Goal: Task Accomplishment & Management: Use online tool/utility

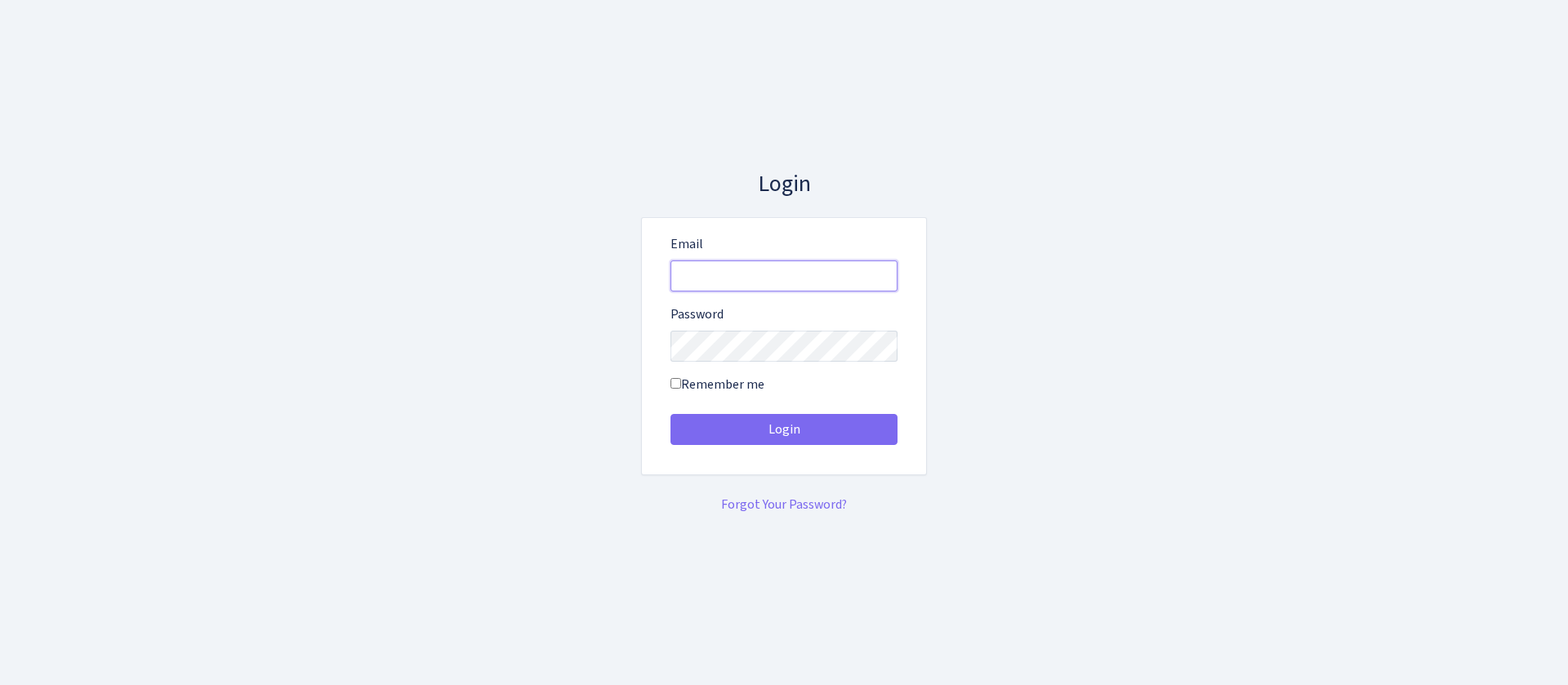
click at [823, 274] on input "Email" at bounding box center [784, 275] width 227 height 31
type input "consultant@bank.com"
click at [670, 414] on button "Login" at bounding box center [784, 429] width 227 height 31
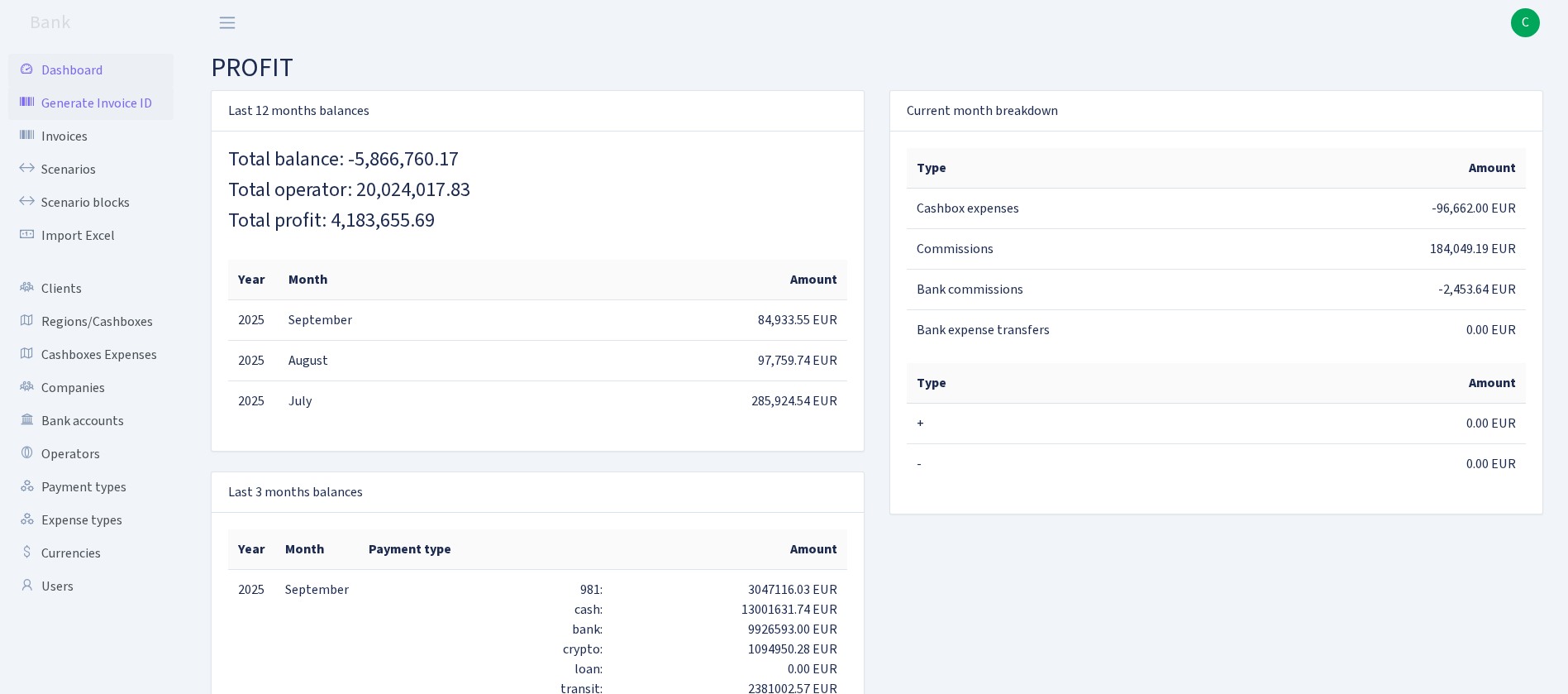
click at [101, 104] on link "Generate Invoice ID" at bounding box center [90, 103] width 165 height 33
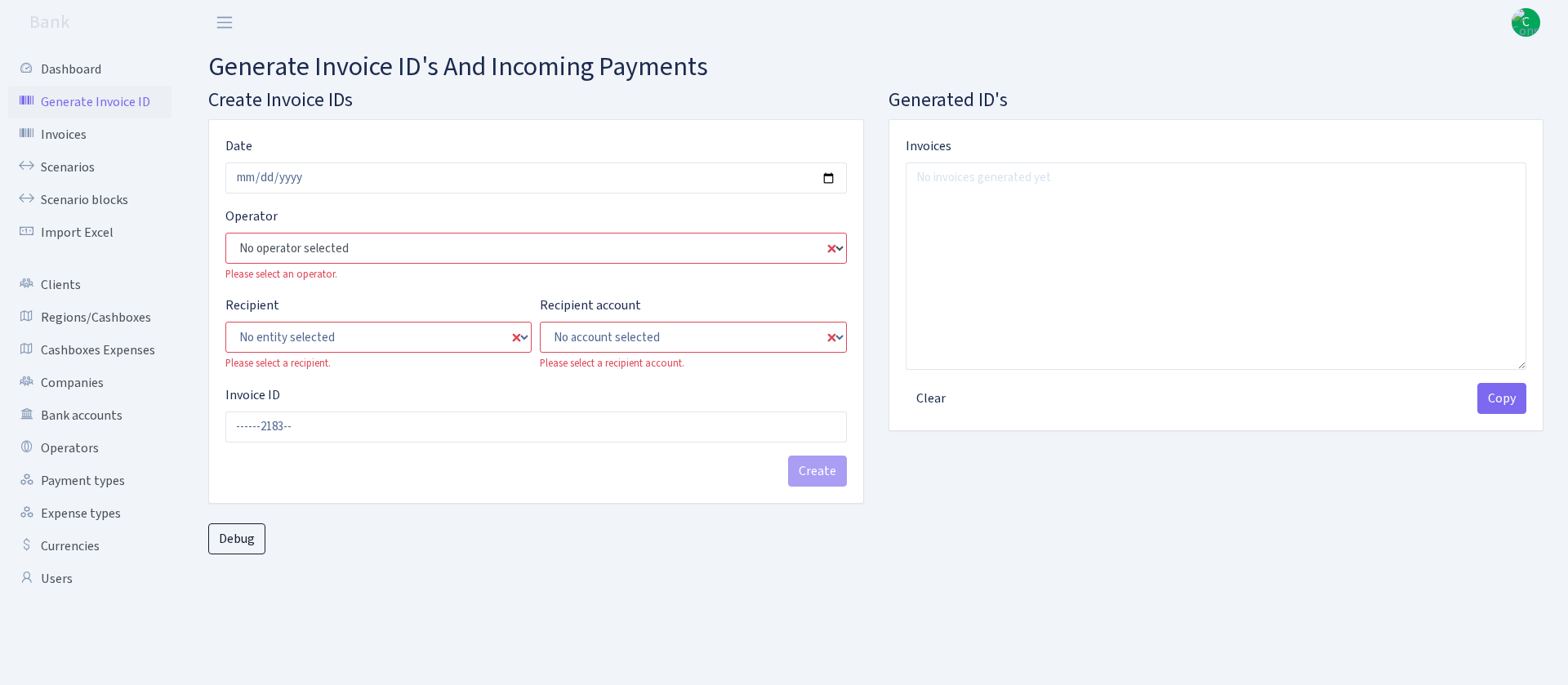
click at [599, 255] on select "No operator selected 981 981 AED 981 BN usdt 981 CASH USDT 981 CASH USDT EUR 98…" at bounding box center [536, 248] width 621 height 31
click at [459, 95] on h4 "Create Invoice IDs" at bounding box center [536, 101] width 656 height 23
click at [420, 246] on select "No operator selected 981 981 AED 981 BN usdt 981 CASH USDT 981 CASH USDT EUR 98…" at bounding box center [536, 248] width 621 height 31
drag, startPoint x: 859, startPoint y: 104, endPoint x: 843, endPoint y: 118, distance: 21.3
click at [859, 105] on h4 "Create Invoice IDs" at bounding box center [536, 101] width 656 height 23
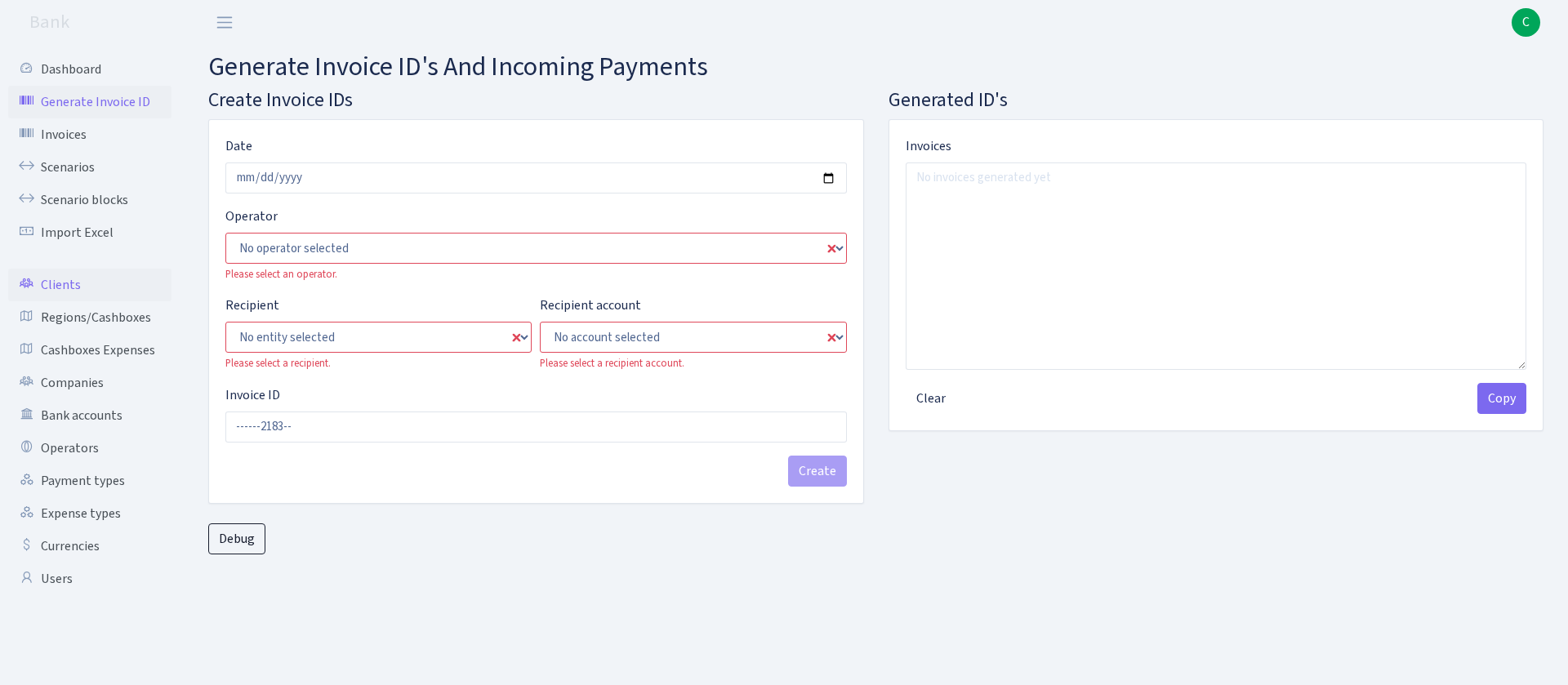
click at [81, 290] on link "Clients" at bounding box center [89, 284] width 163 height 32
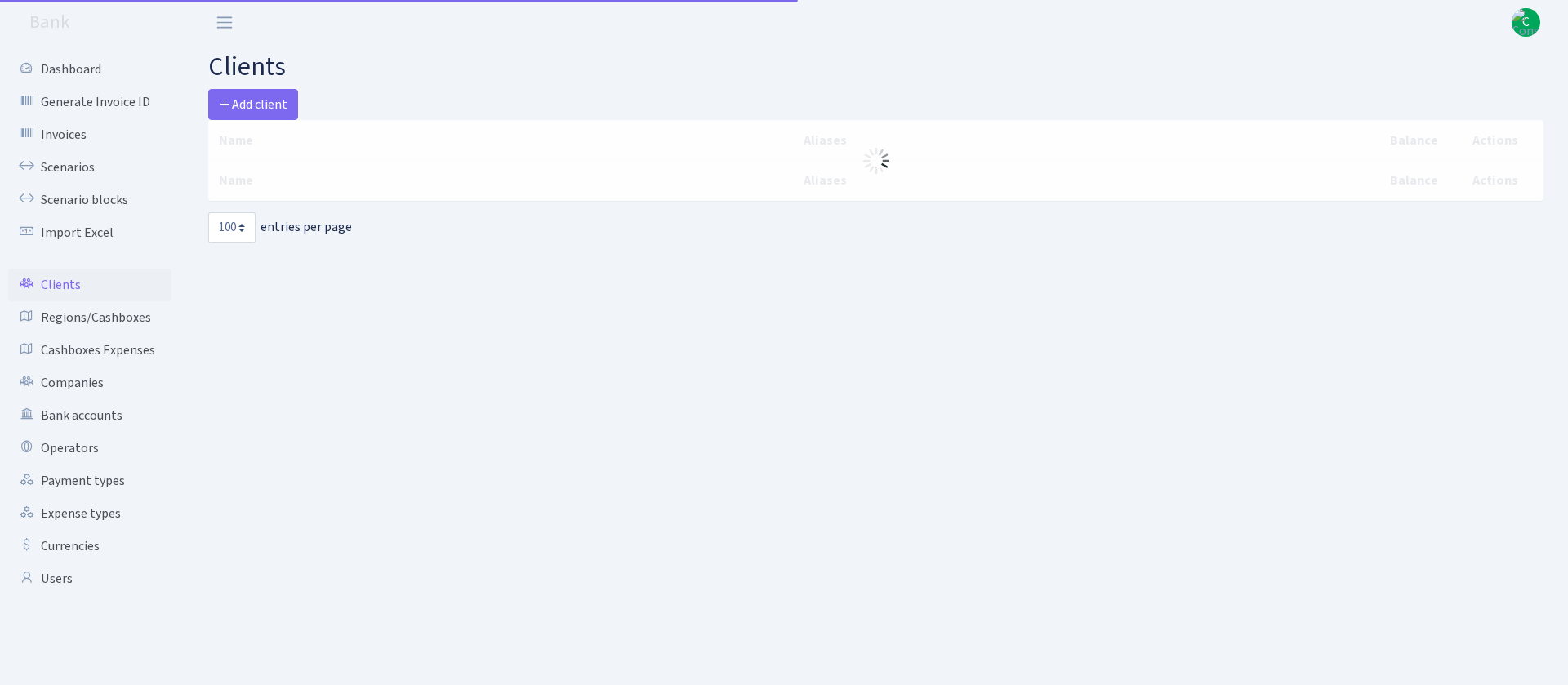
select select "100"
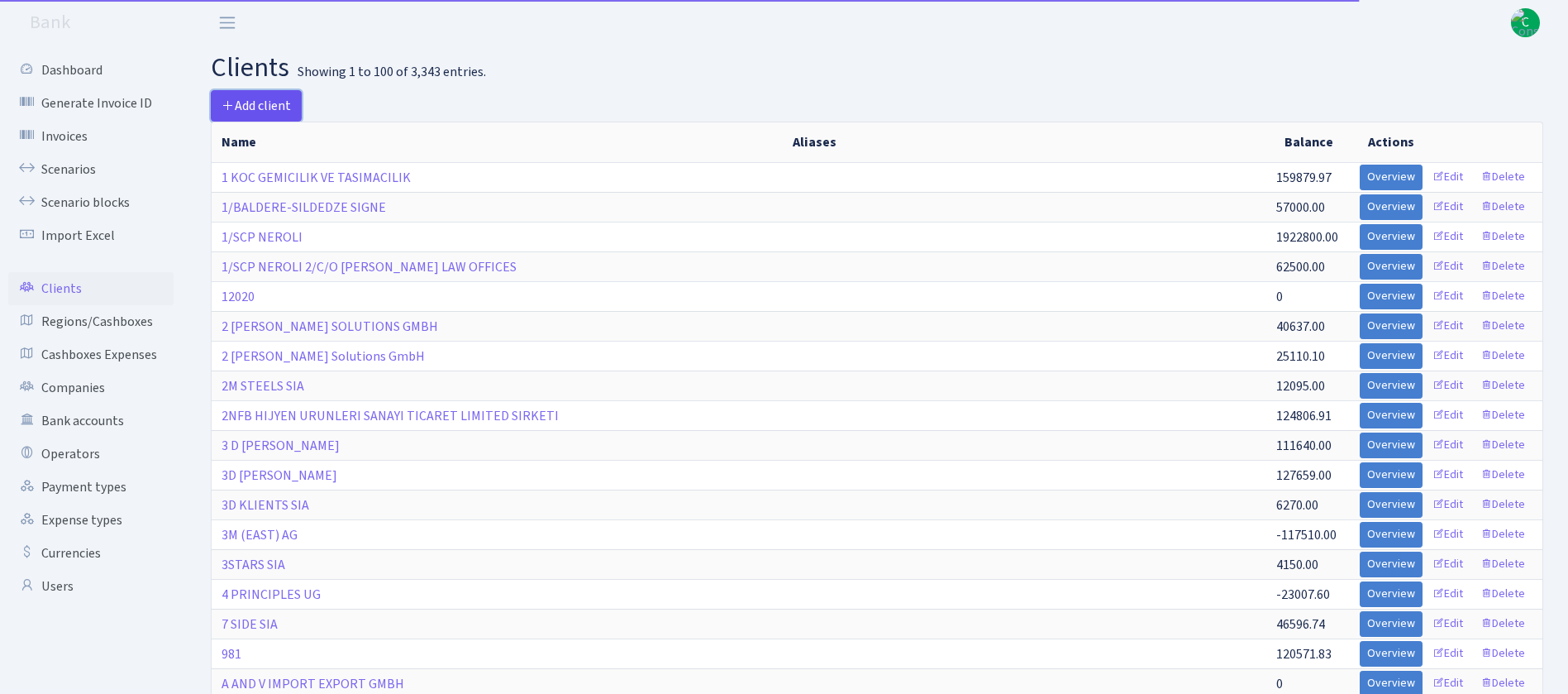
click at [230, 100] on icon at bounding box center [228, 105] width 14 height 14
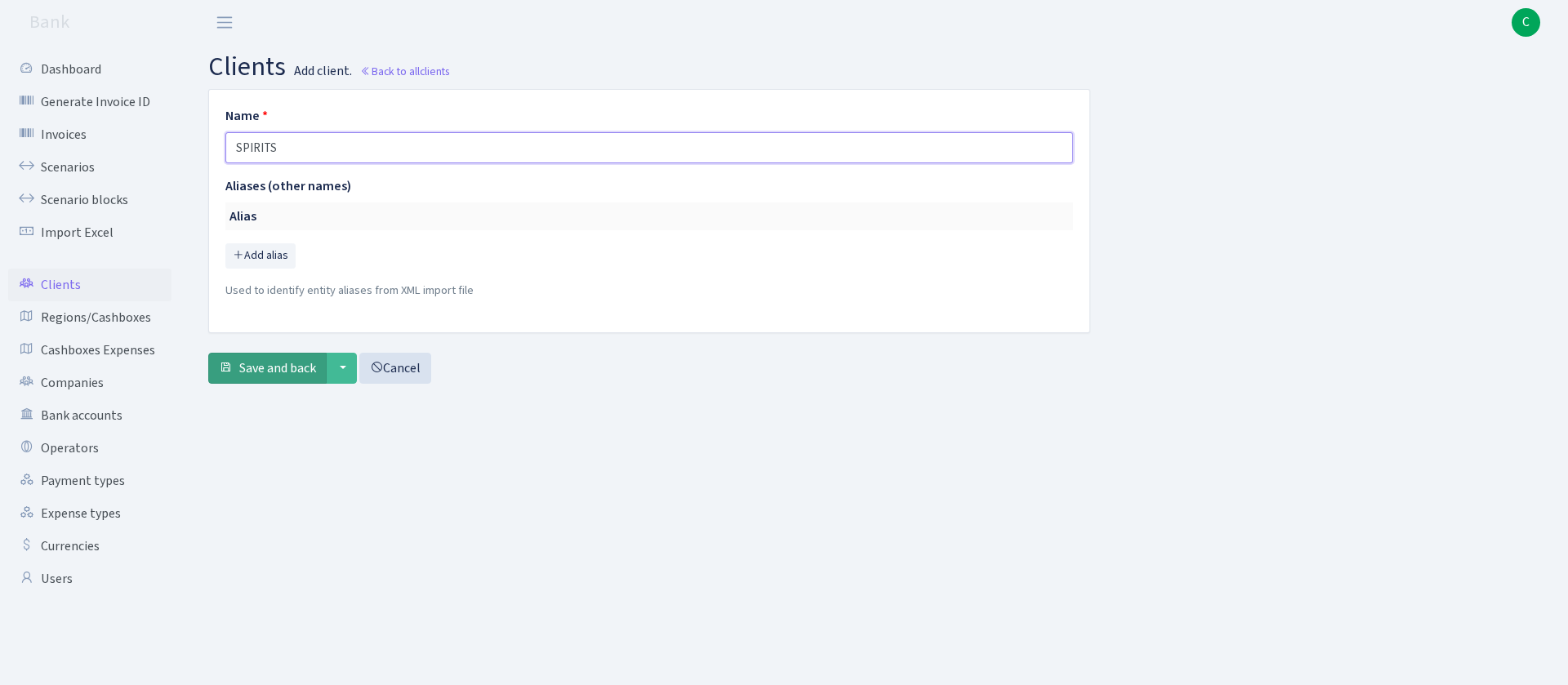
type input "SPIRITS"
click at [312, 369] on span "Save and back" at bounding box center [277, 368] width 77 height 18
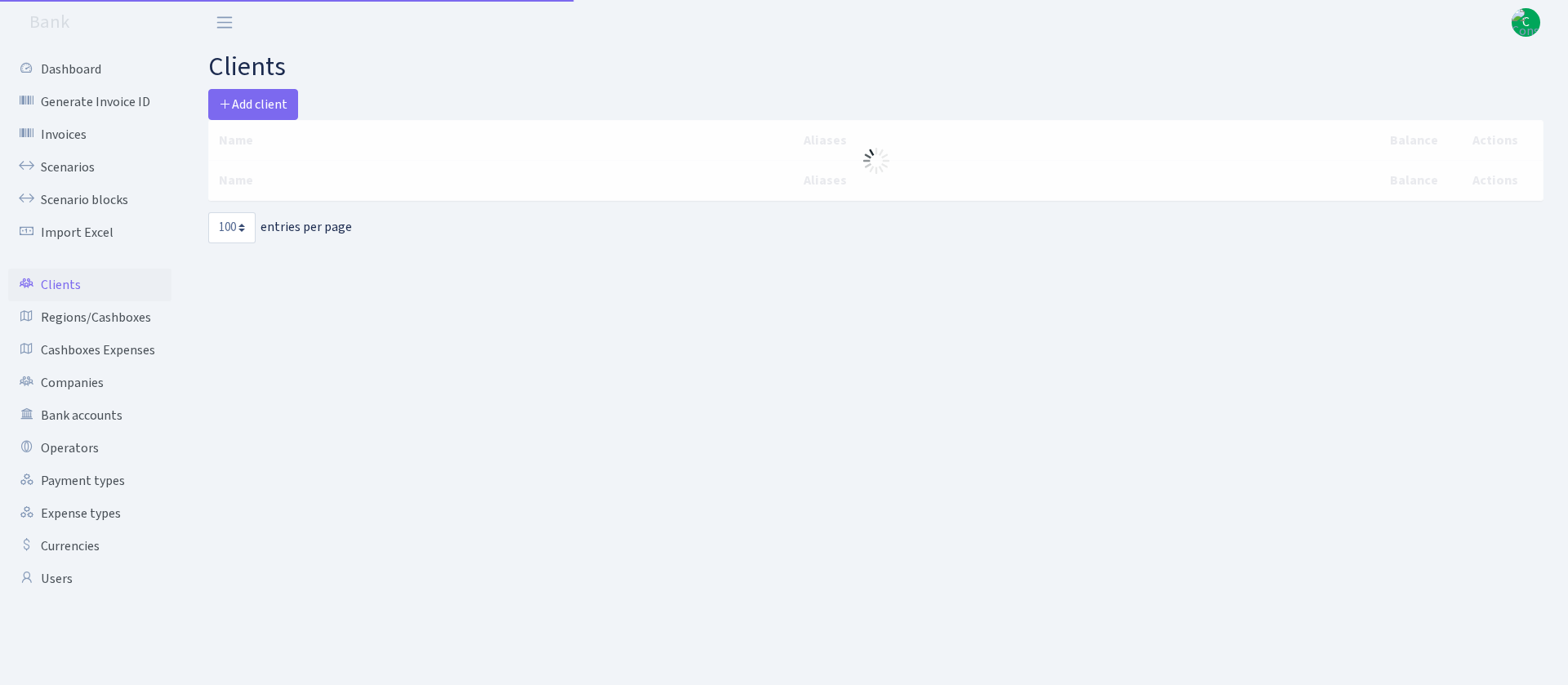
select select "100"
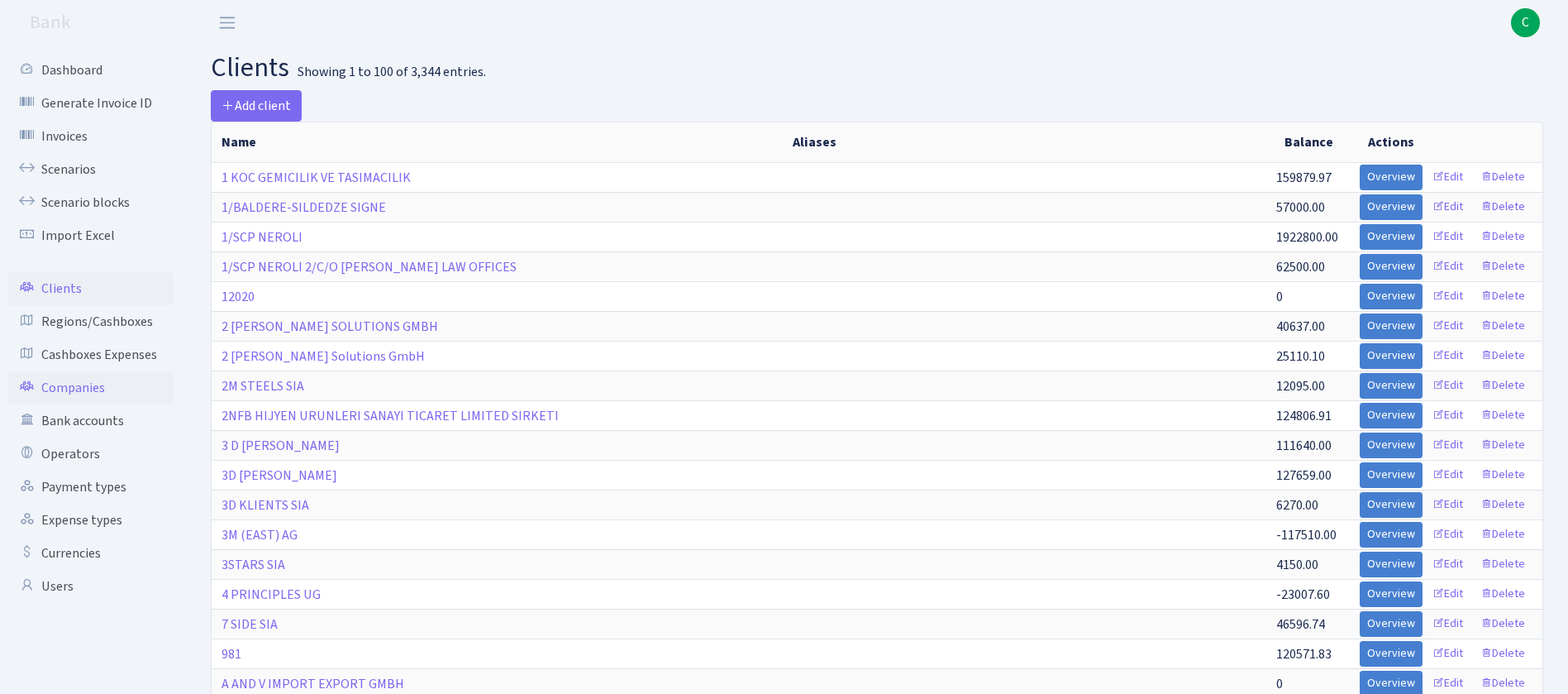
click at [102, 396] on link "Companies" at bounding box center [90, 388] width 165 height 33
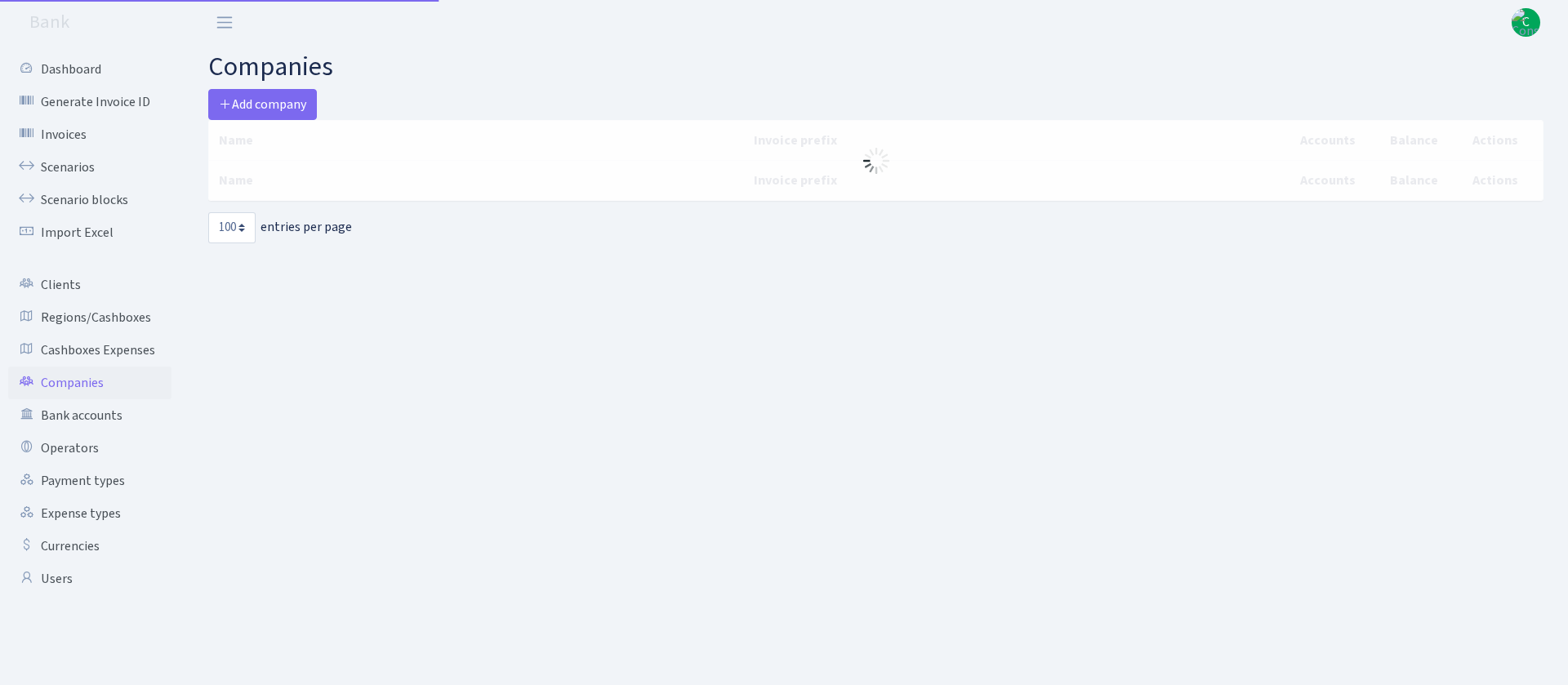
select select "100"
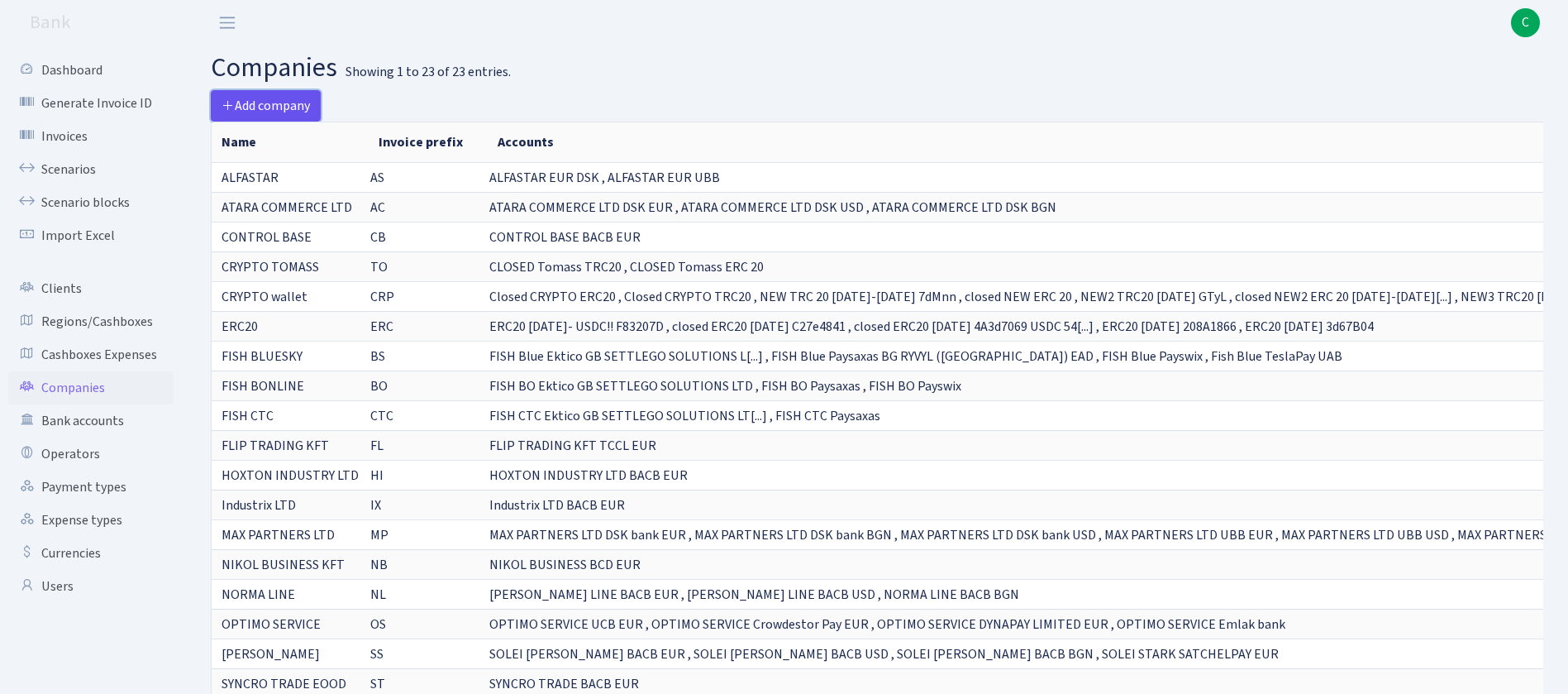
click at [279, 98] on span "Add company" at bounding box center [265, 106] width 88 height 18
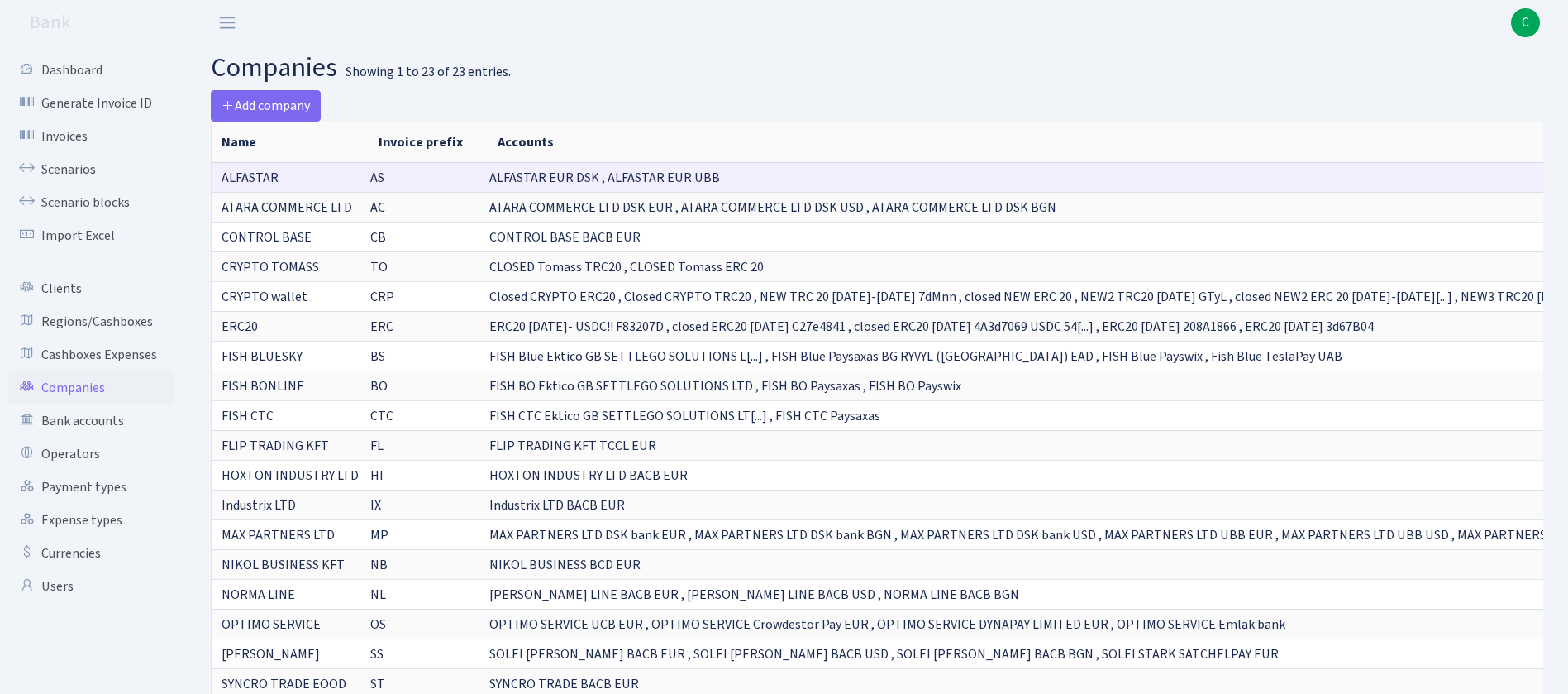
click at [288, 177] on td "ALFASTAR" at bounding box center [290, 177] width 157 height 30
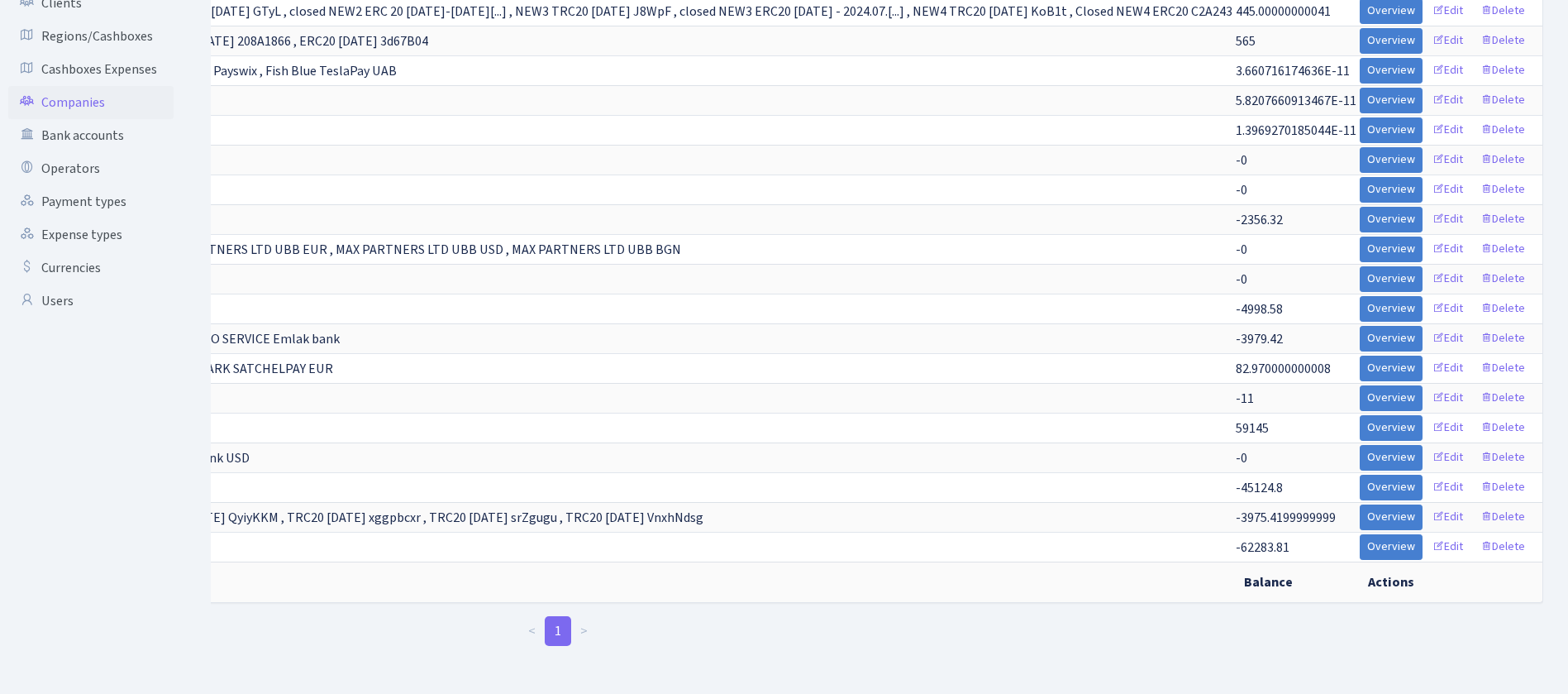
scroll to position [0, 1058]
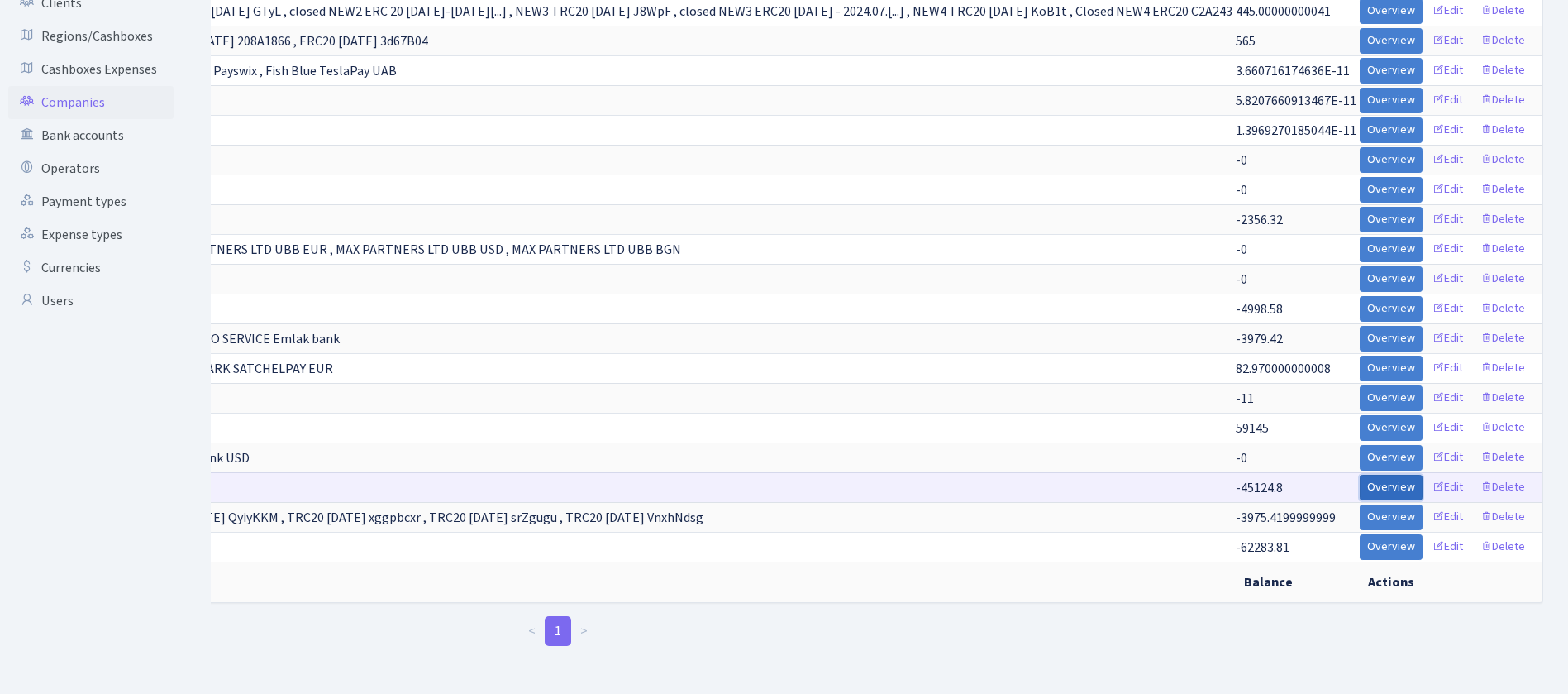
click at [1400, 474] on link "Overview" at bounding box center [1390, 487] width 63 height 26
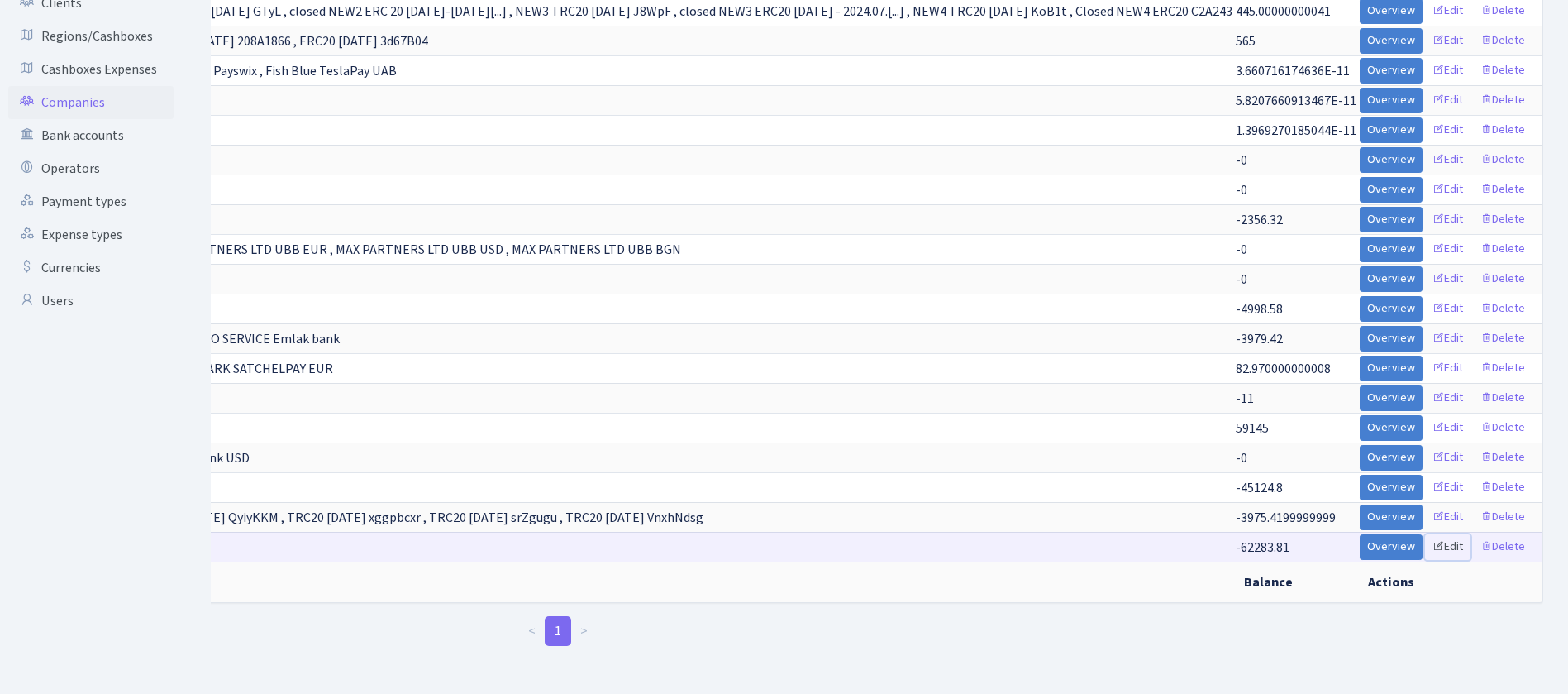
click at [1444, 534] on link "Edit" at bounding box center [1448, 547] width 46 height 26
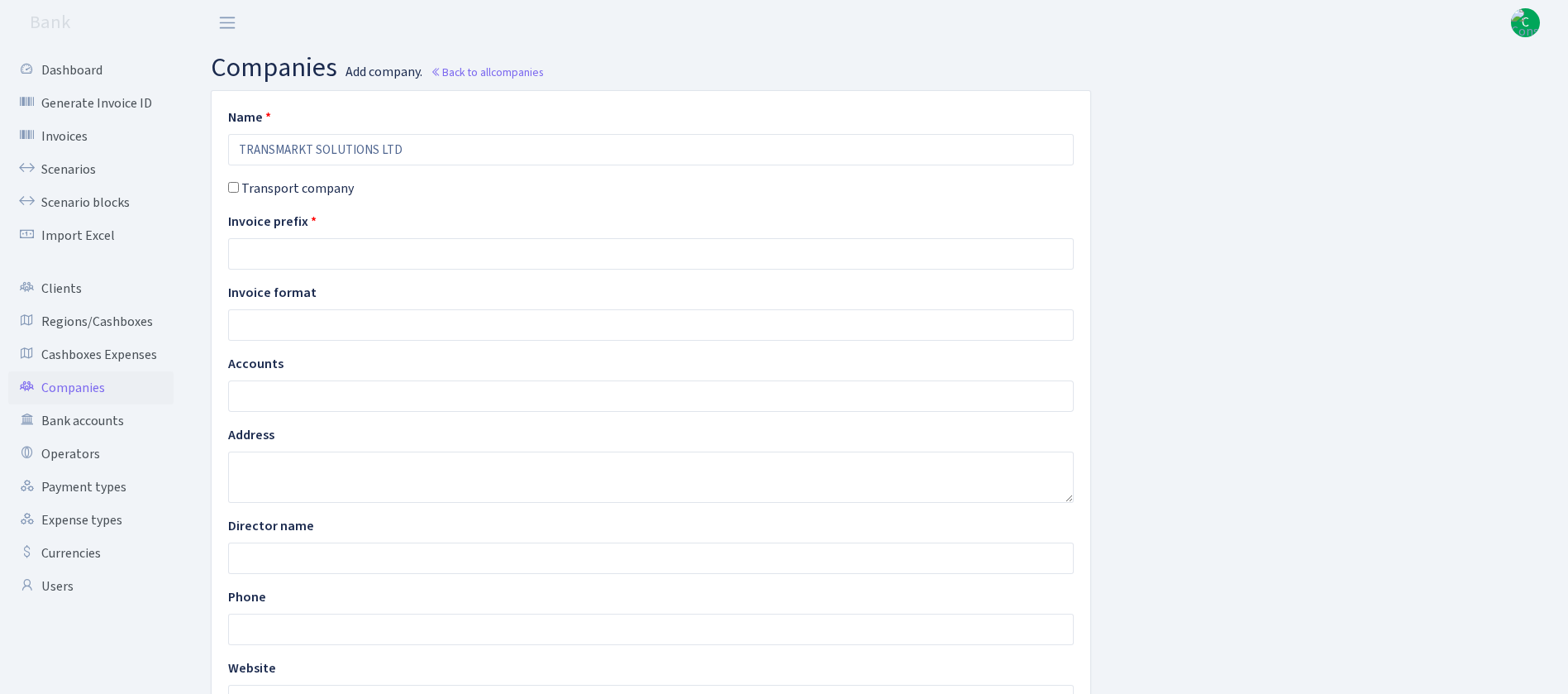
type input "TRANSMARKT SOLUTIONS LTD"
click at [372, 244] on input "text" at bounding box center [650, 254] width 845 height 31
type input "TS"
click at [420, 281] on div "Name TRANSMARKT SOLUTIONS LTD Transport company Invoice prefix TS Invoice forma…" at bounding box center [650, 561] width 903 height 939
click at [399, 327] on input "text" at bounding box center [650, 325] width 845 height 31
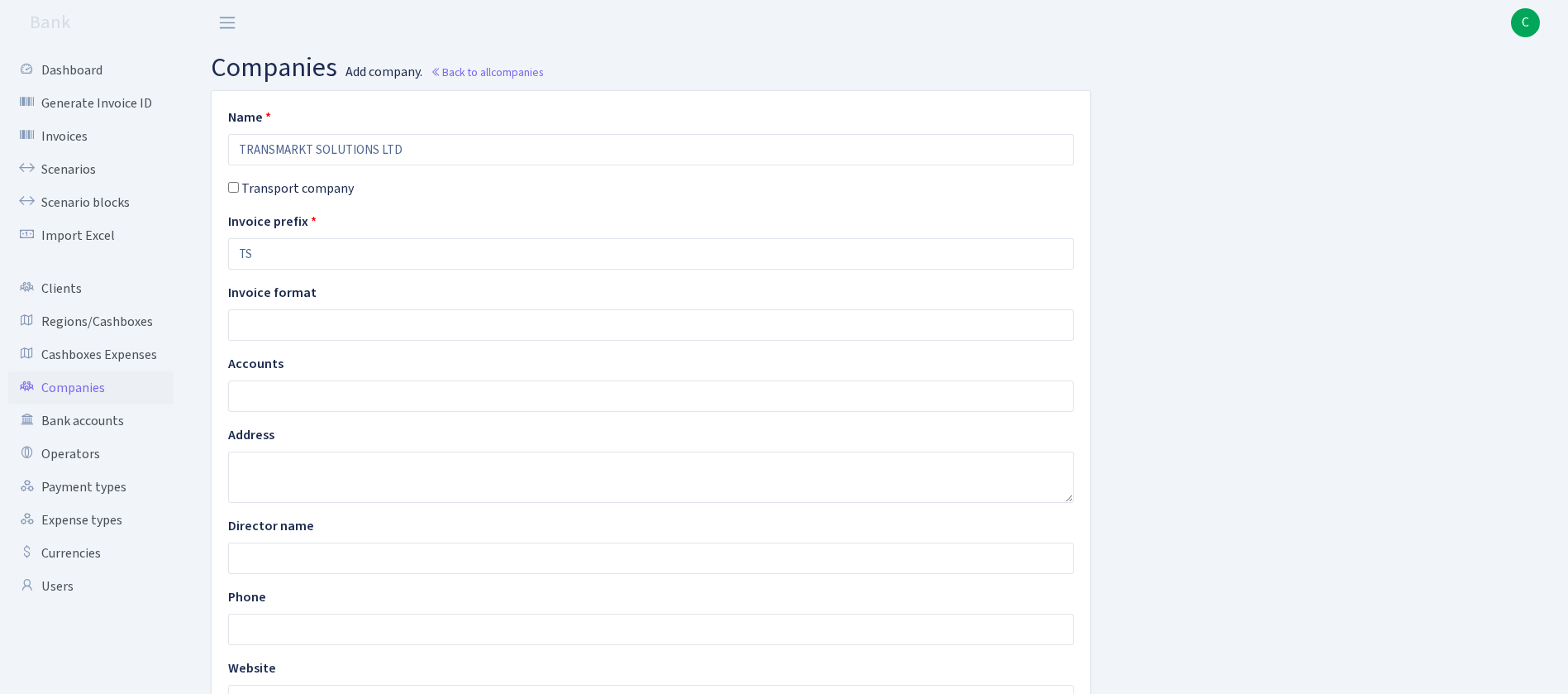
click at [423, 394] on ul at bounding box center [651, 396] width 844 height 30
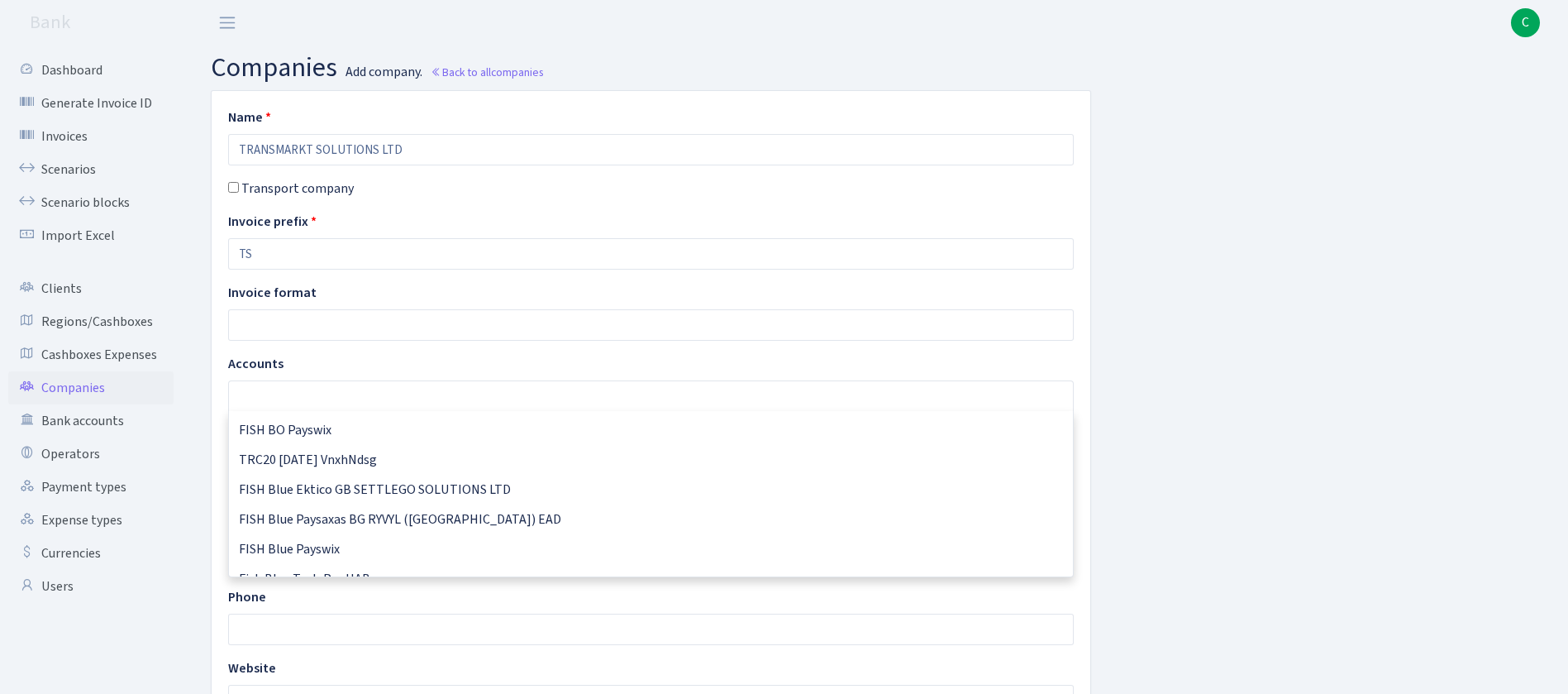
scroll to position [2007, 0]
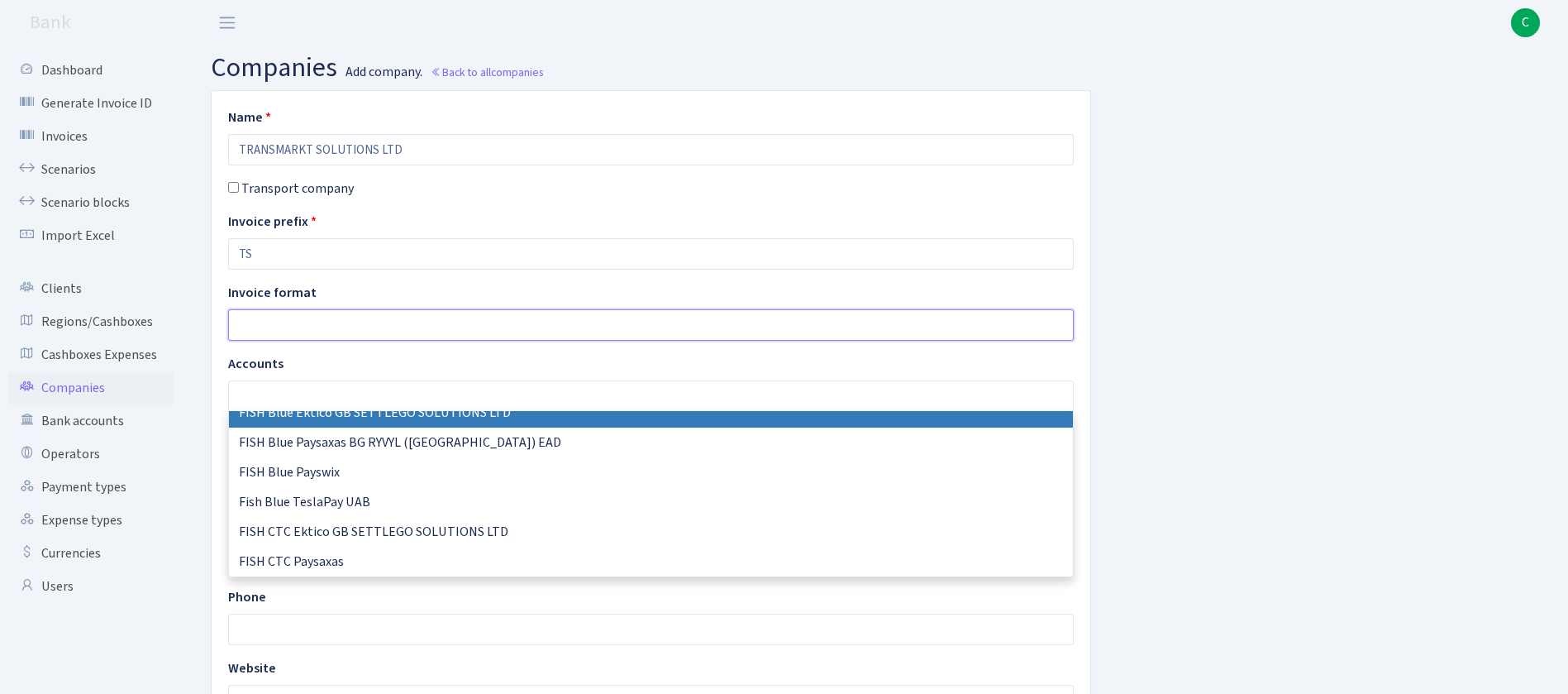
click at [1067, 322] on input "text" at bounding box center [650, 325] width 845 height 31
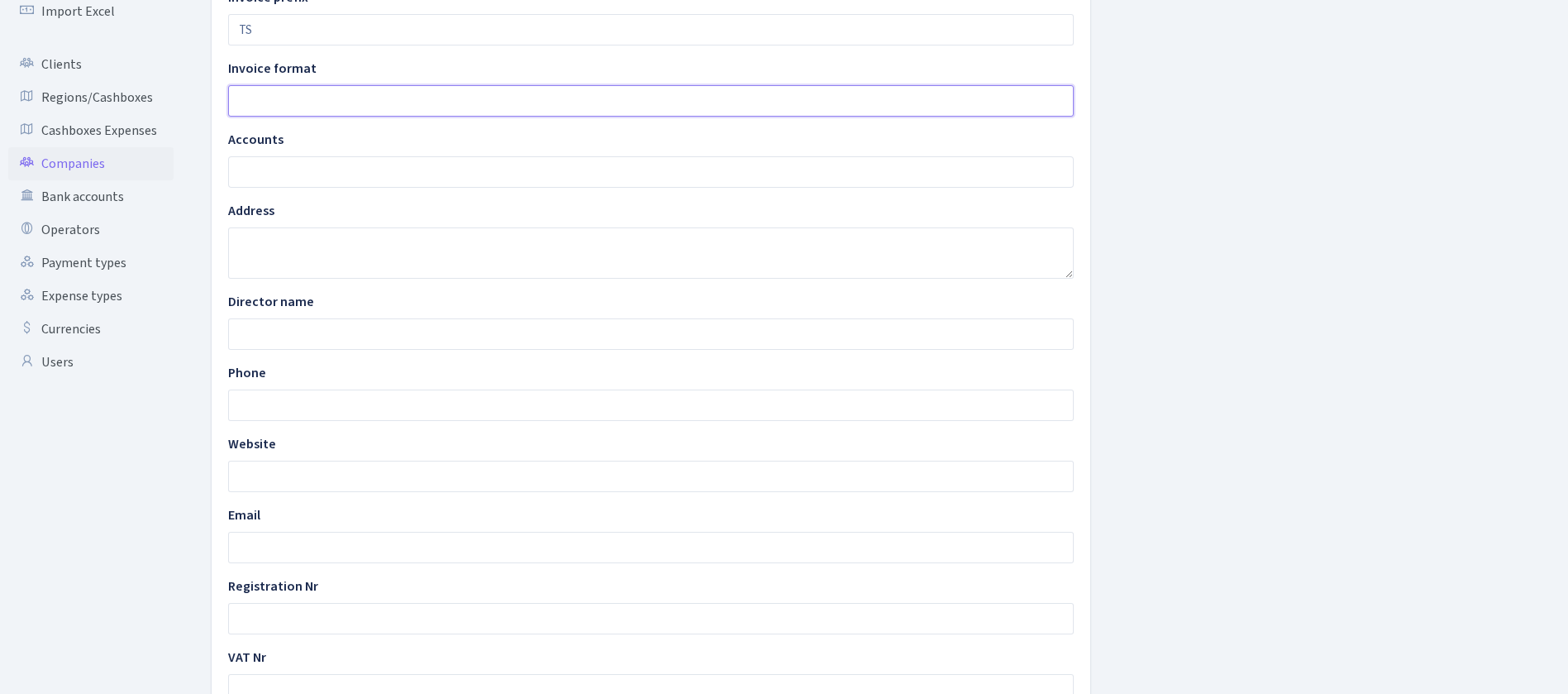
scroll to position [0, 0]
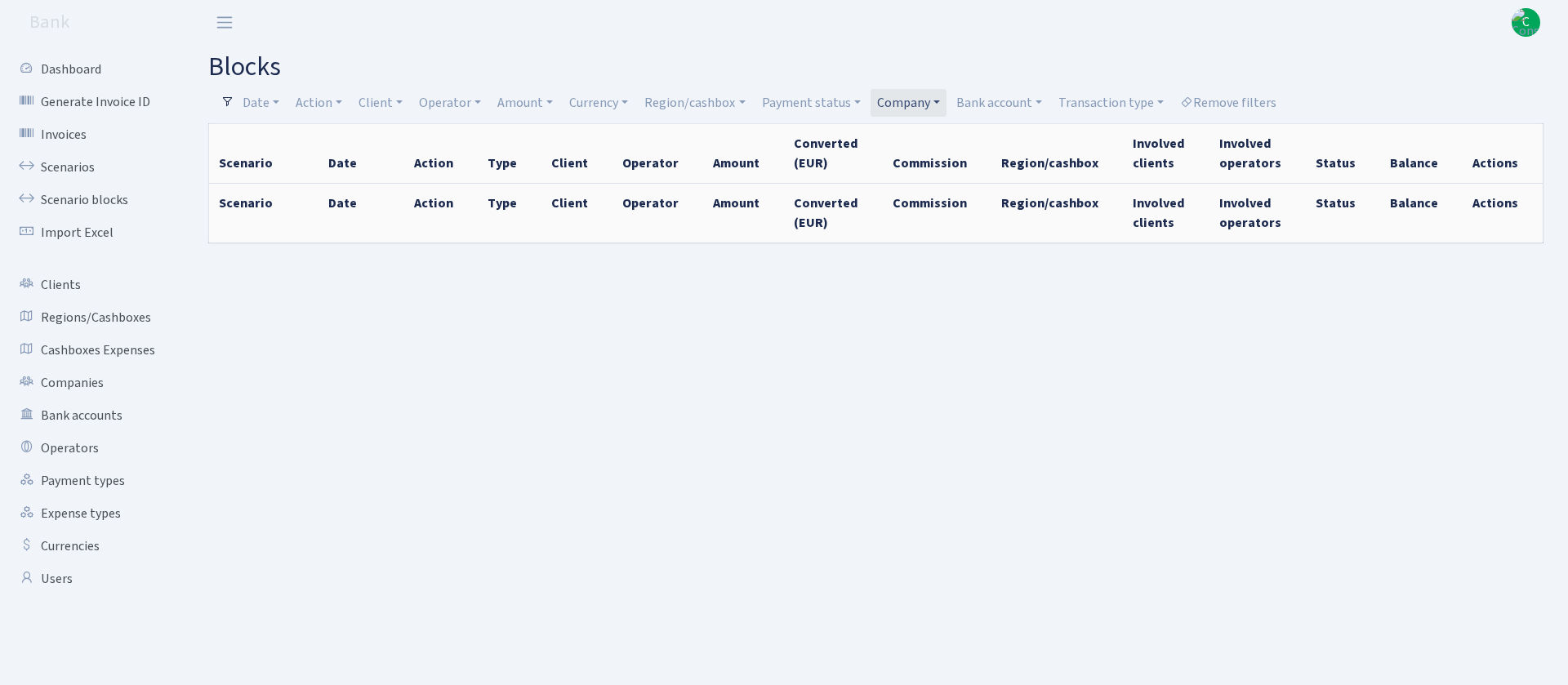
select select "100"
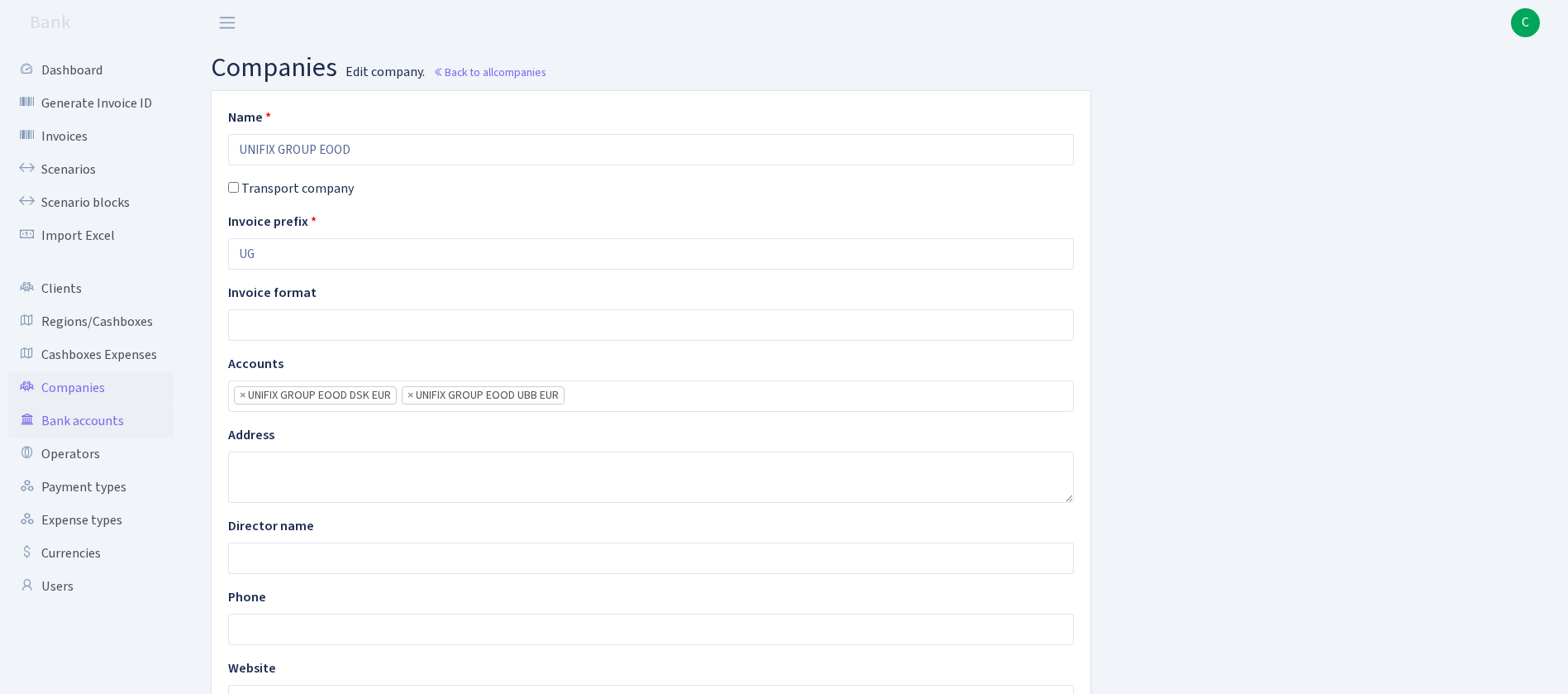
click at [104, 422] on link "Bank accounts" at bounding box center [90, 420] width 165 height 33
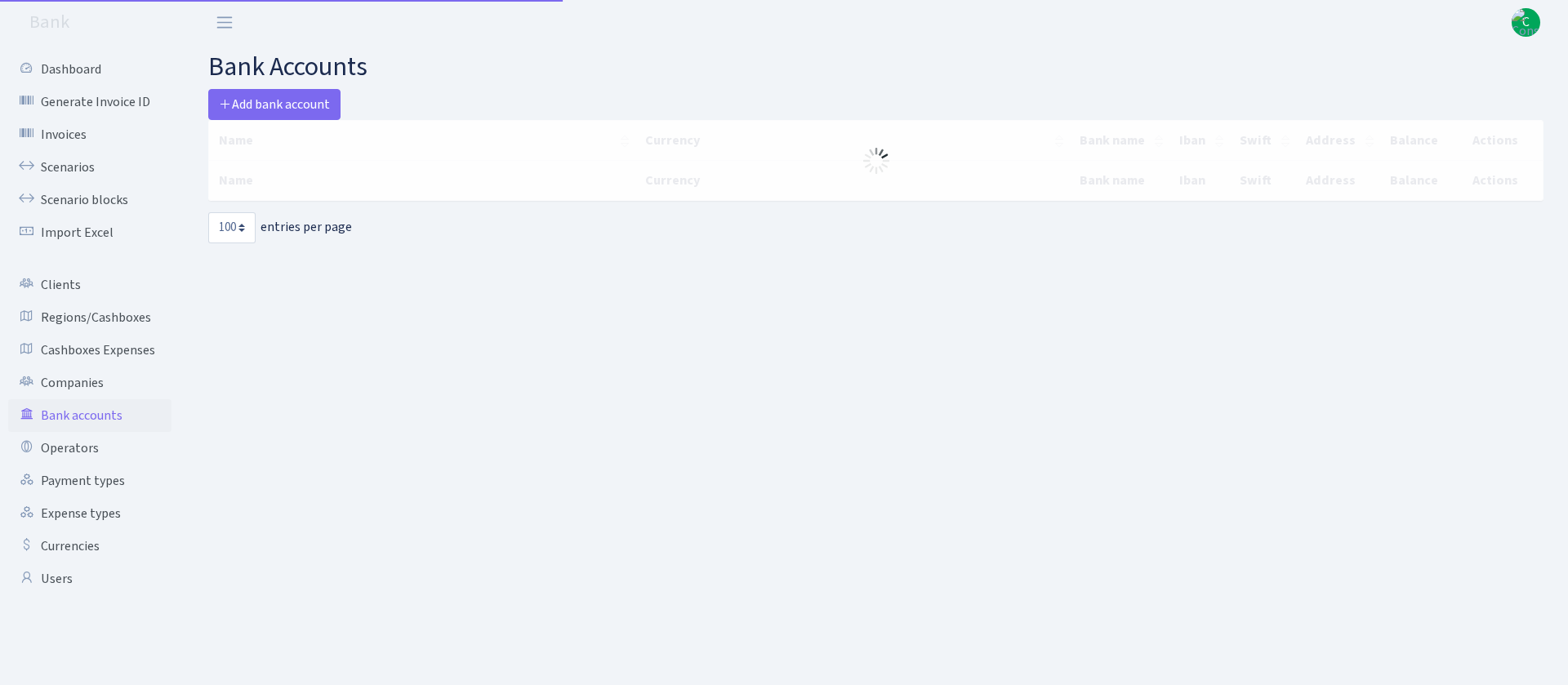
select select "100"
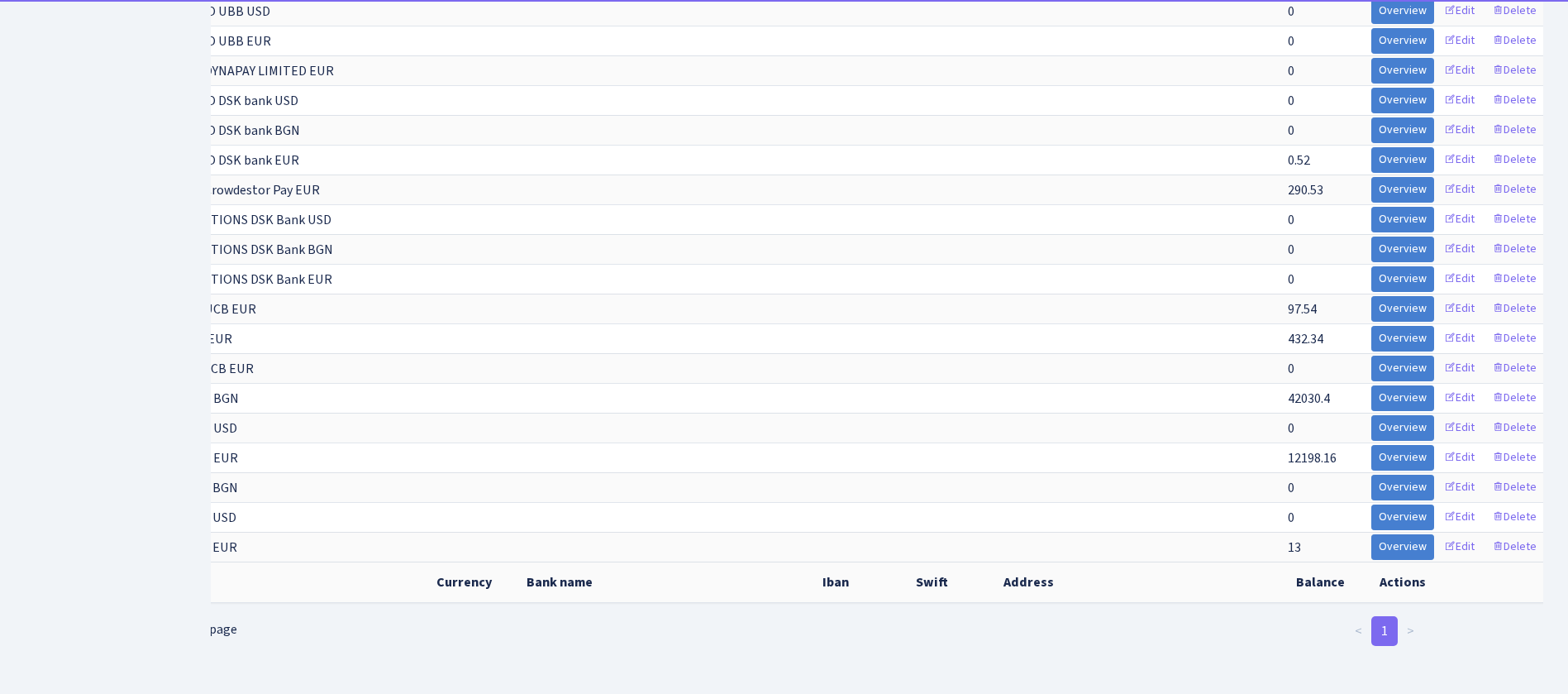
scroll to position [0, 119]
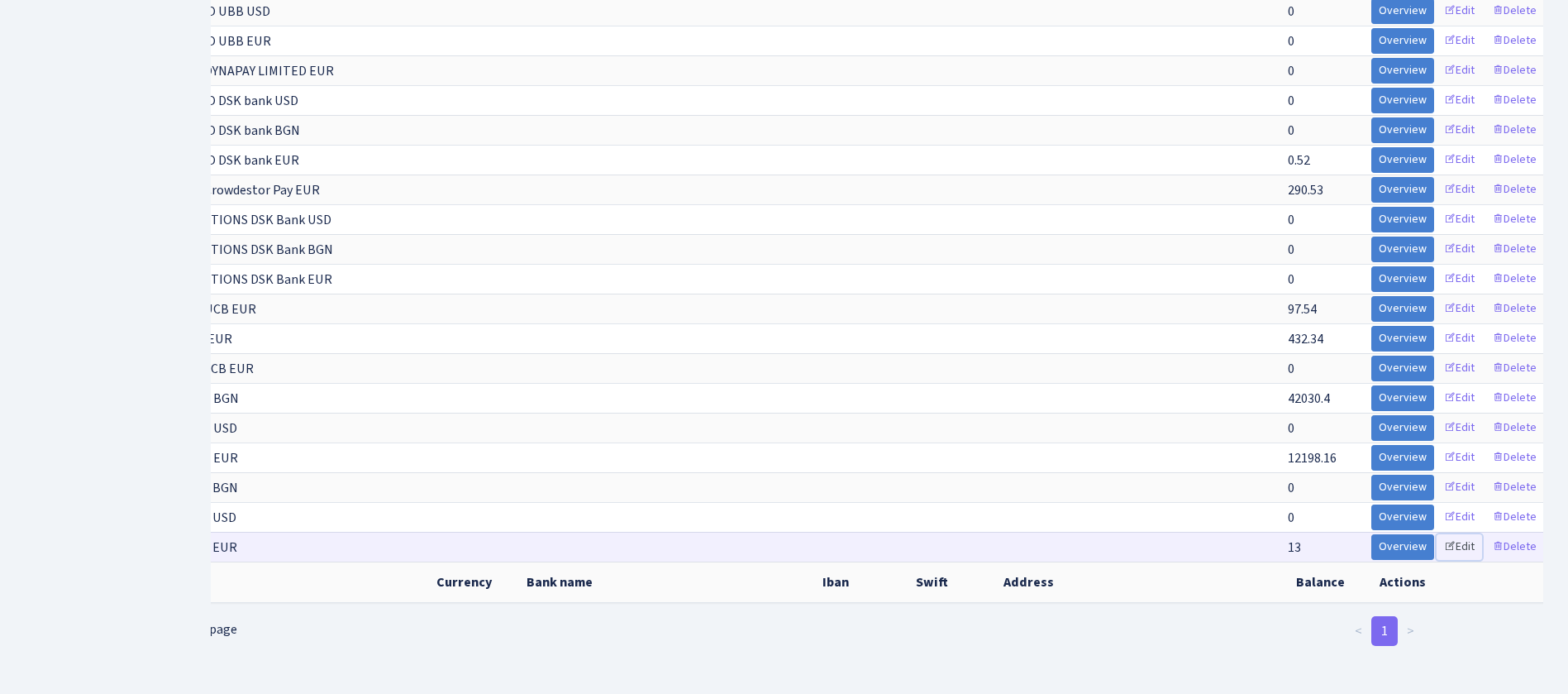
click at [1455, 534] on link "Edit" at bounding box center [1460, 547] width 46 height 26
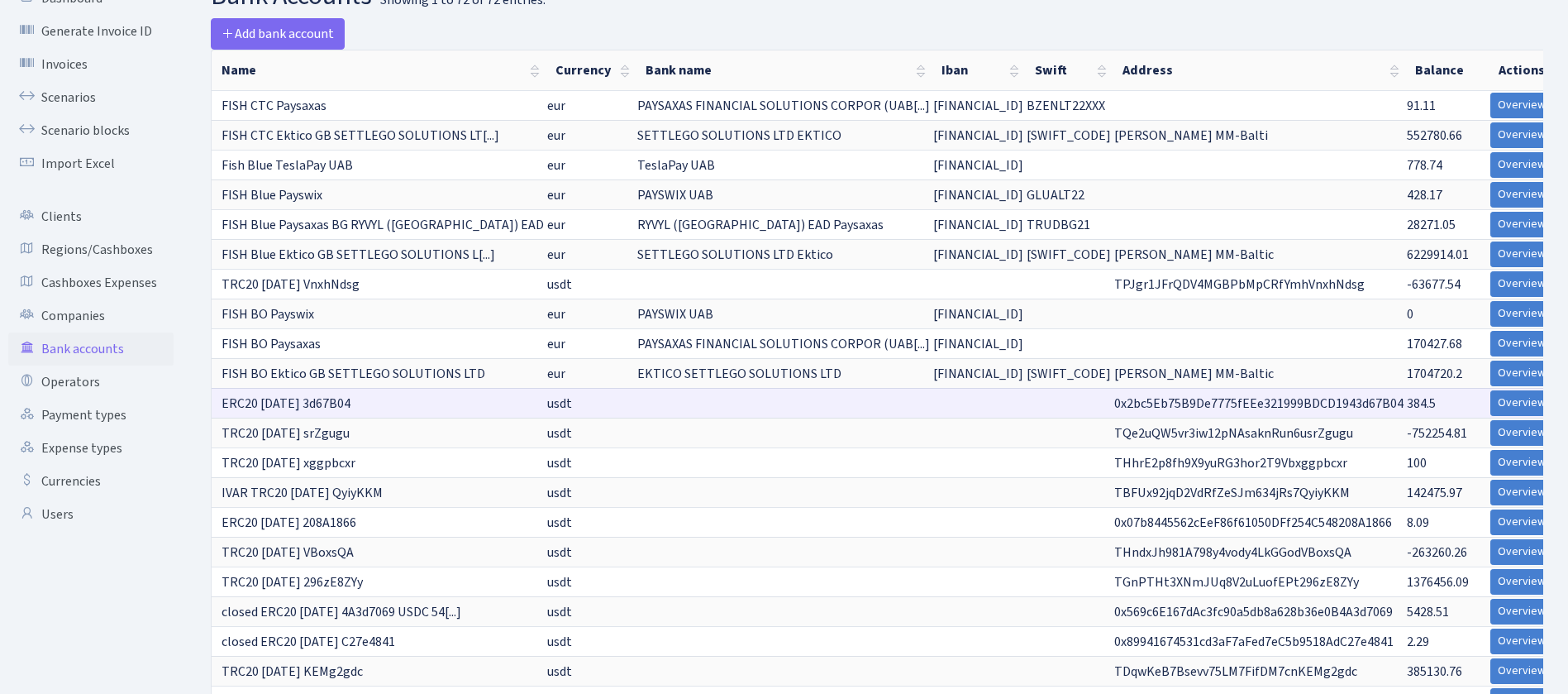
scroll to position [0, 0]
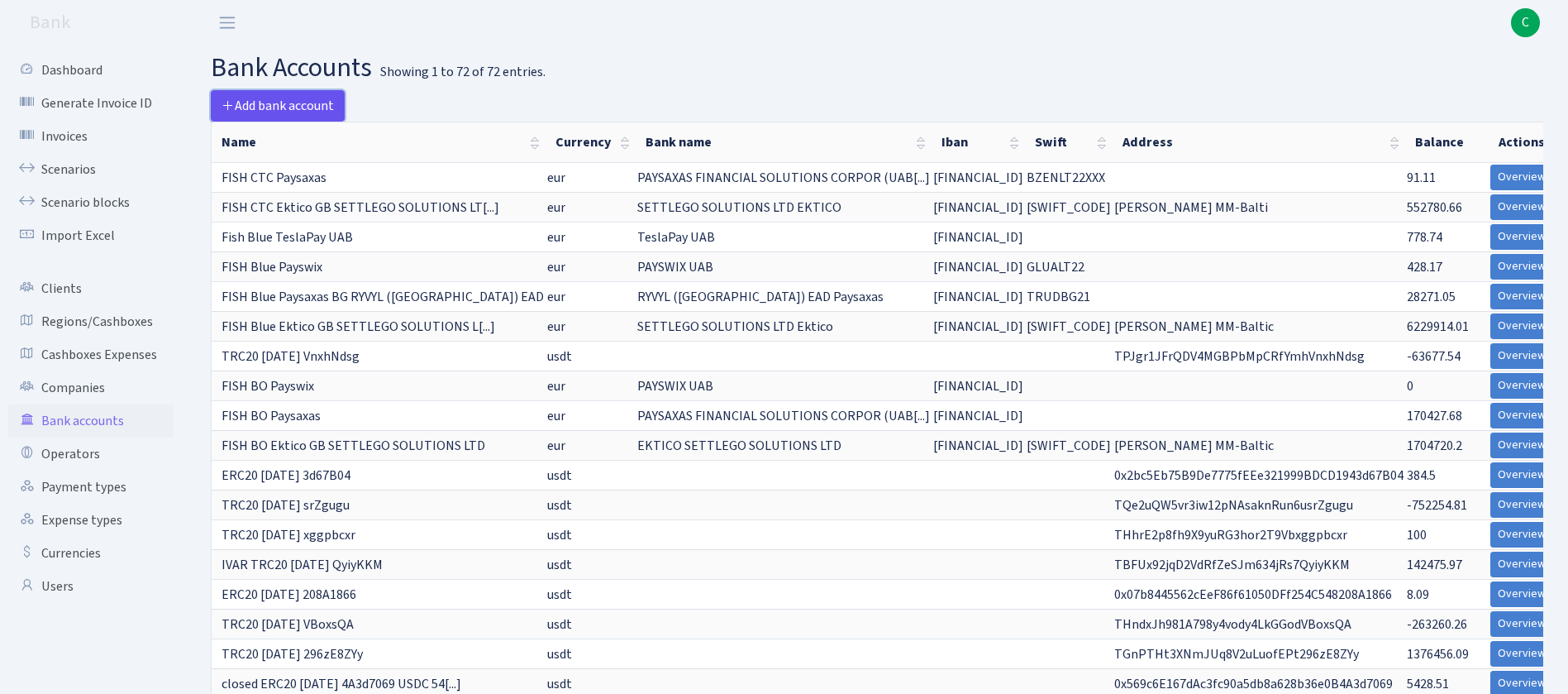
click at [306, 109] on span "Add bank account" at bounding box center [277, 106] width 112 height 18
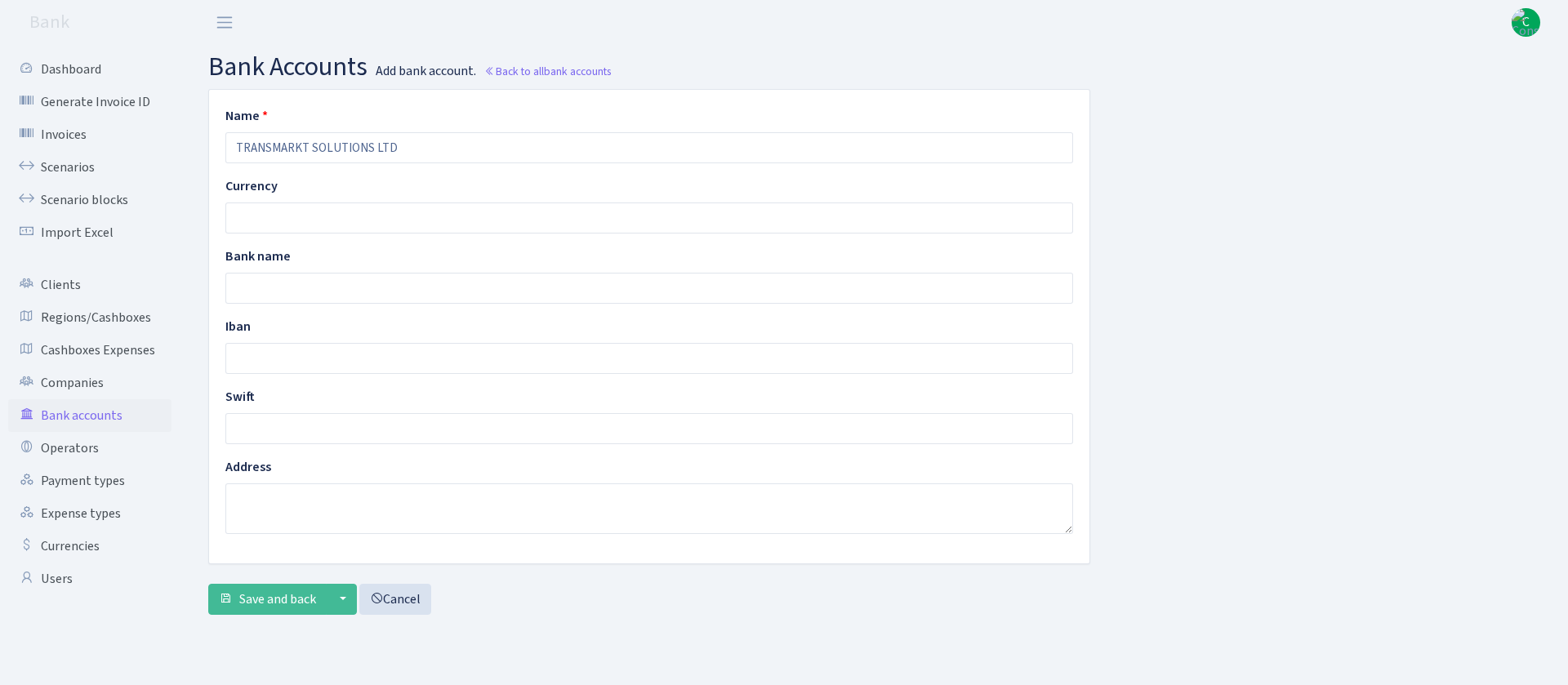
type input "TRANSMARKT SOLUTIONS LTD"
click at [383, 225] on input "text" at bounding box center [648, 218] width 847 height 31
type input "EUR"
click at [384, 298] on input "text" at bounding box center [648, 288] width 847 height 31
type input "Ektico GB SETTLEGO"
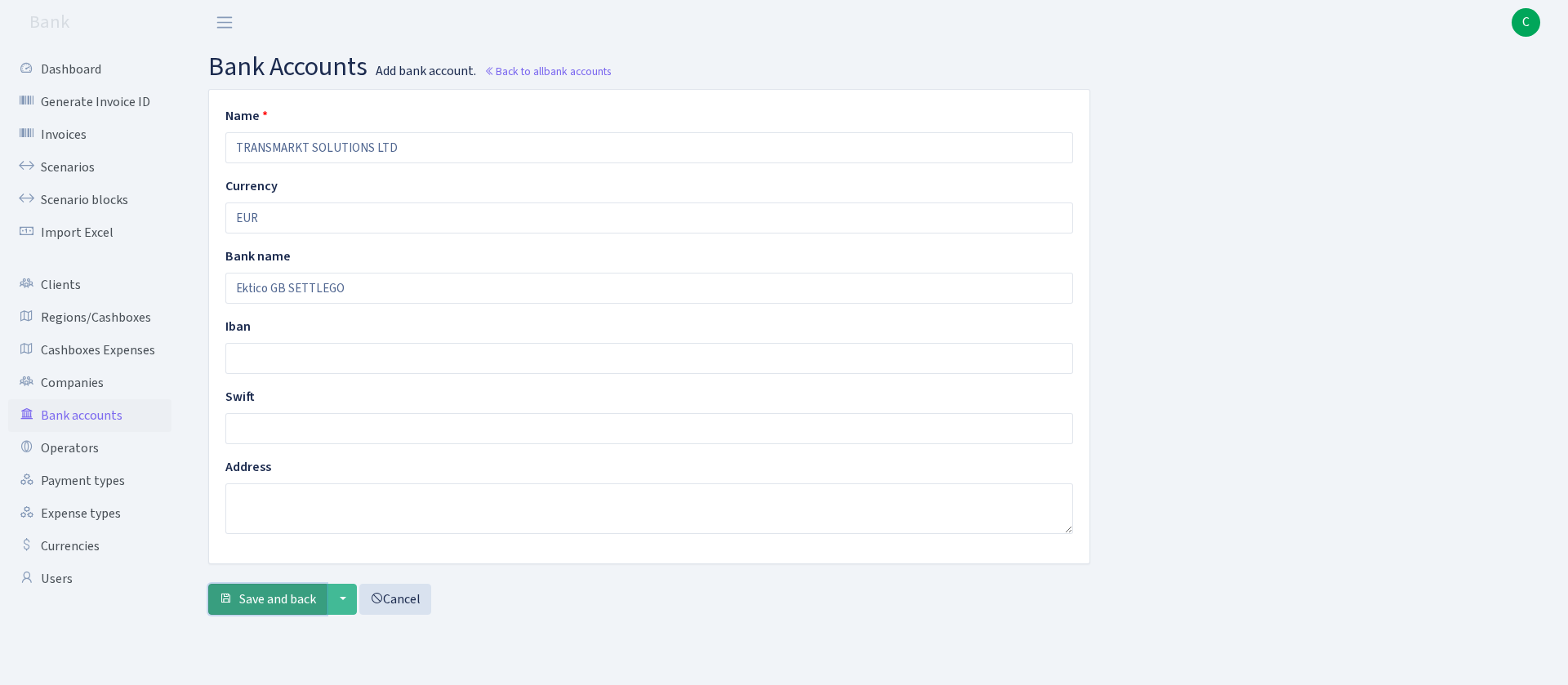
click at [298, 595] on span "Save and back" at bounding box center [277, 599] width 77 height 18
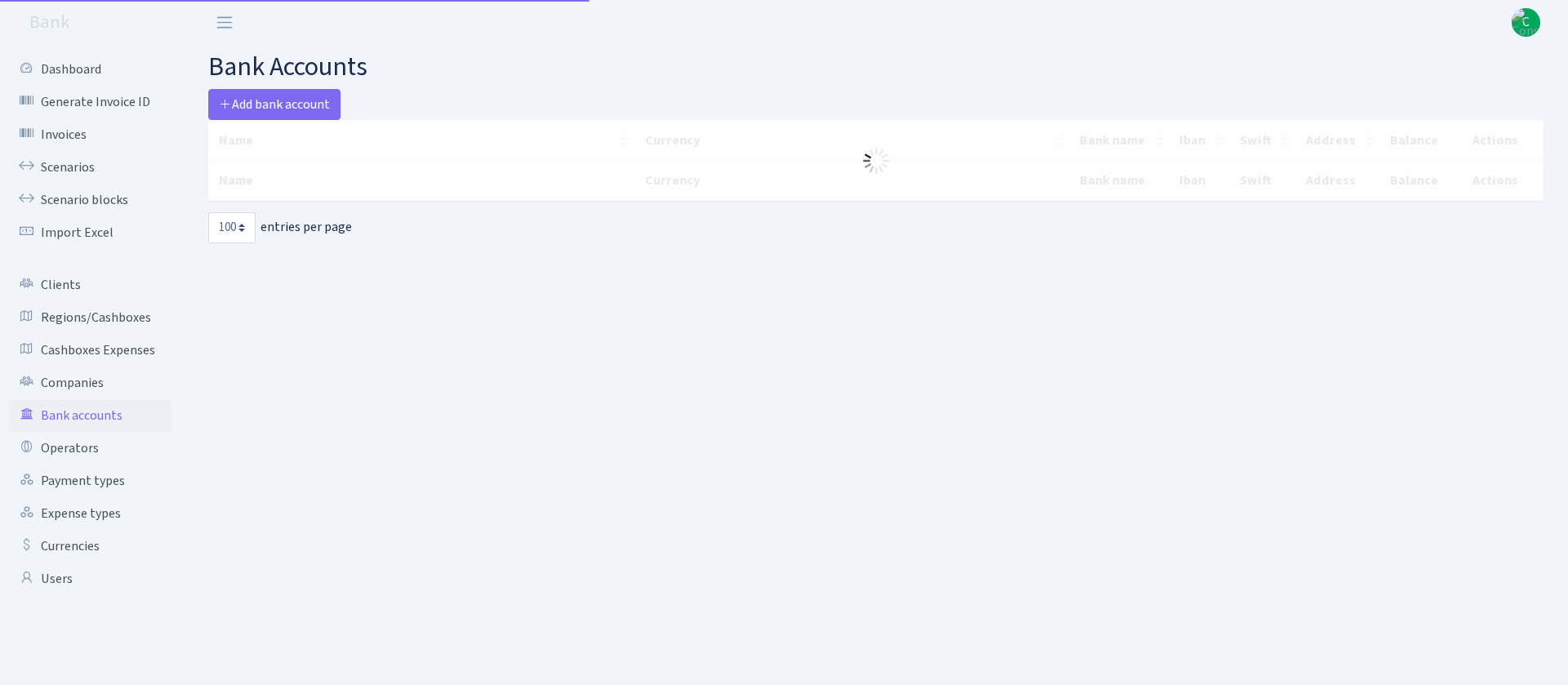
select select "100"
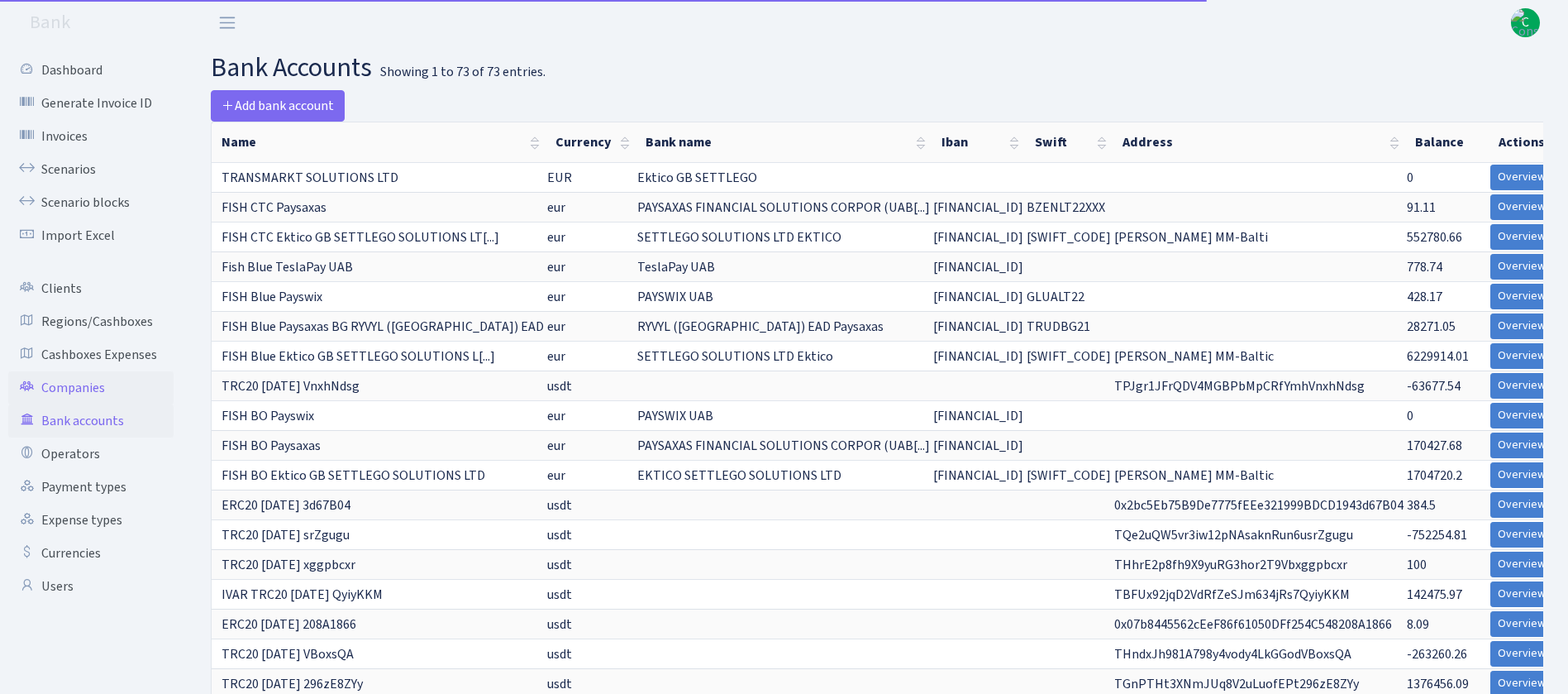
click at [55, 388] on link "Companies" at bounding box center [90, 388] width 165 height 33
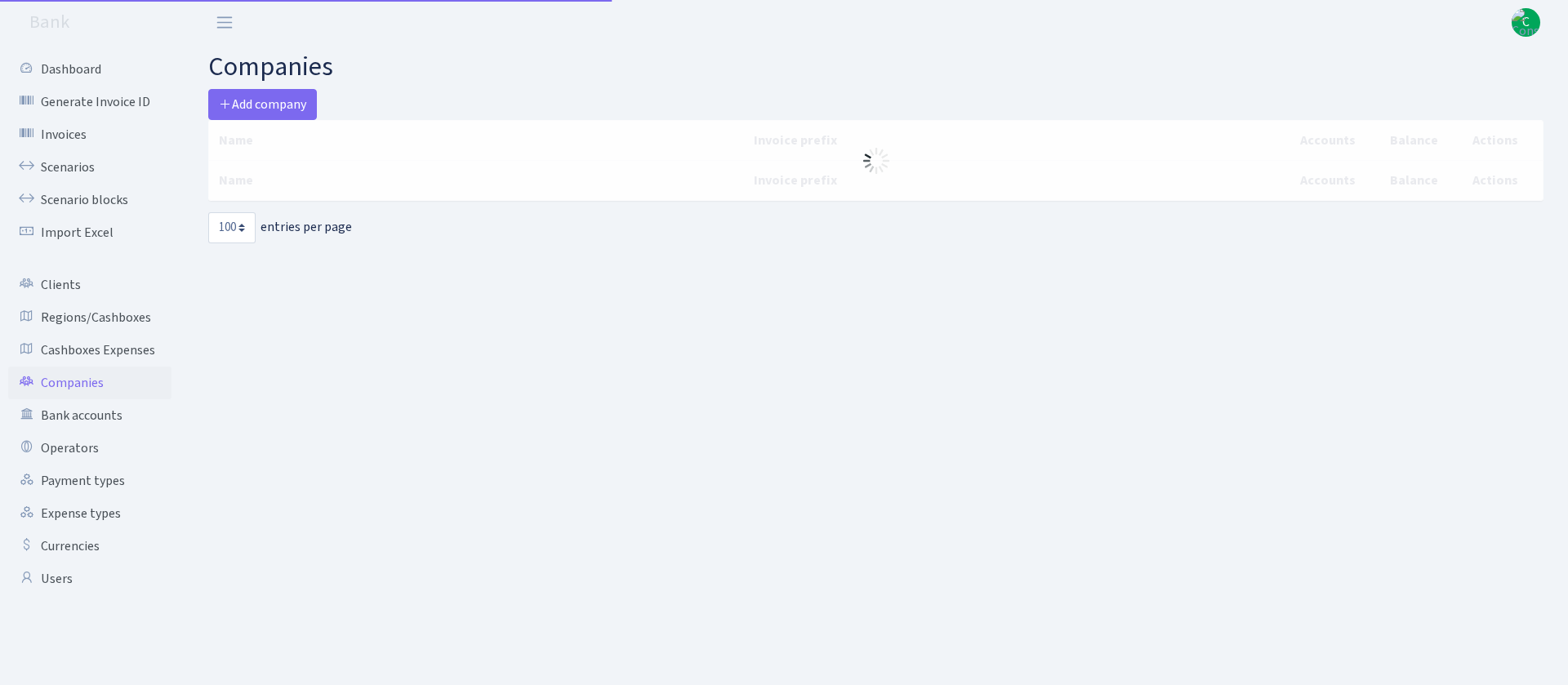
select select "100"
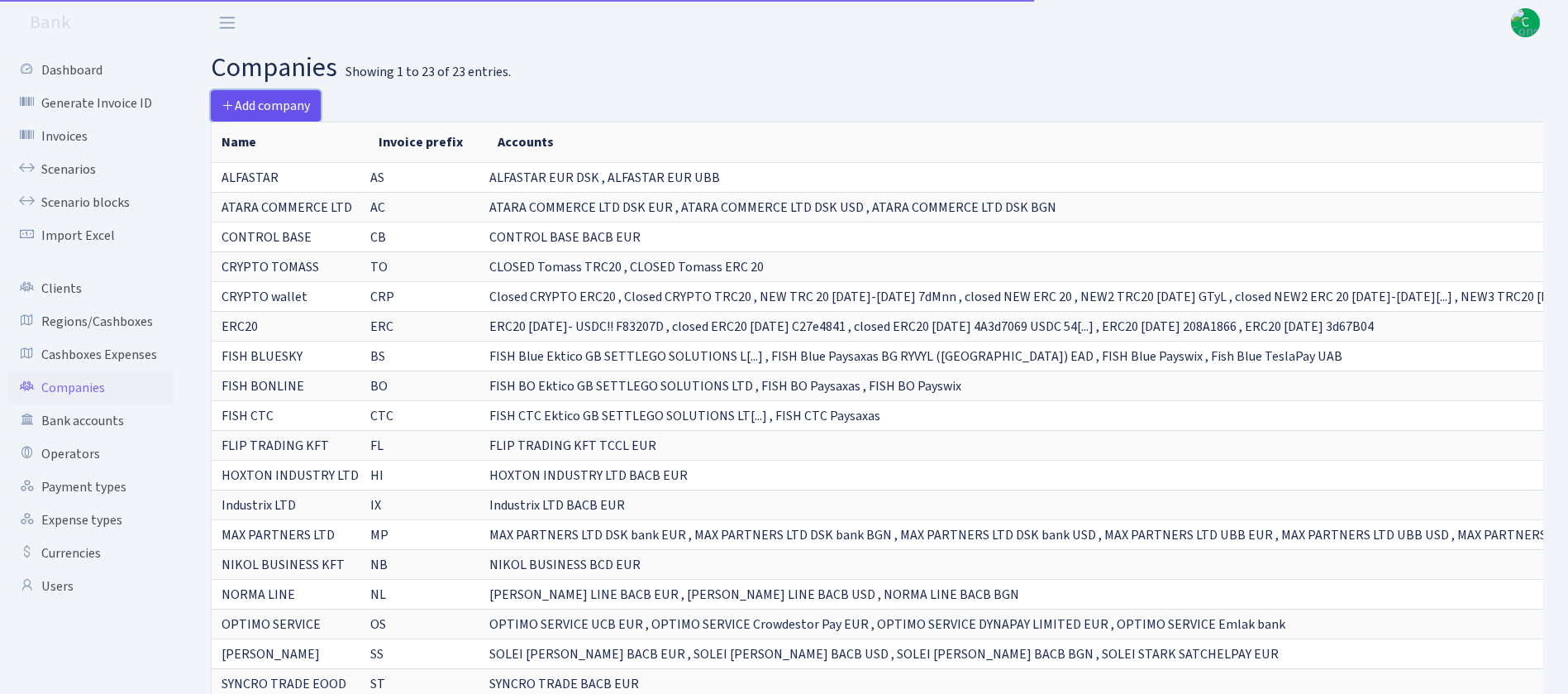
click at [294, 101] on span "Add company" at bounding box center [265, 106] width 88 height 18
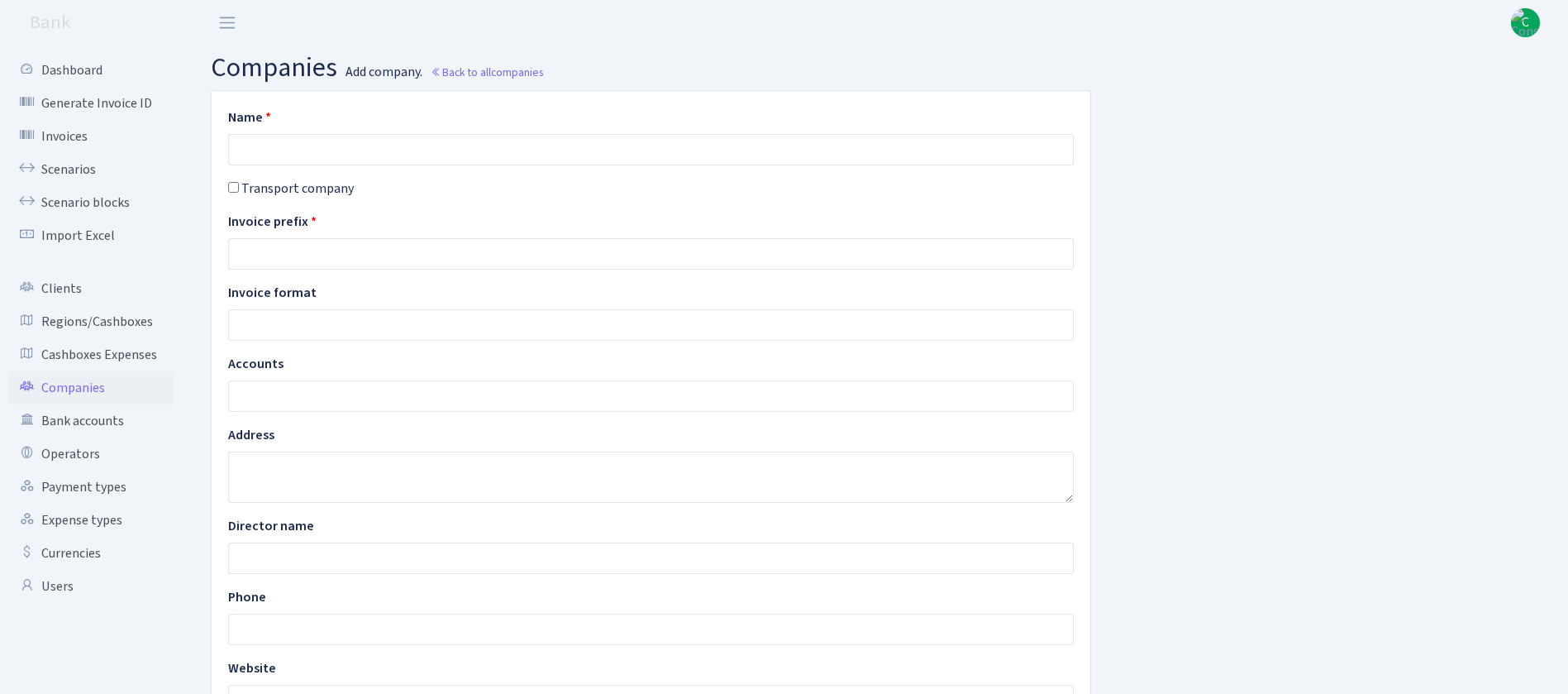
click at [472, 147] on input "text" at bounding box center [650, 150] width 845 height 31
type input "TRANSMARKT SOLUTIONS LTD"
click at [342, 257] on input "text" at bounding box center [650, 254] width 845 height 31
type input "TS"
click at [345, 394] on ul at bounding box center [651, 396] width 844 height 30
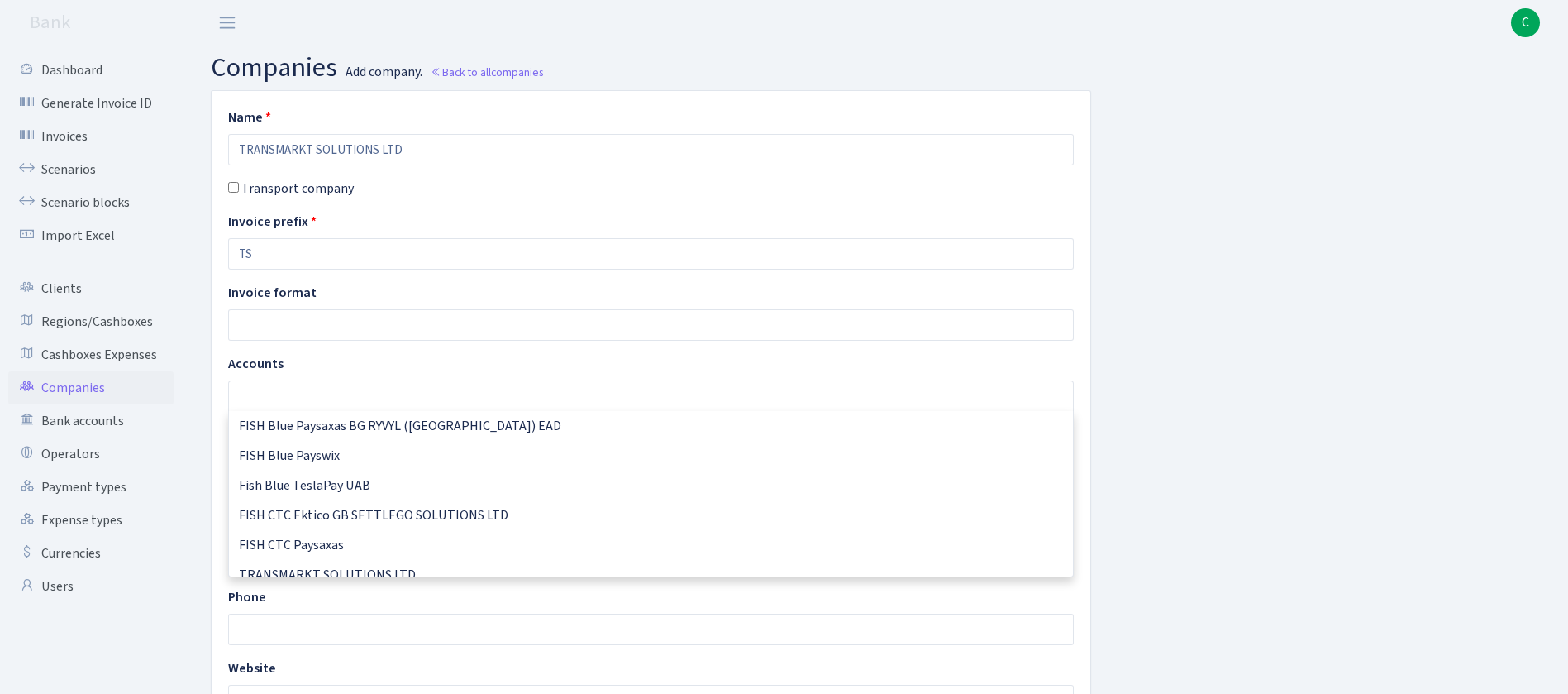
scroll to position [2037, 0]
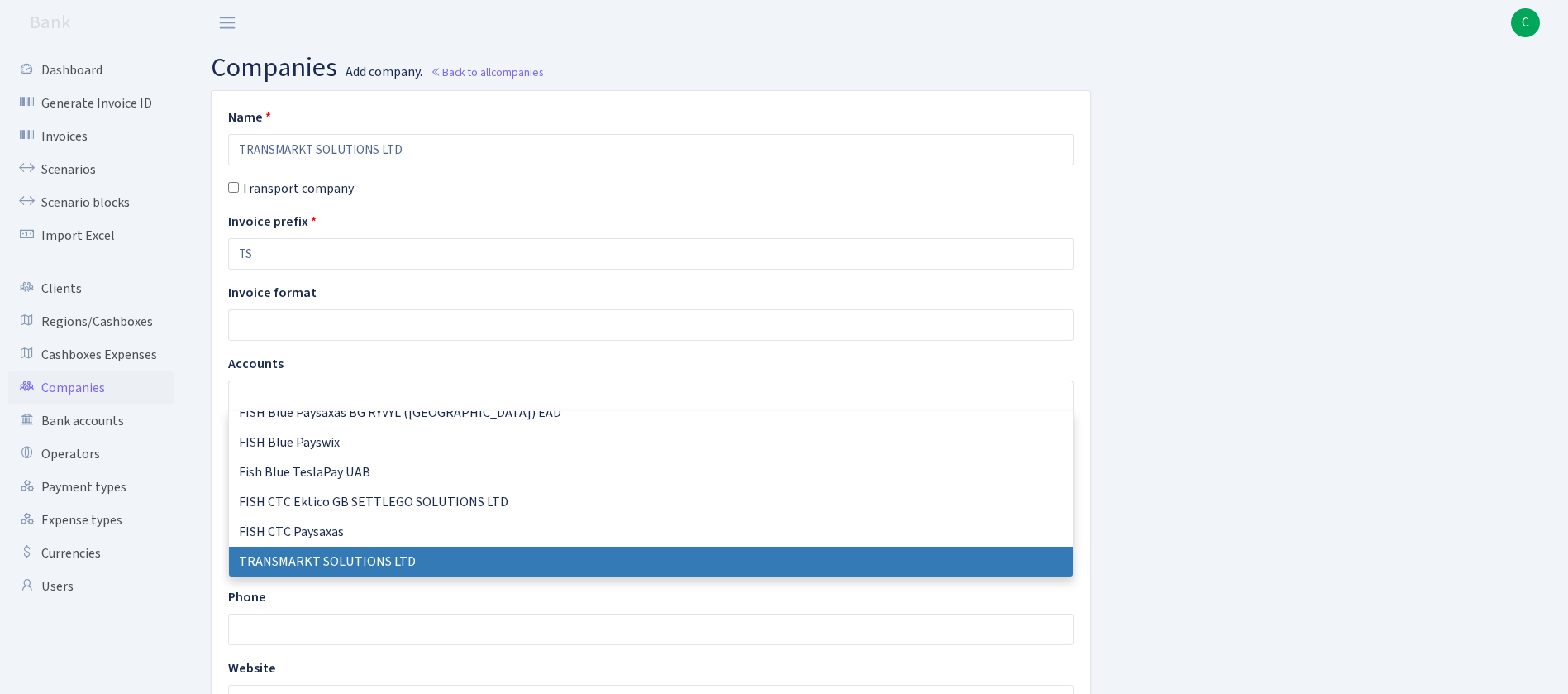
select select "73"
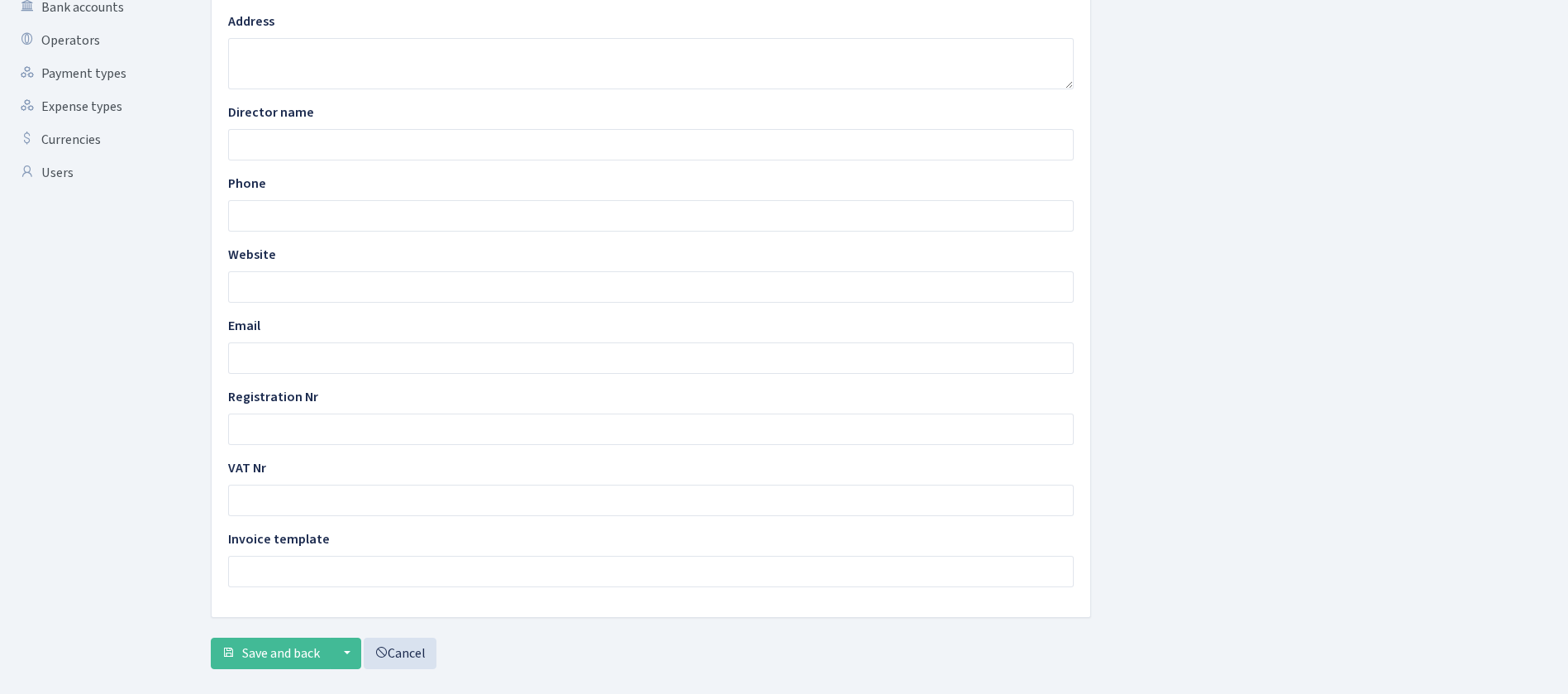
scroll to position [443, 0]
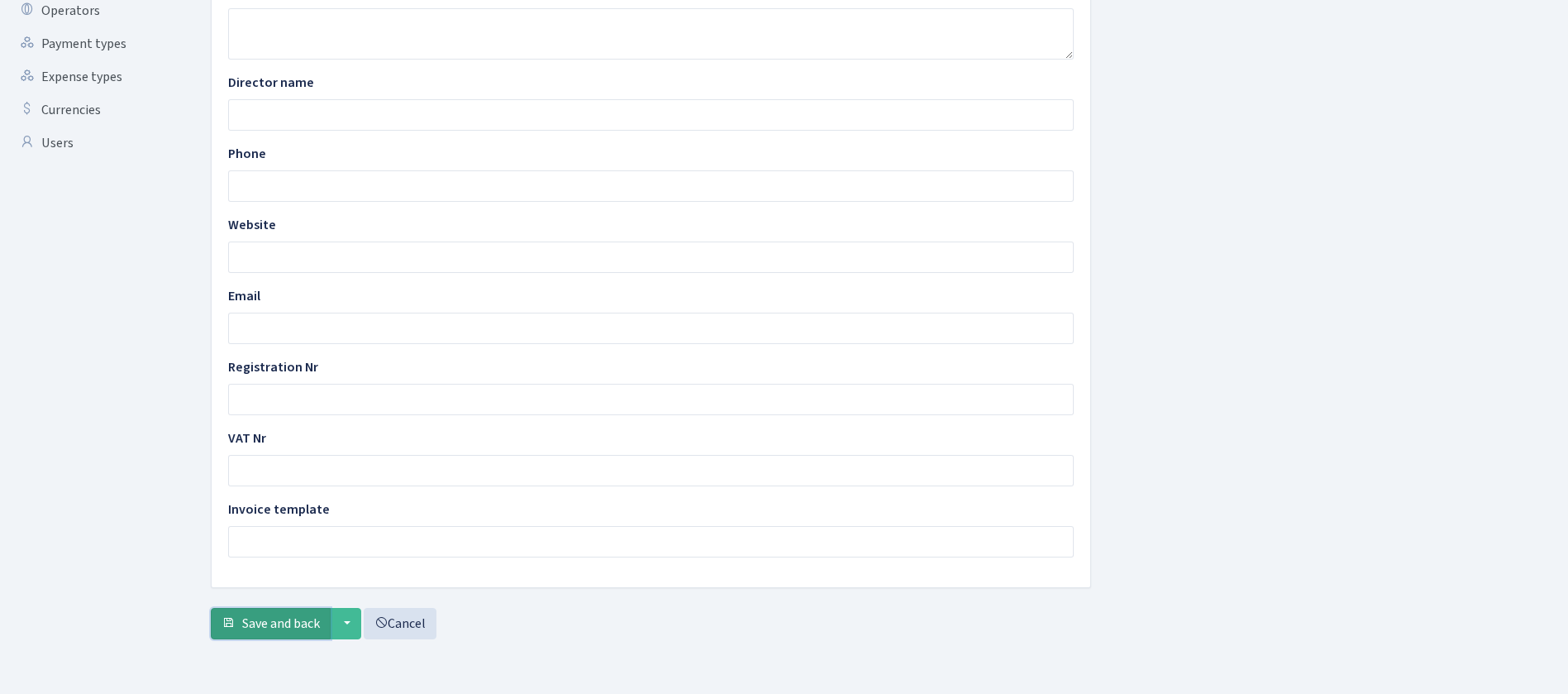
click at [319, 618] on span "Save and back" at bounding box center [281, 624] width 77 height 18
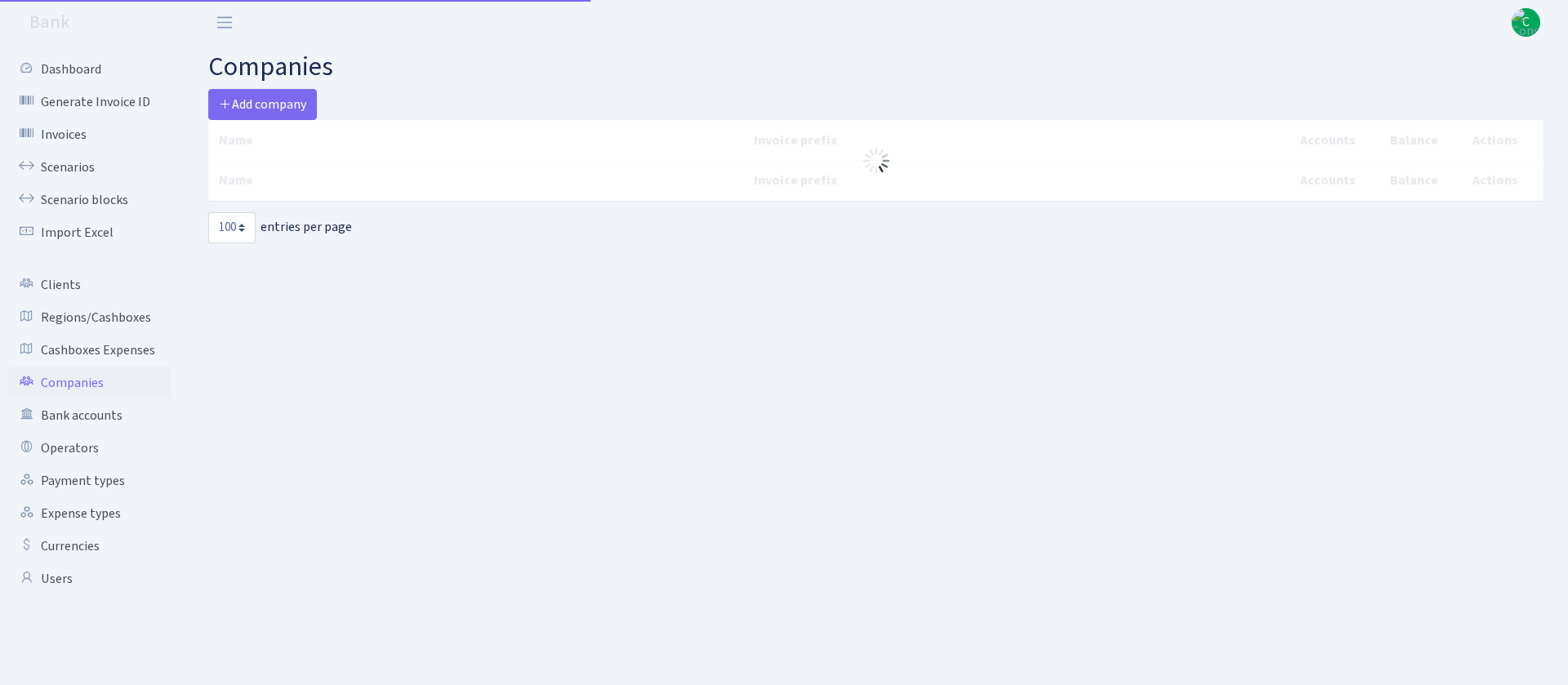
select select "100"
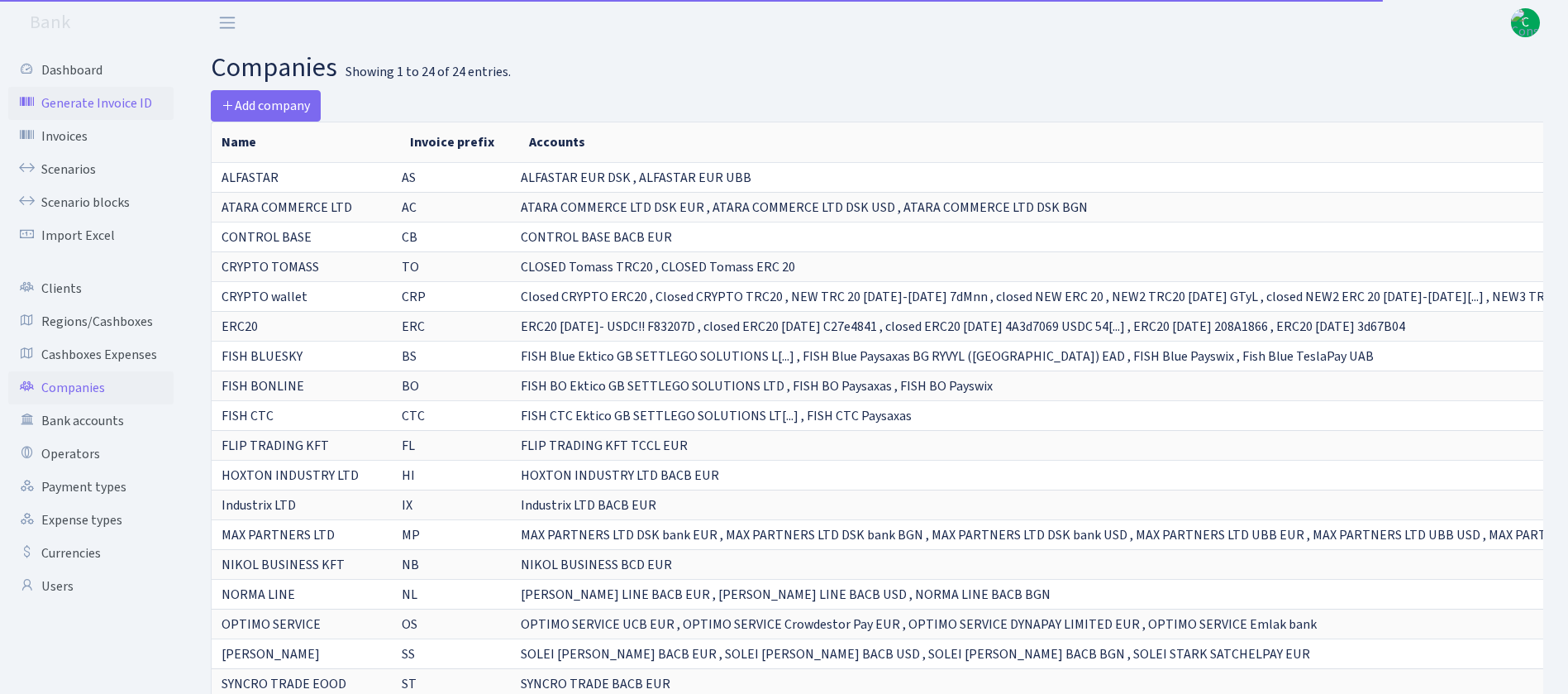
click at [111, 109] on link "Generate Invoice ID" at bounding box center [90, 103] width 165 height 33
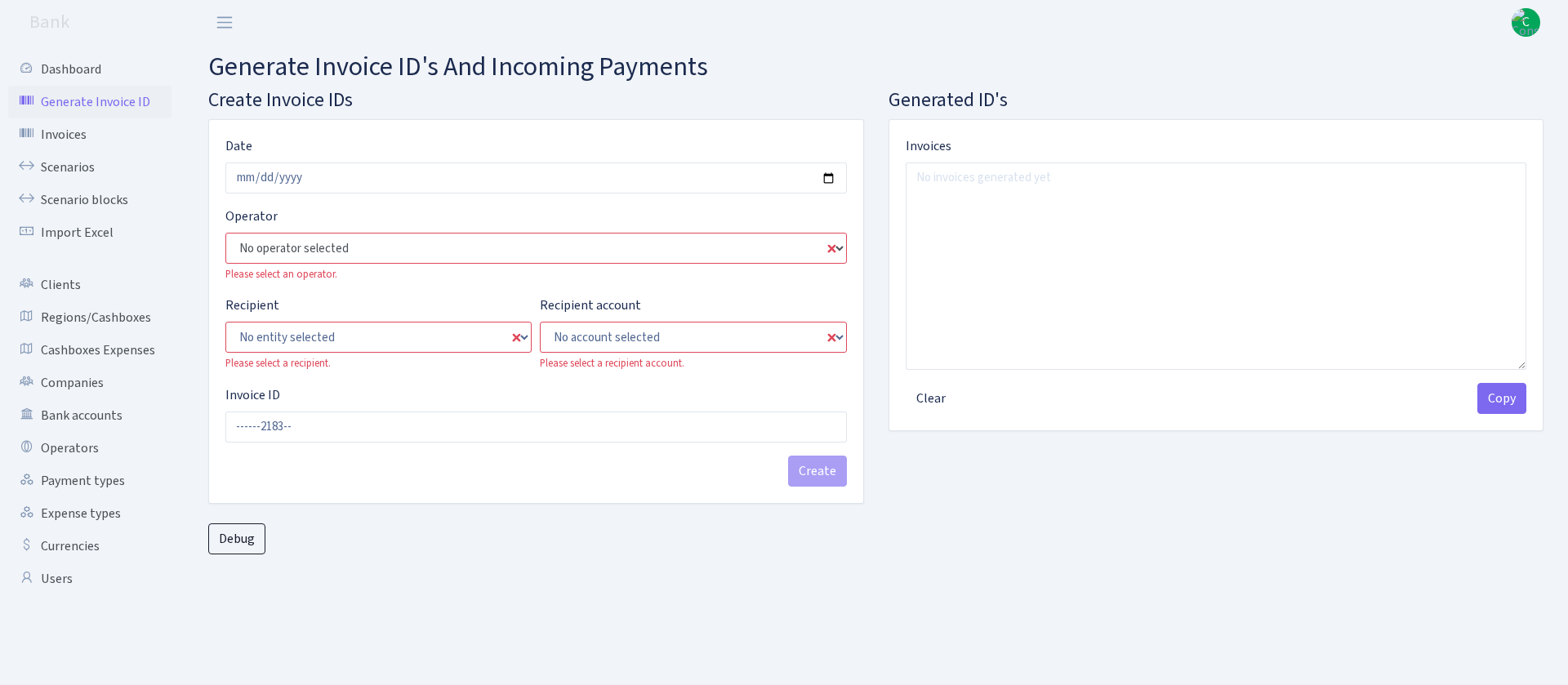
click at [494, 247] on select "No operator selected 981 981 AED 981 BN usdt 981 CASH USDT 981 CASH USDT EUR 98…" at bounding box center [536, 248] width 621 height 31
select select "376"
type input "----3762183--"
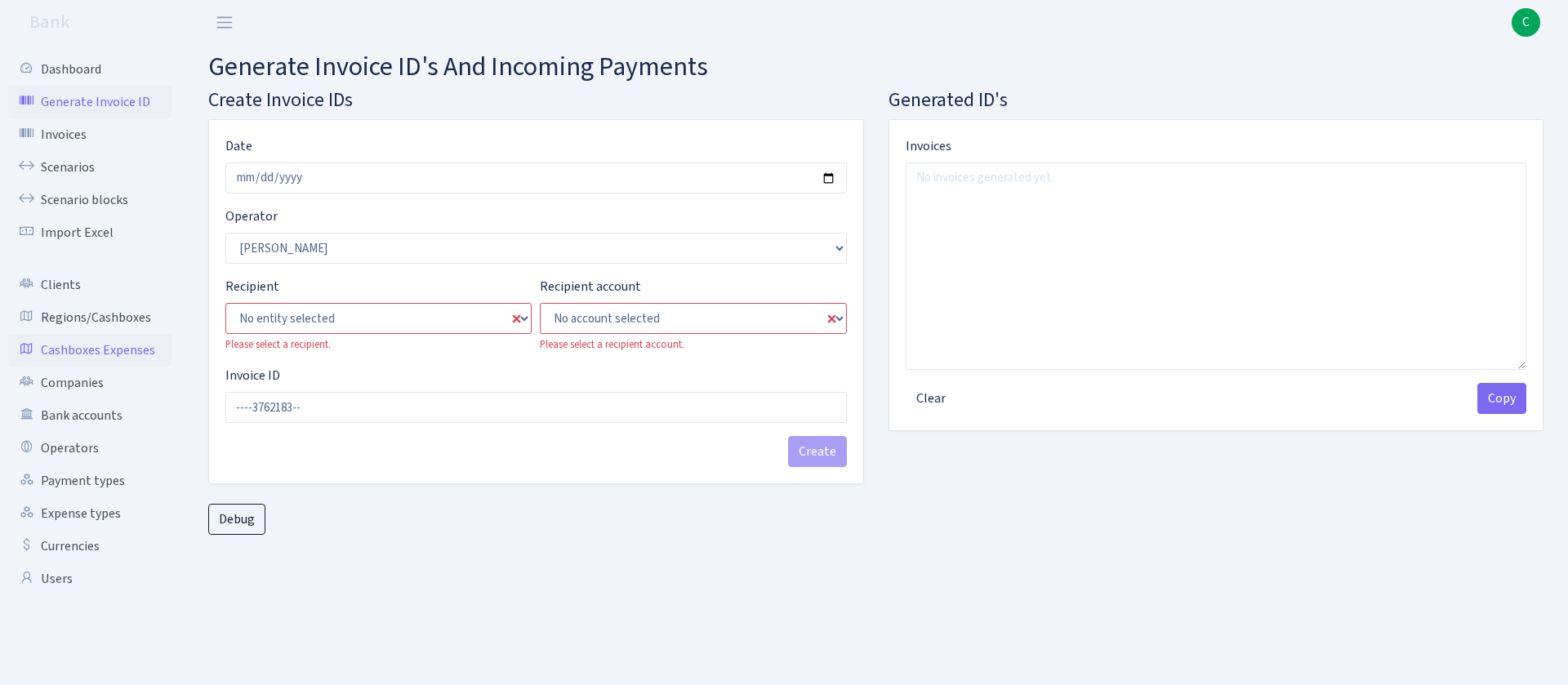
click at [168, 350] on link "Cashboxes Expenses" at bounding box center [89, 350] width 163 height 32
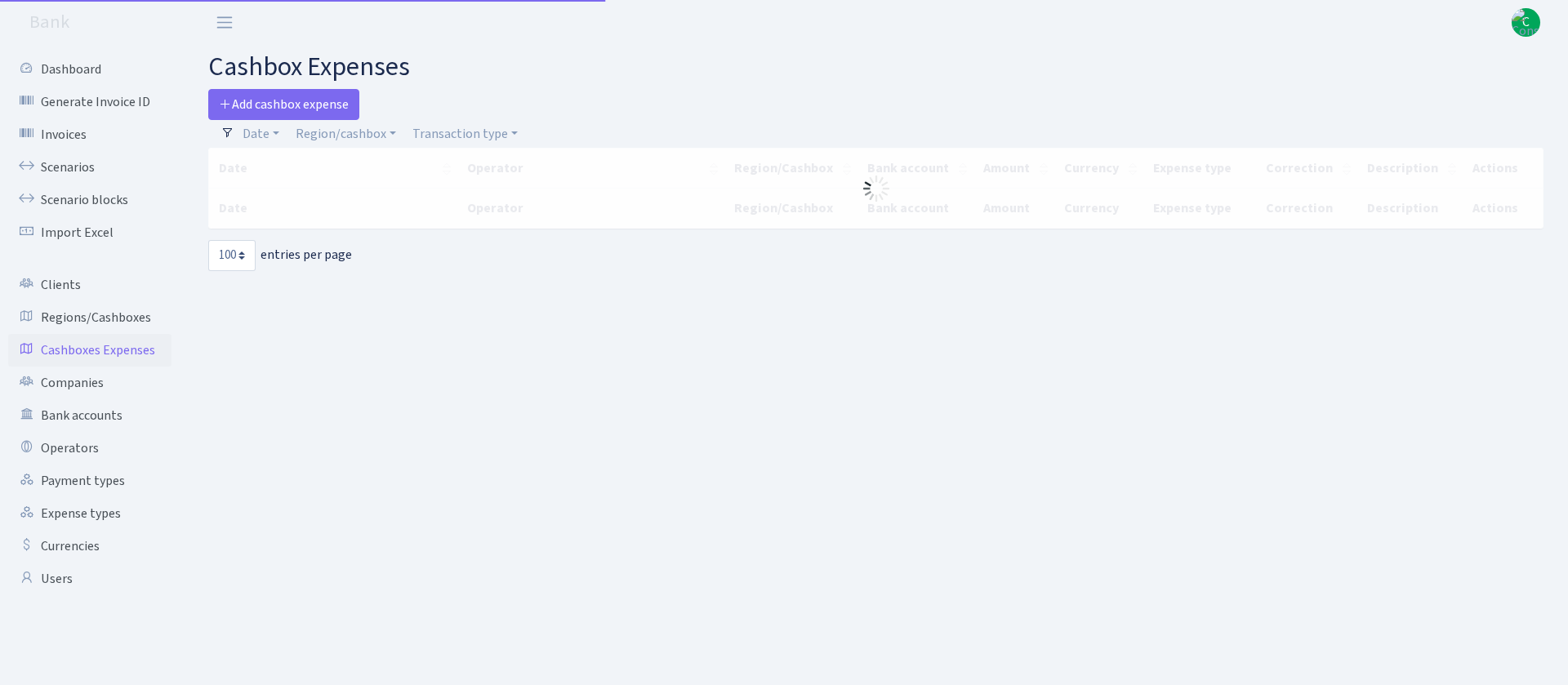
select select "100"
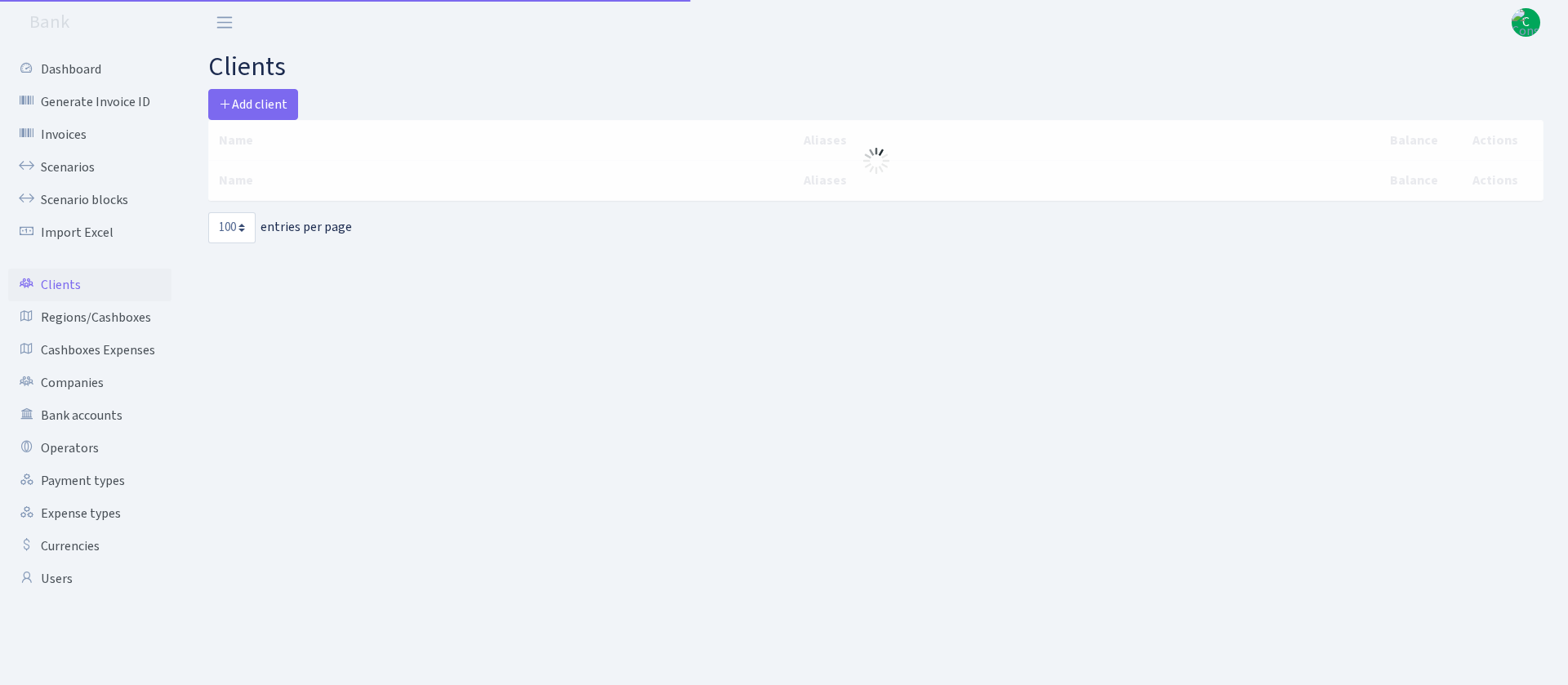
select select "100"
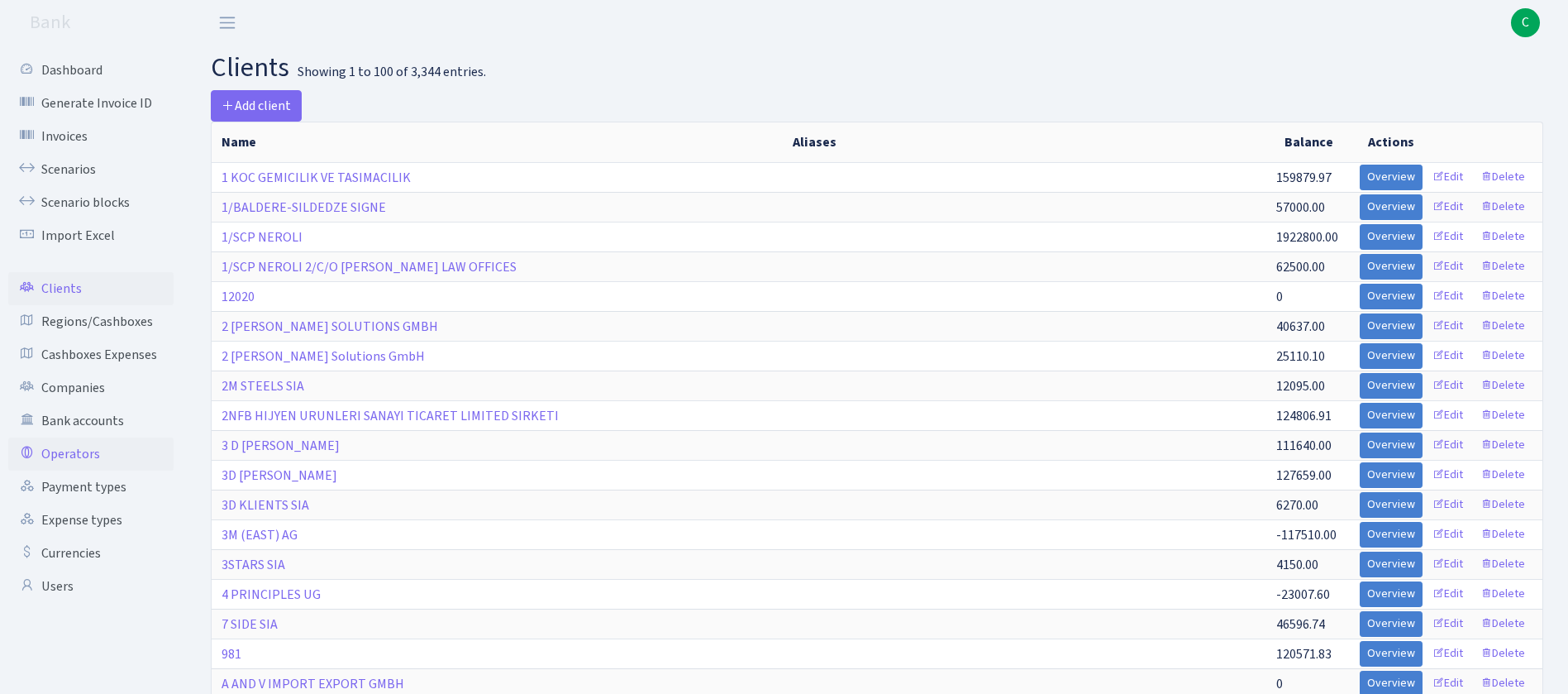
click at [79, 454] on link "Operators" at bounding box center [90, 454] width 165 height 33
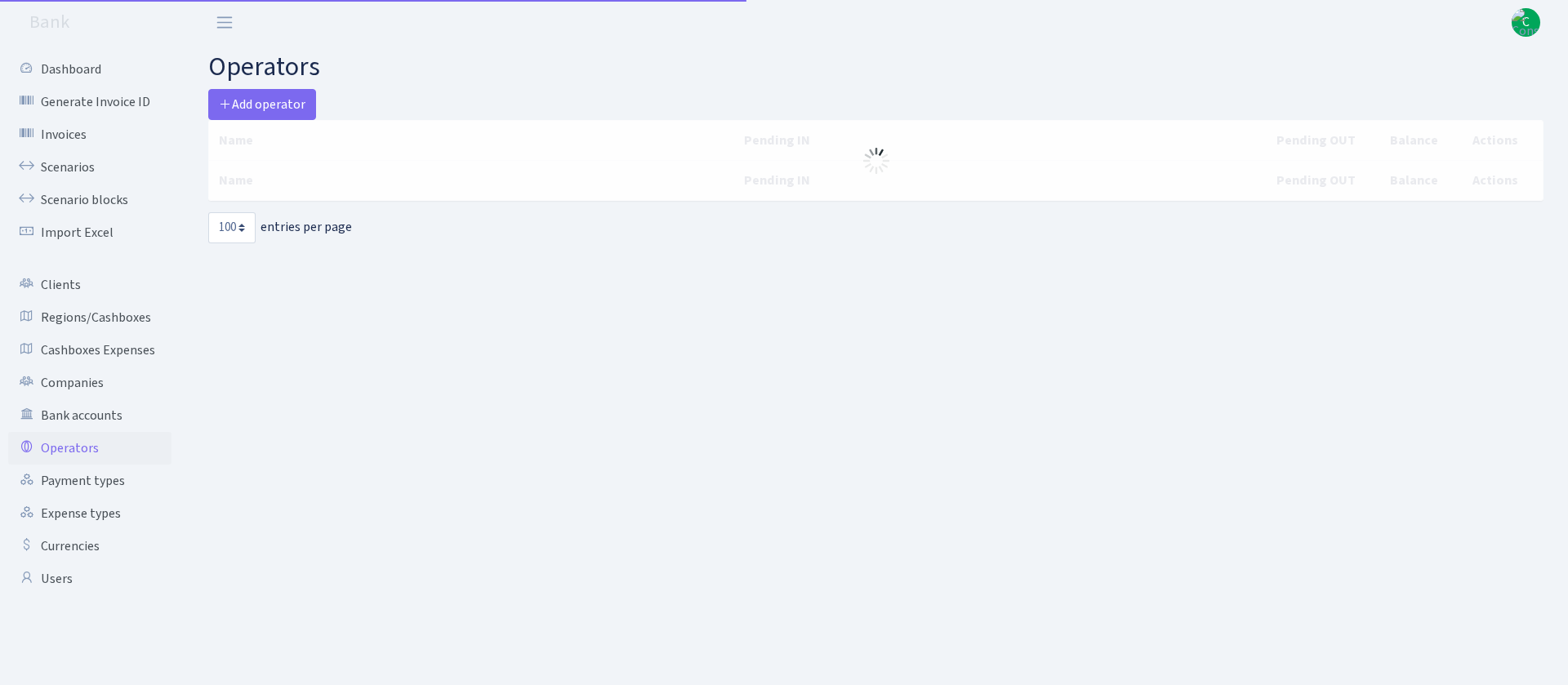
select select "100"
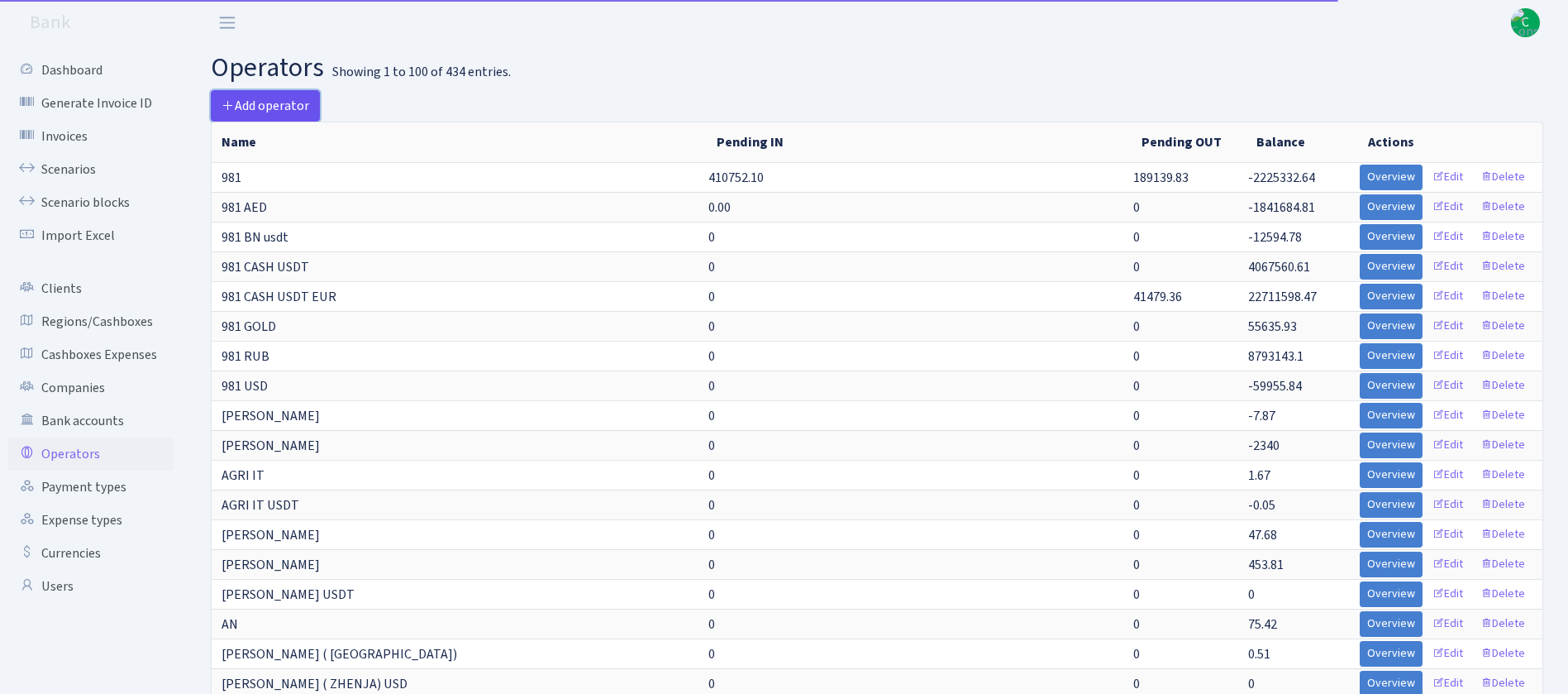
click at [280, 108] on span "Add operator" at bounding box center [265, 106] width 88 height 18
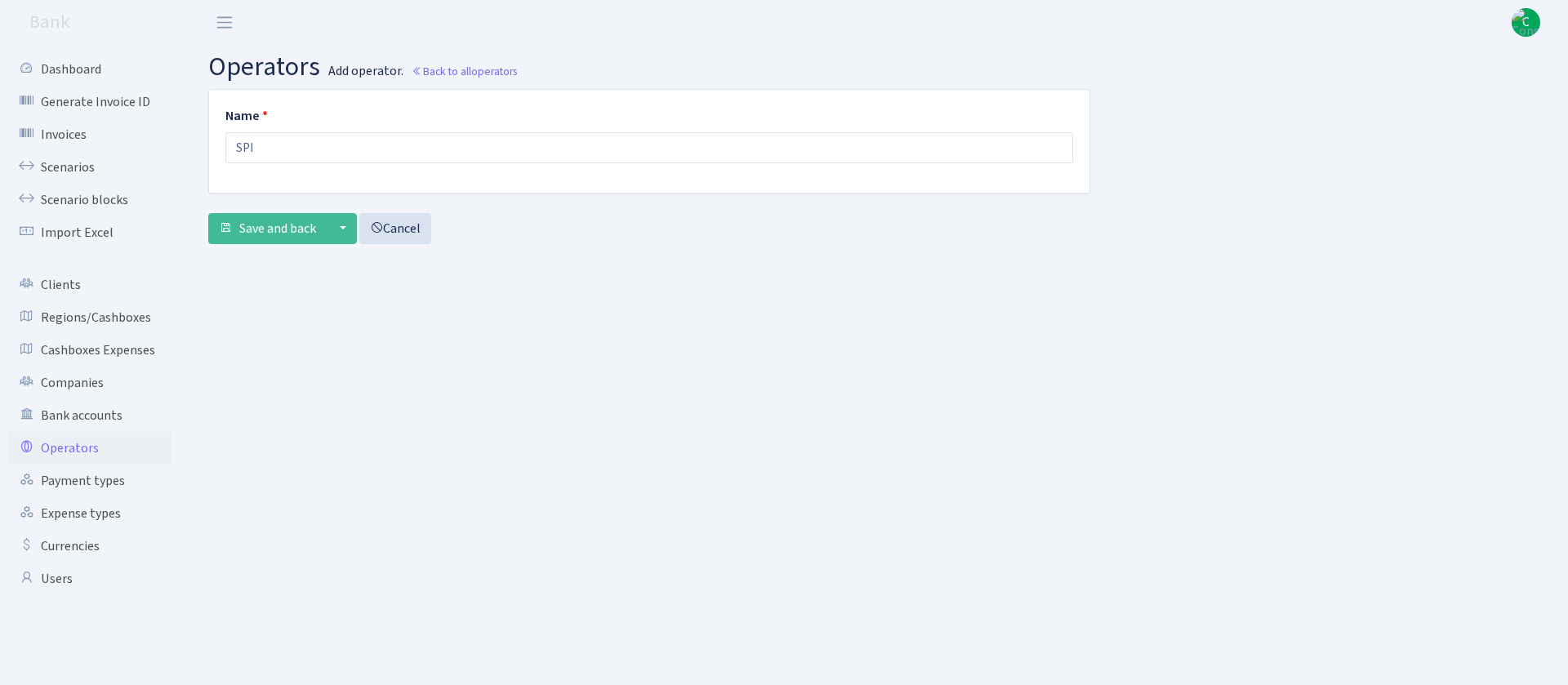
click at [326, 158] on input "SPI" at bounding box center [648, 148] width 847 height 31
click at [331, 147] on input "SPI" at bounding box center [648, 148] width 847 height 31
type input "SPIRITS"
click at [297, 226] on span "Save and back" at bounding box center [277, 229] width 77 height 18
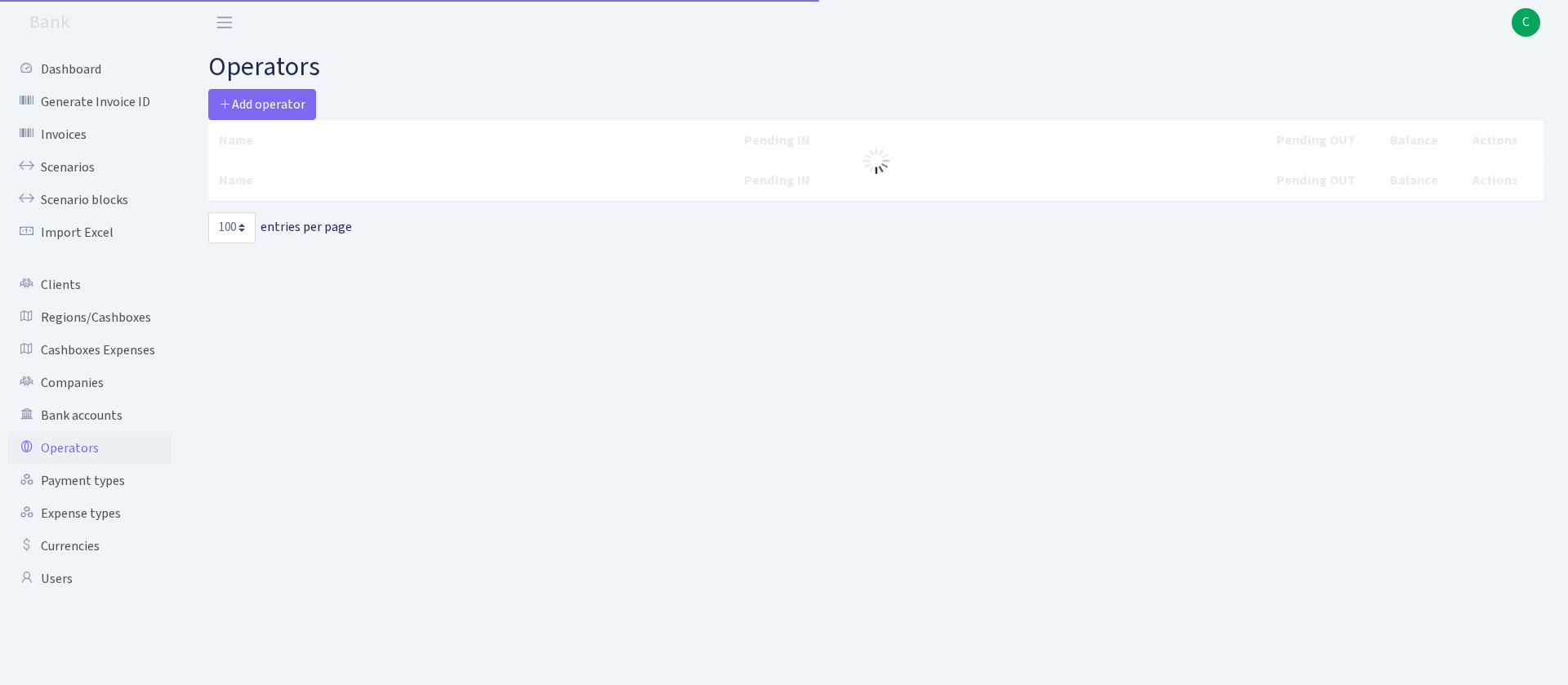
select select "100"
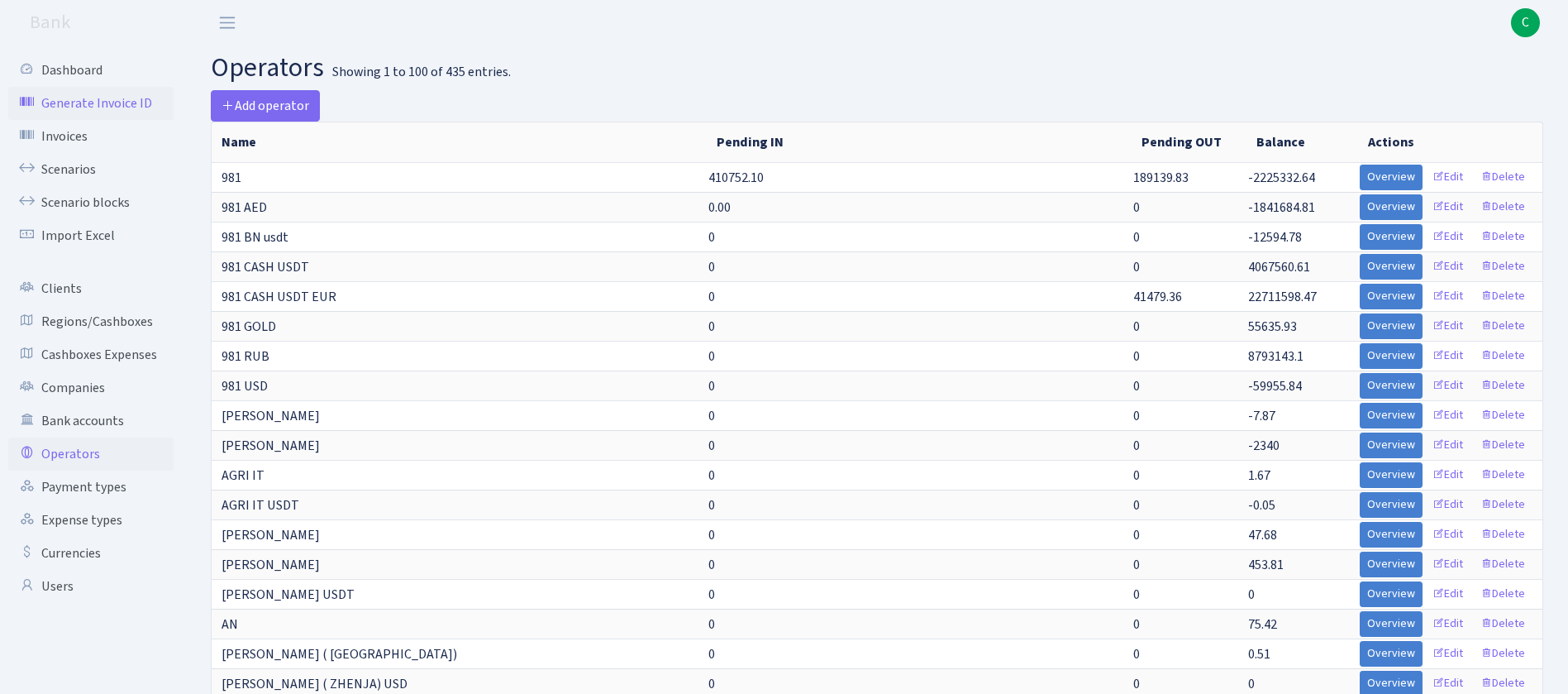
click at [64, 98] on link "Generate Invoice ID" at bounding box center [90, 103] width 165 height 33
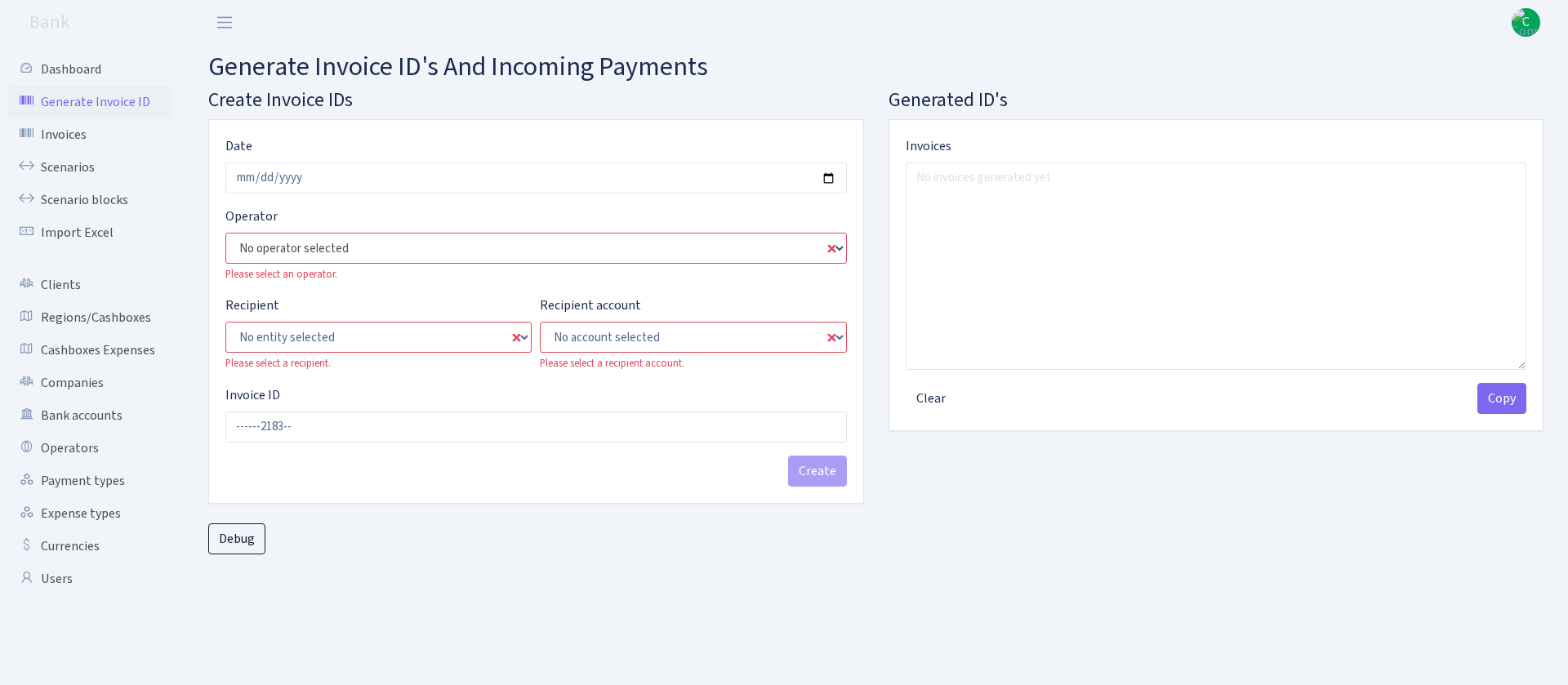
click at [475, 250] on select "No operator selected 981 981 AED 981 BN usdt 981 CASH USDT 981 CASH USDT EUR 98…" at bounding box center [536, 248] width 621 height 31
select select "524"
click at [225, 232] on select "No operator selected 981 981 AED 981 BN usdt 981 CASH USDT 981 CASH USDT EUR 98…" at bounding box center [536, 248] width 621 height 31
type input "----5242183--"
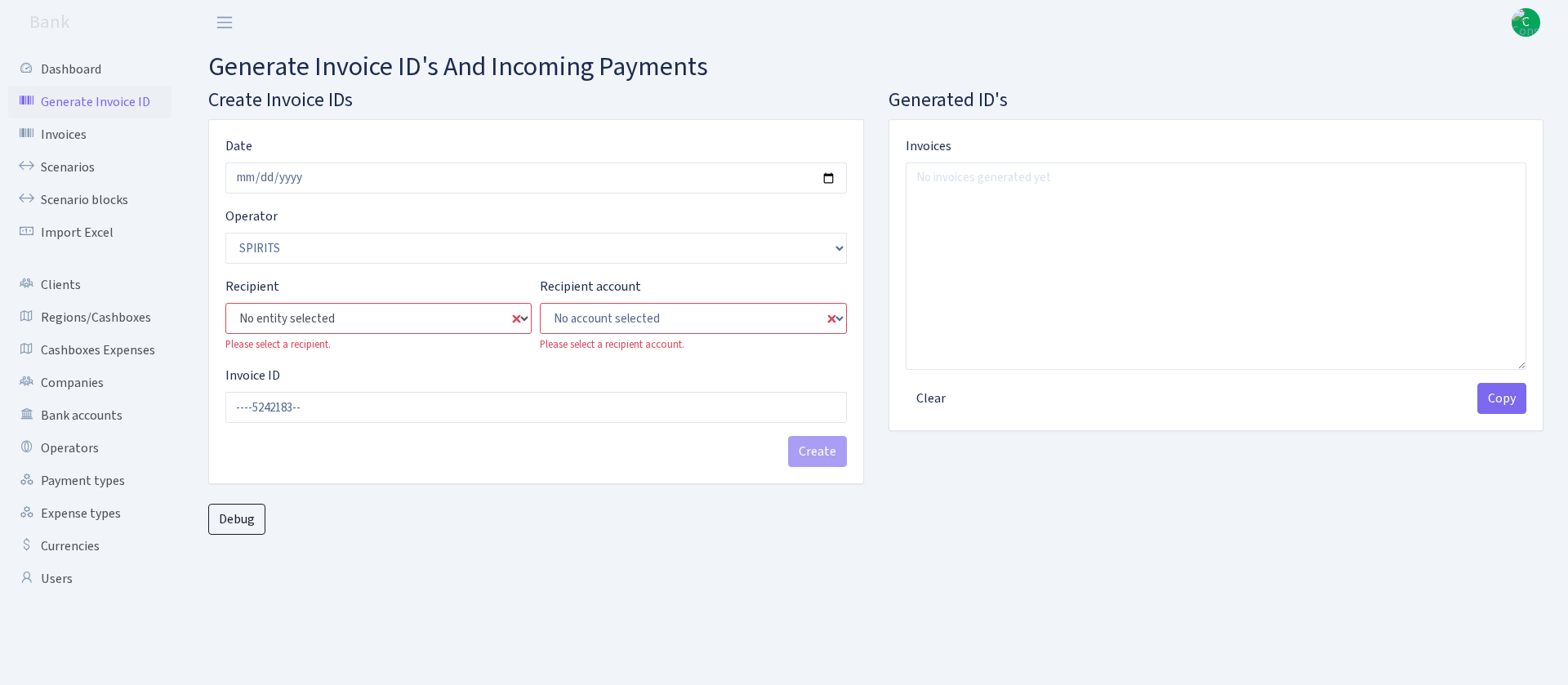
click at [402, 316] on select "No entity selected ALFASTAR ATARA COMMERCE LTD CONTROL BASE CRYPTO TOMASS CRYPT…" at bounding box center [378, 318] width 306 height 31
select select "25"
click at [225, 302] on select "No entity selected ALFASTAR ATARA COMMERCE LTD CONTROL BASE CRYPTO TOMASS CRYPT…" at bounding box center [378, 318] width 306 height 31
type input "TS735242183--"
select select "73"
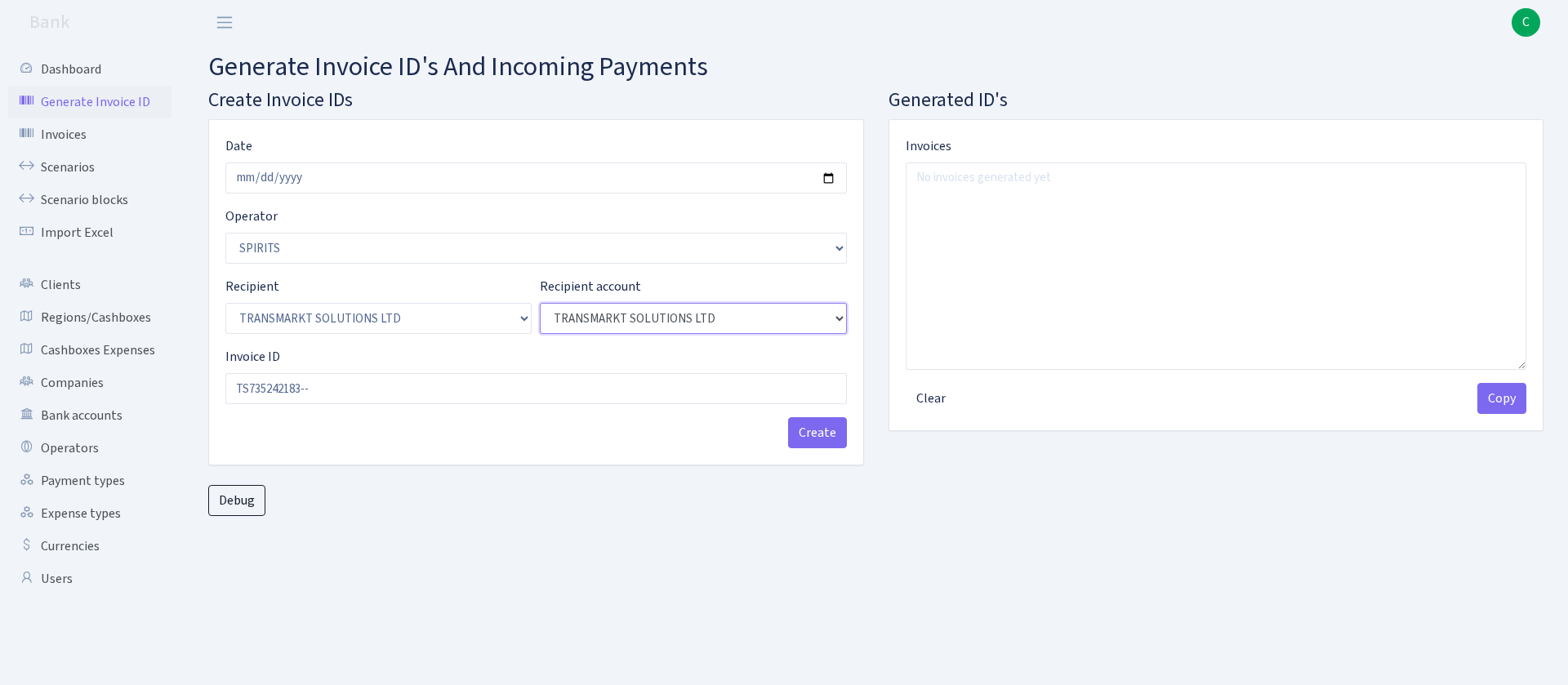
click at [601, 316] on select "No account selected TRANSMARKT SOLUTIONS LTD" at bounding box center [693, 318] width 306 height 31
click at [539, 302] on select "No account selected TRANSMARKT SOLUTIONS LTD" at bounding box center [693, 318] width 306 height 31
click at [836, 437] on button "Create" at bounding box center [817, 432] width 59 height 31
click at [835, 436] on button "Create" at bounding box center [817, 432] width 59 height 31
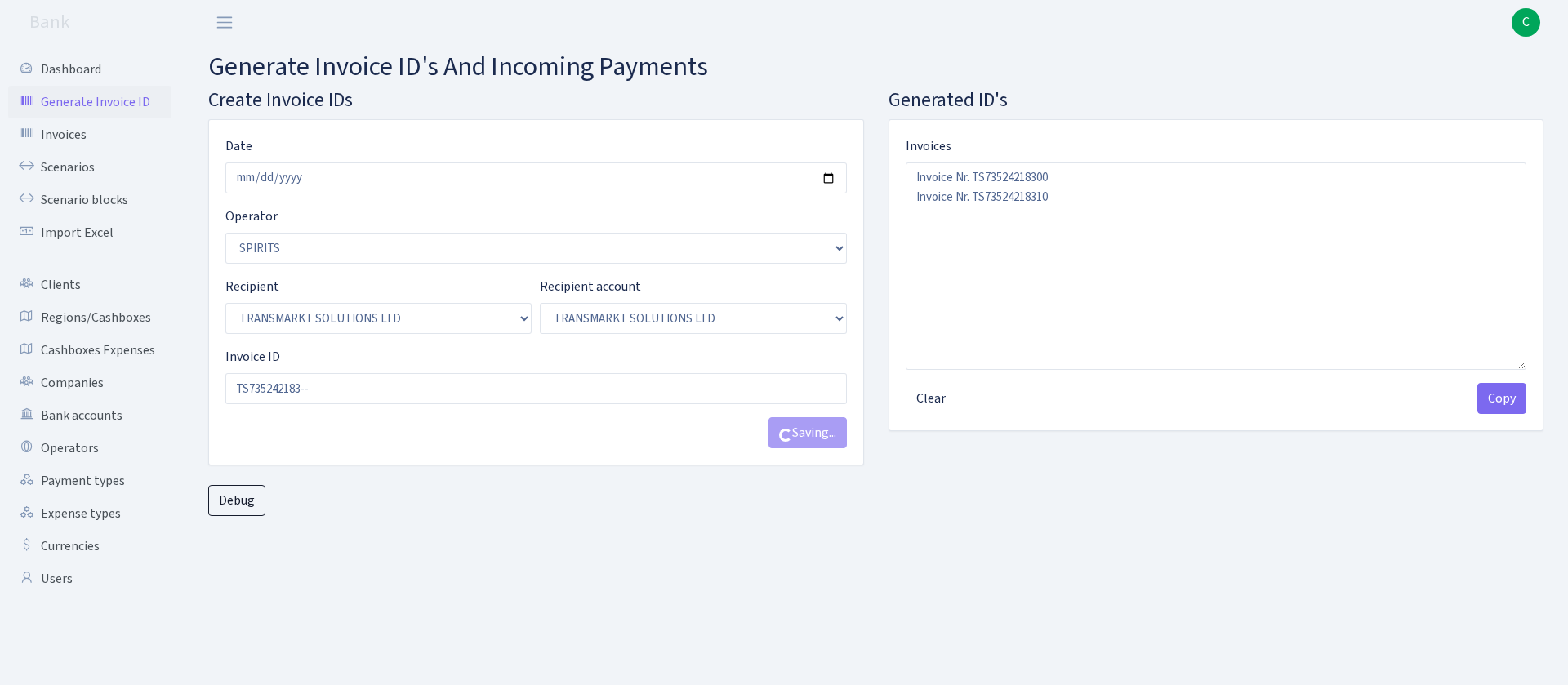
type textarea "Invoice Nr. TS73524218300 Invoice Nr. TS73524218310 Invoice Nr. TS73524218320"
click at [1507, 403] on button "Copy" at bounding box center [1501, 398] width 49 height 31
click at [100, 410] on link "Bank accounts" at bounding box center [89, 415] width 163 height 32
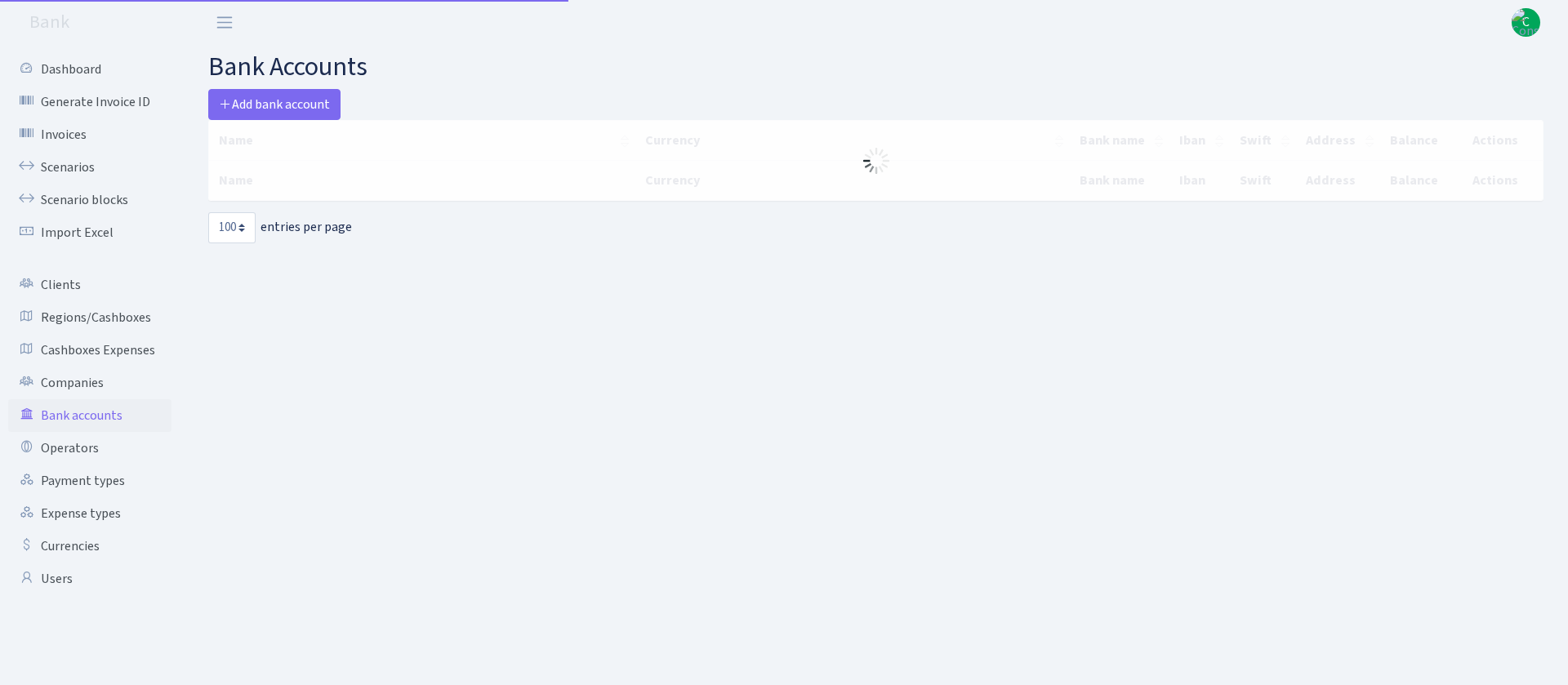
select select "100"
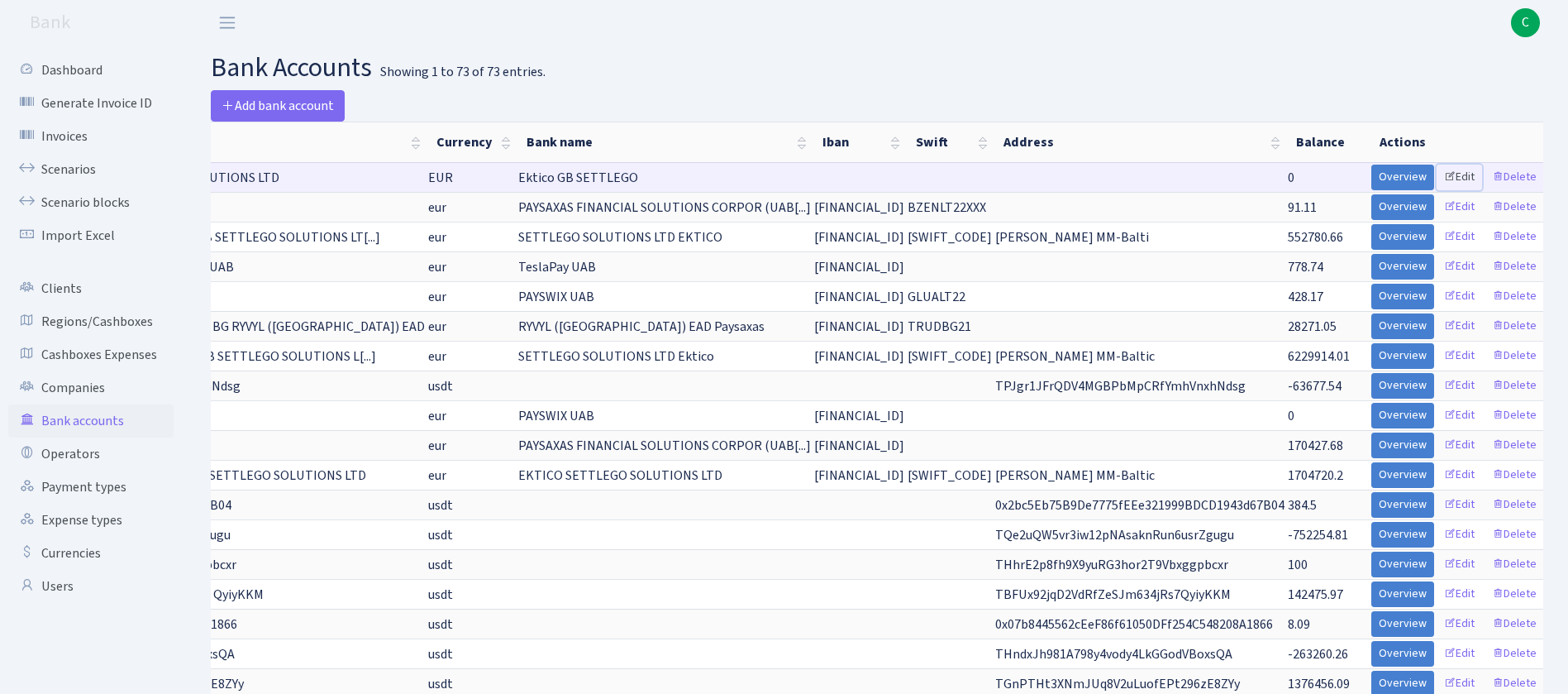
click at [1455, 178] on link "Edit" at bounding box center [1460, 177] width 46 height 26
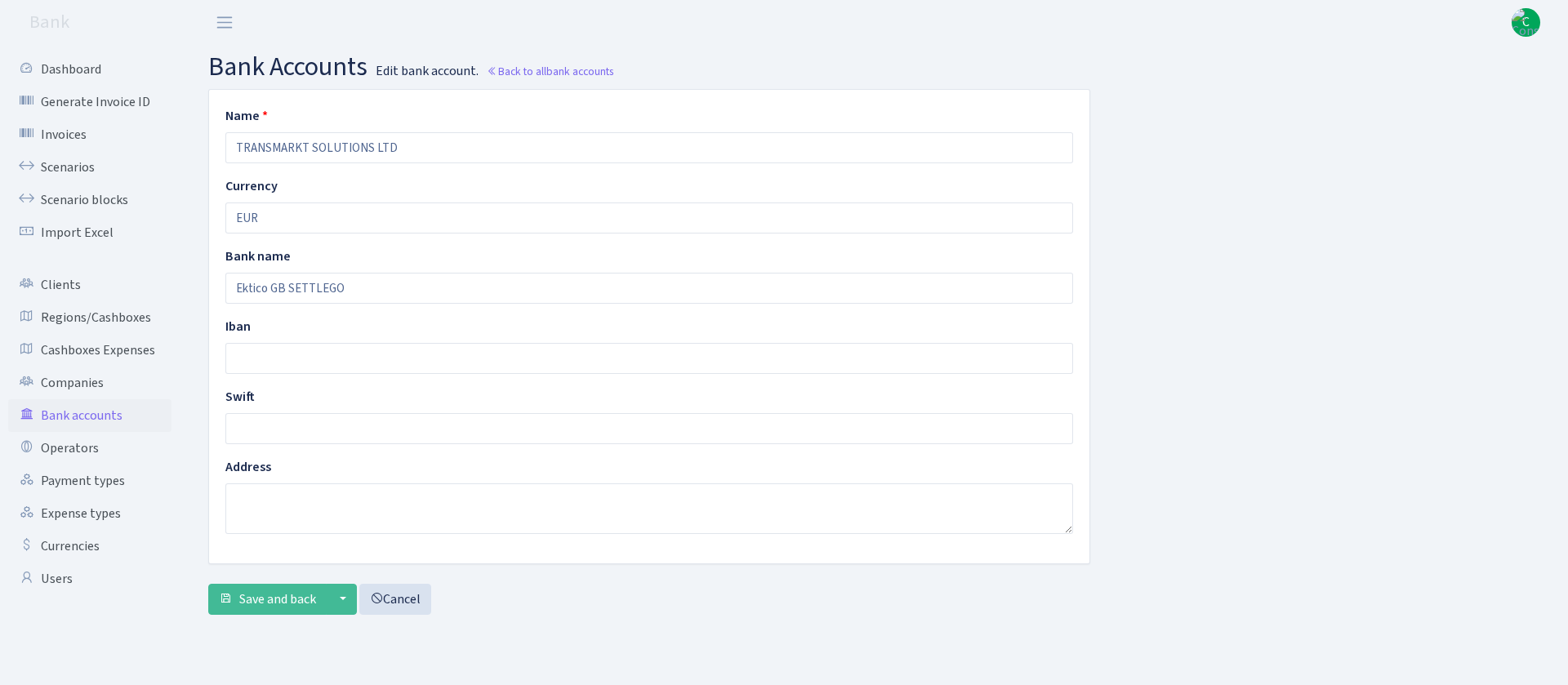
click at [529, 160] on input "TRANSMARKT SOLUTIONS LTD" at bounding box center [648, 148] width 847 height 31
type input "TRANSMARKT SOLUTIONS LTD Ektico Settlego EUR"
click at [294, 598] on span "Save and back" at bounding box center [277, 599] width 77 height 18
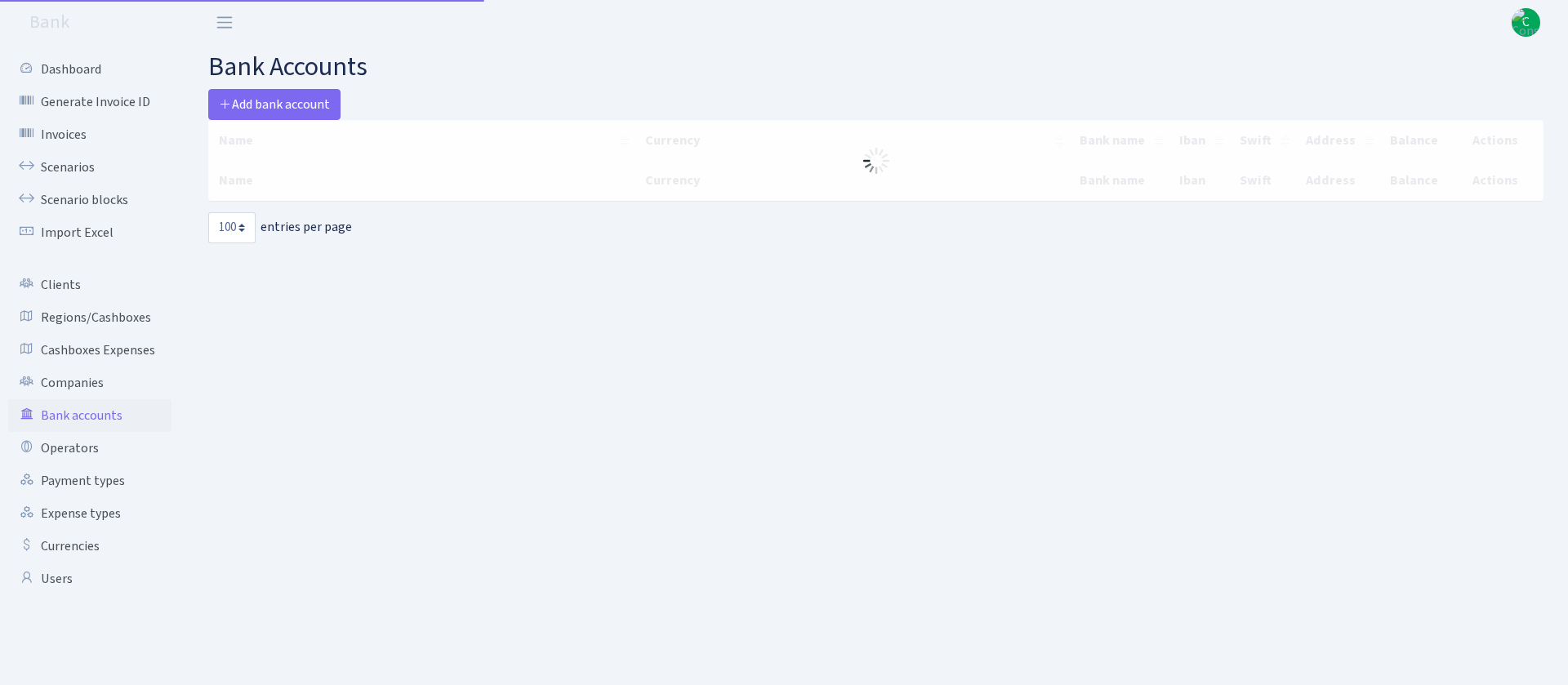
select select "100"
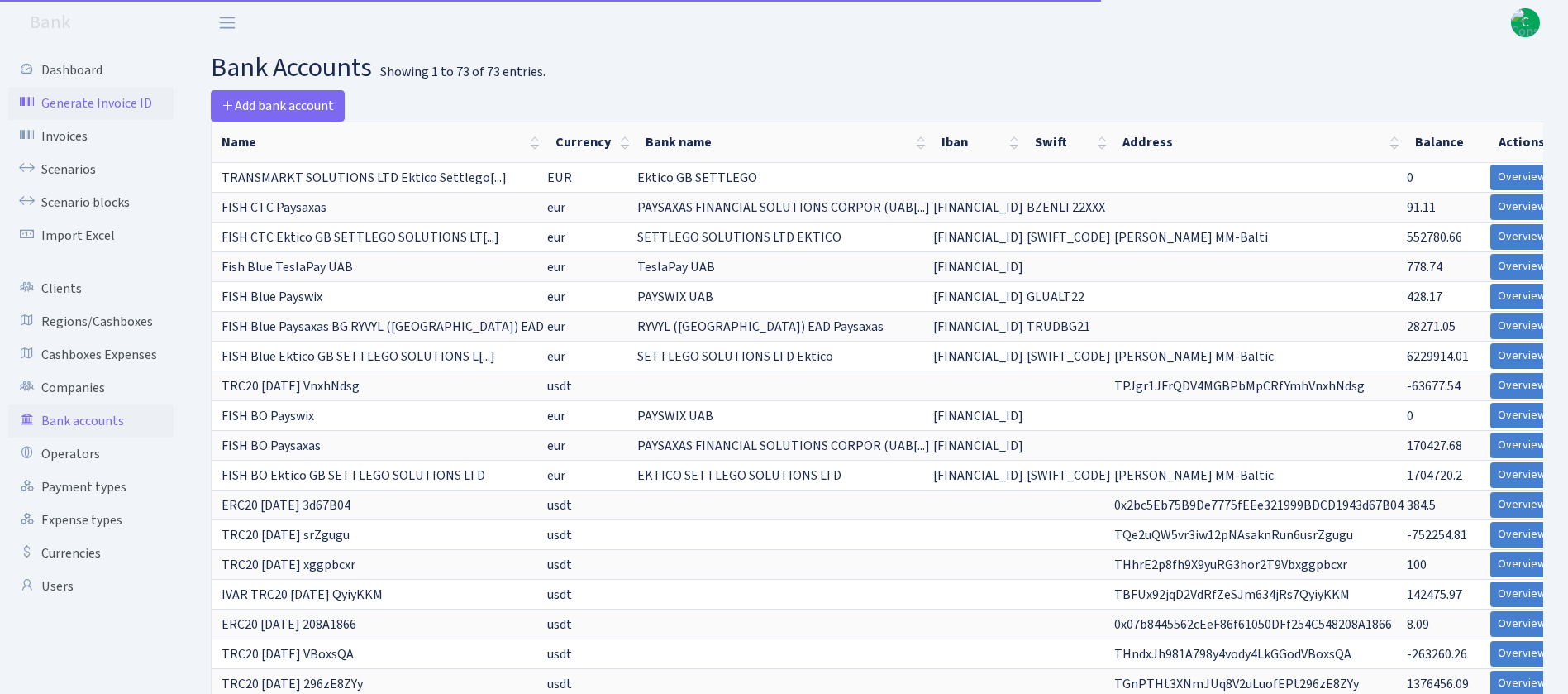
click at [86, 95] on link "Generate Invoice ID" at bounding box center [90, 103] width 165 height 33
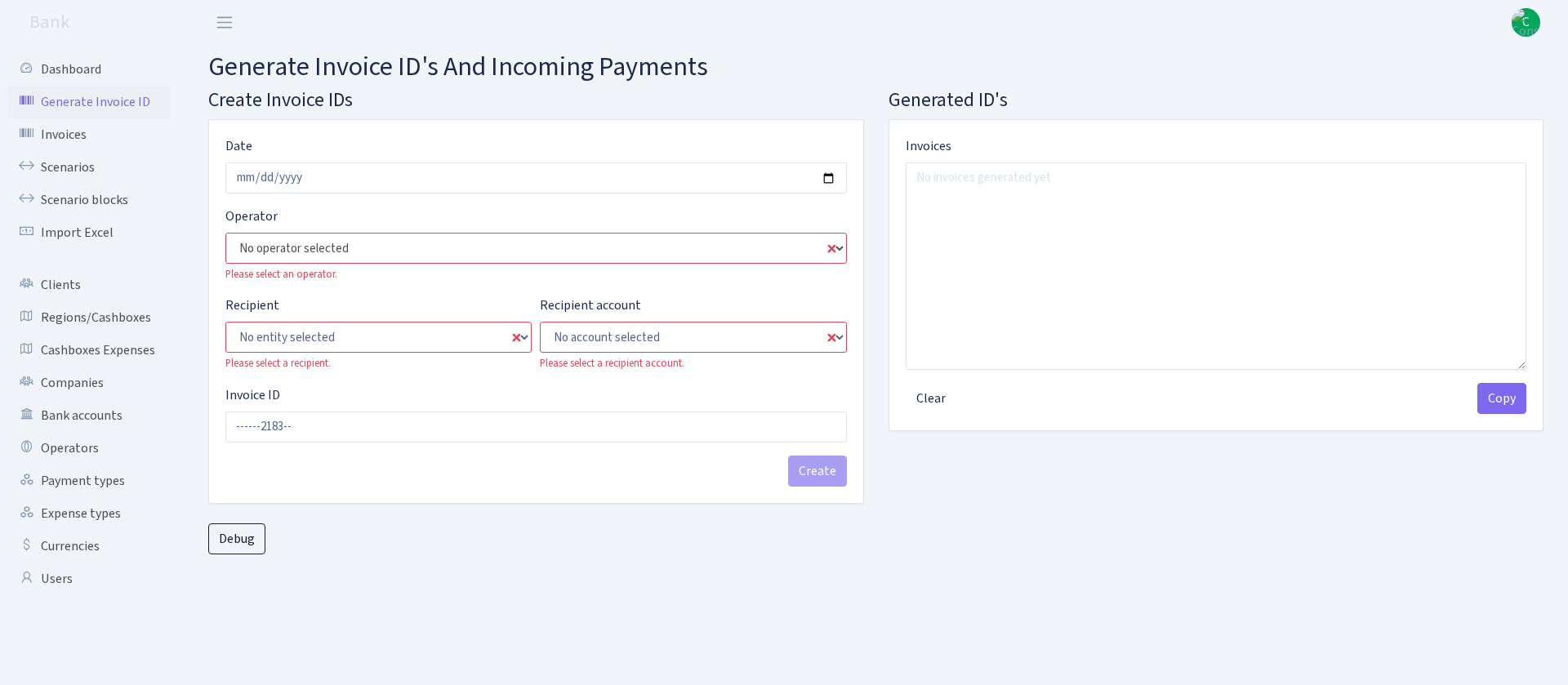
click at [541, 259] on select "No operator selected 981 981 AED 981 BN usdt 981 CASH USDT 981 CASH USDT EUR 98…" at bounding box center [536, 248] width 621 height 31
select select "61"
click at [225, 232] on select "No operator selected 981 981 AED 981 BN usdt 981 CASH USDT 981 CASH USDT EUR 98…" at bounding box center [536, 248] width 621 height 31
type input "----0612183--"
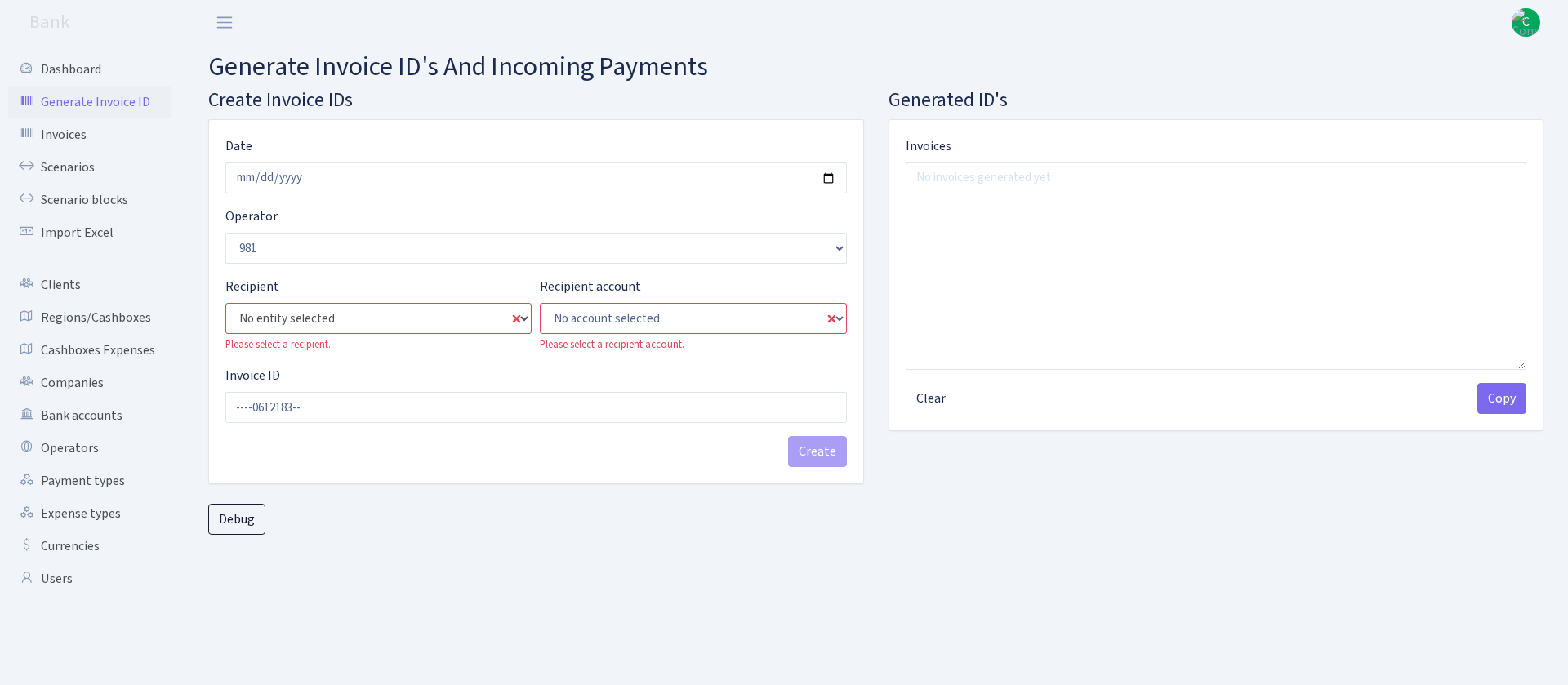
click at [449, 323] on select "No entity selected ALFASTAR ATARA COMMERCE LTD CONTROL BASE CRYPTO TOMASS CRYPT…" at bounding box center [378, 318] width 306 height 31
select select "25"
click at [225, 302] on select "No entity selected ALFASTAR ATARA COMMERCE LTD CONTROL BASE CRYPTO TOMASS CRYPT…" at bounding box center [378, 318] width 306 height 31
type input "TS730612183--"
select select "73"
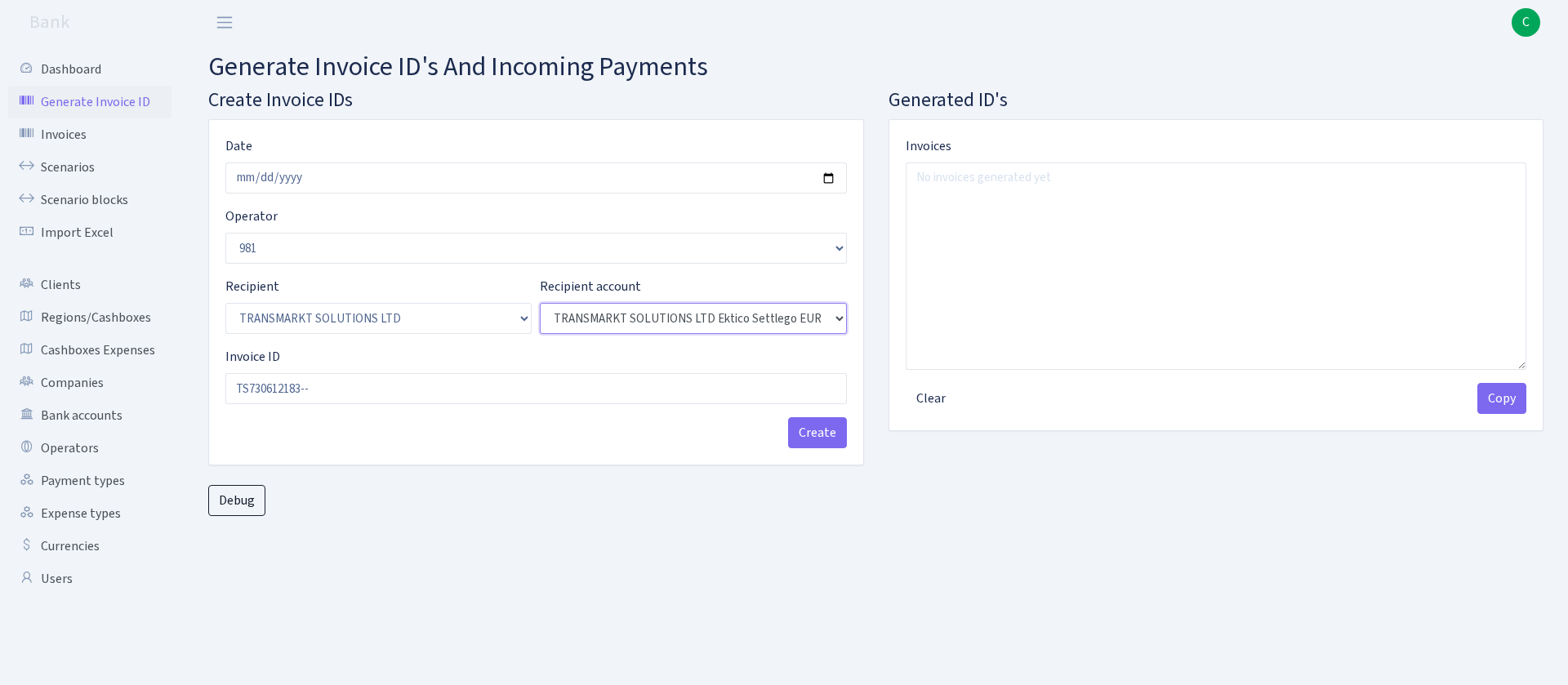
click at [774, 326] on select "No account selected TRANSMARKT SOLUTIONS LTD Ektico Settlego EUR" at bounding box center [693, 318] width 306 height 31
click at [106, 416] on link "Bank accounts" at bounding box center [89, 415] width 163 height 32
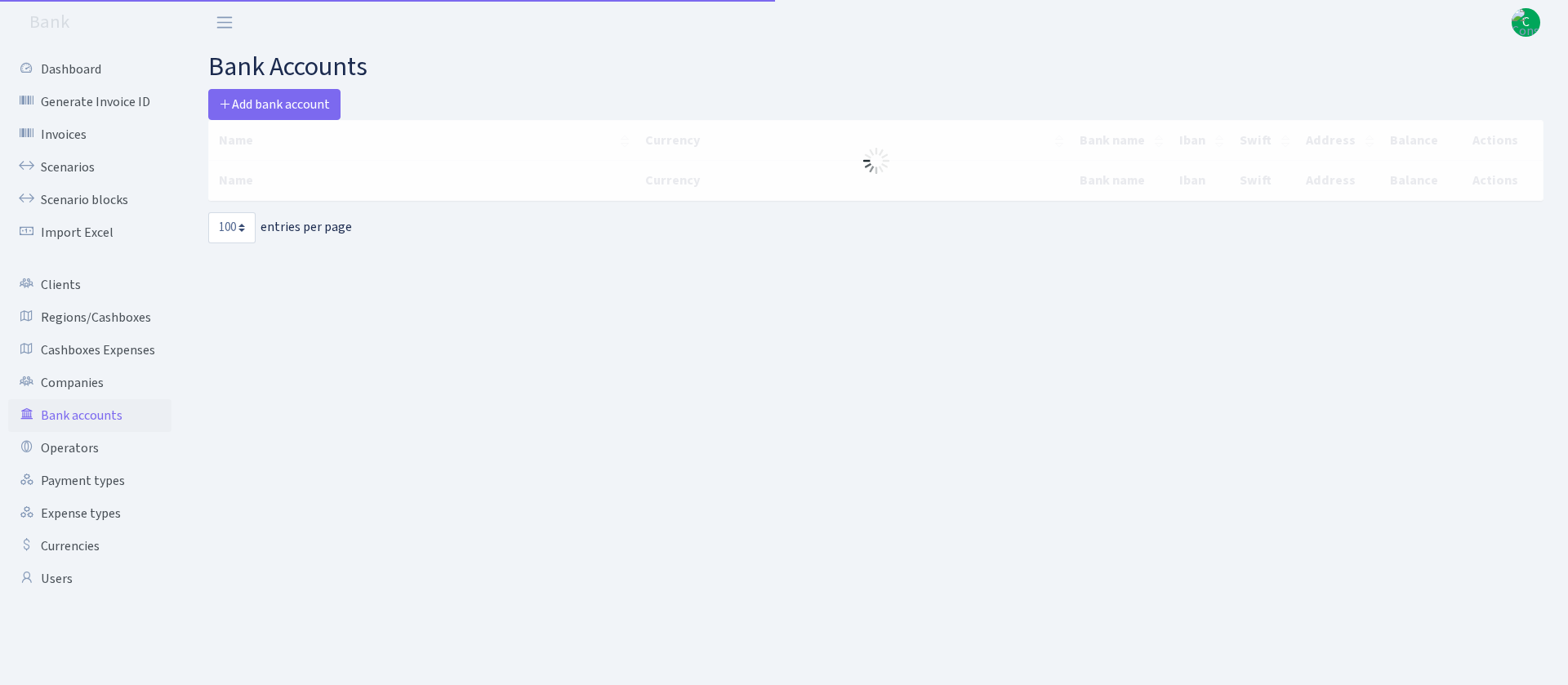
select select "100"
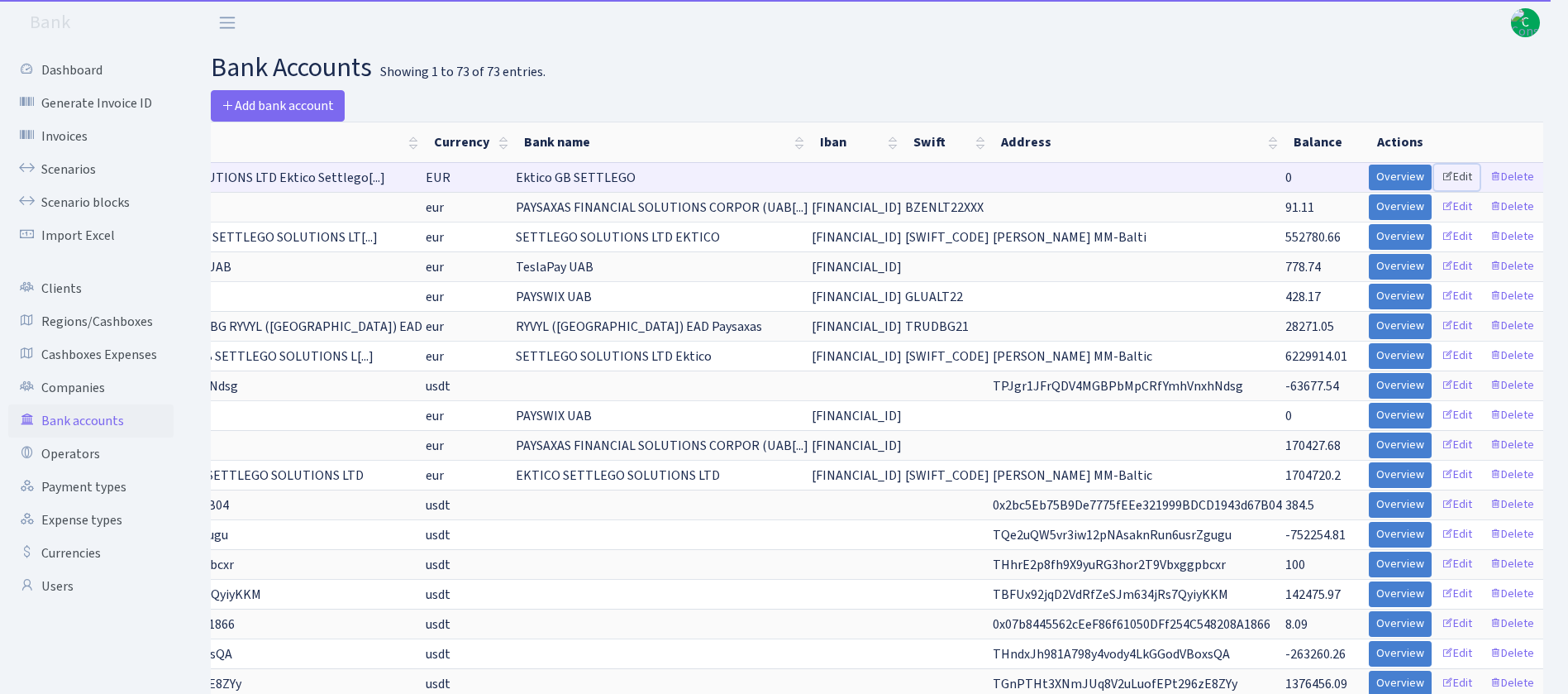
click at [1453, 172] on link "Edit" at bounding box center [1457, 177] width 46 height 26
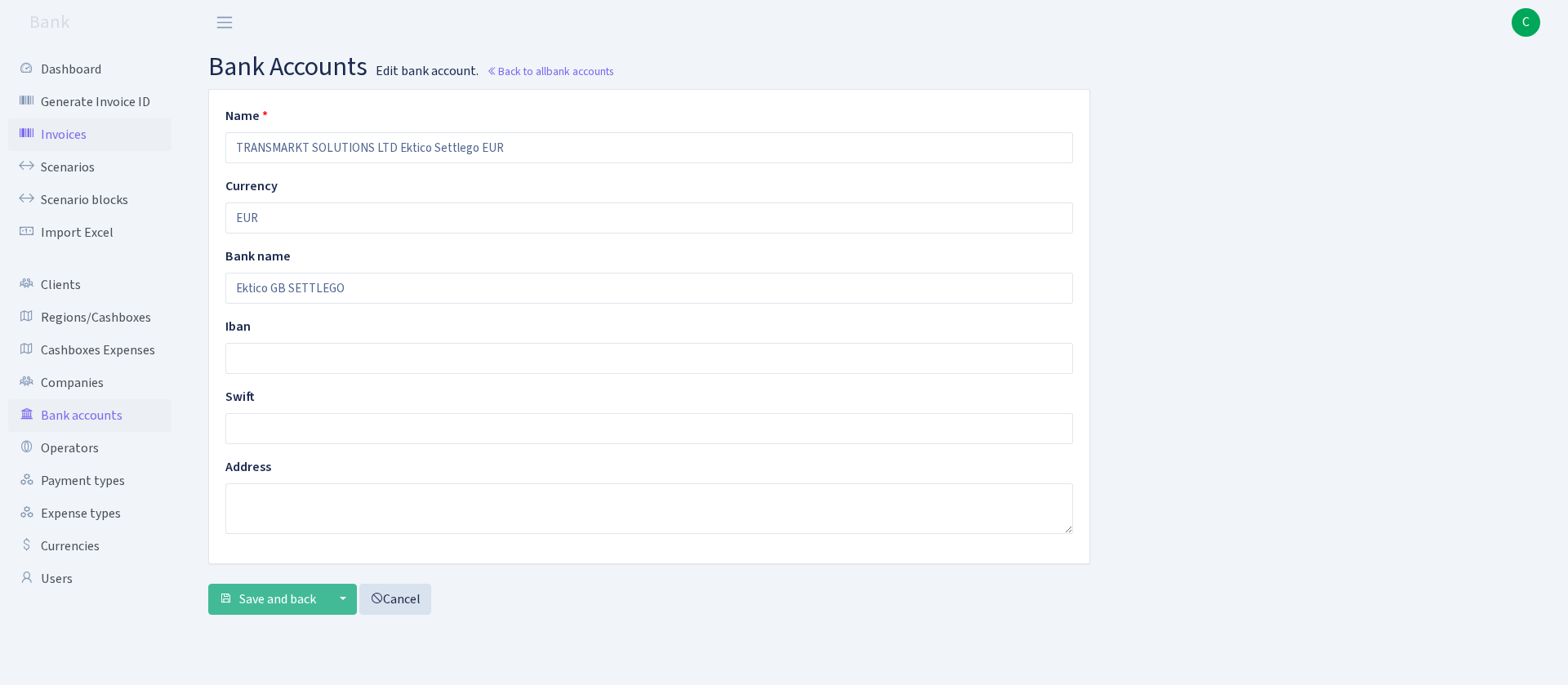
drag, startPoint x: 392, startPoint y: 141, endPoint x: 106, endPoint y: 149, distance: 286.1
click at [107, 149] on div "Dashboard Generate Invoice ID Invoices Scenarios Scenario blocks Import Excel C…" at bounding box center [784, 344] width 1568 height 599
click at [370, 143] on input "Ektico Settlego EUR" at bounding box center [648, 148] width 847 height 31
click at [231, 146] on input "Ektico Settlego EUR" at bounding box center [648, 148] width 847 height 31
click at [575, 151] on input "Ektico Settlego EUR" at bounding box center [648, 148] width 847 height 31
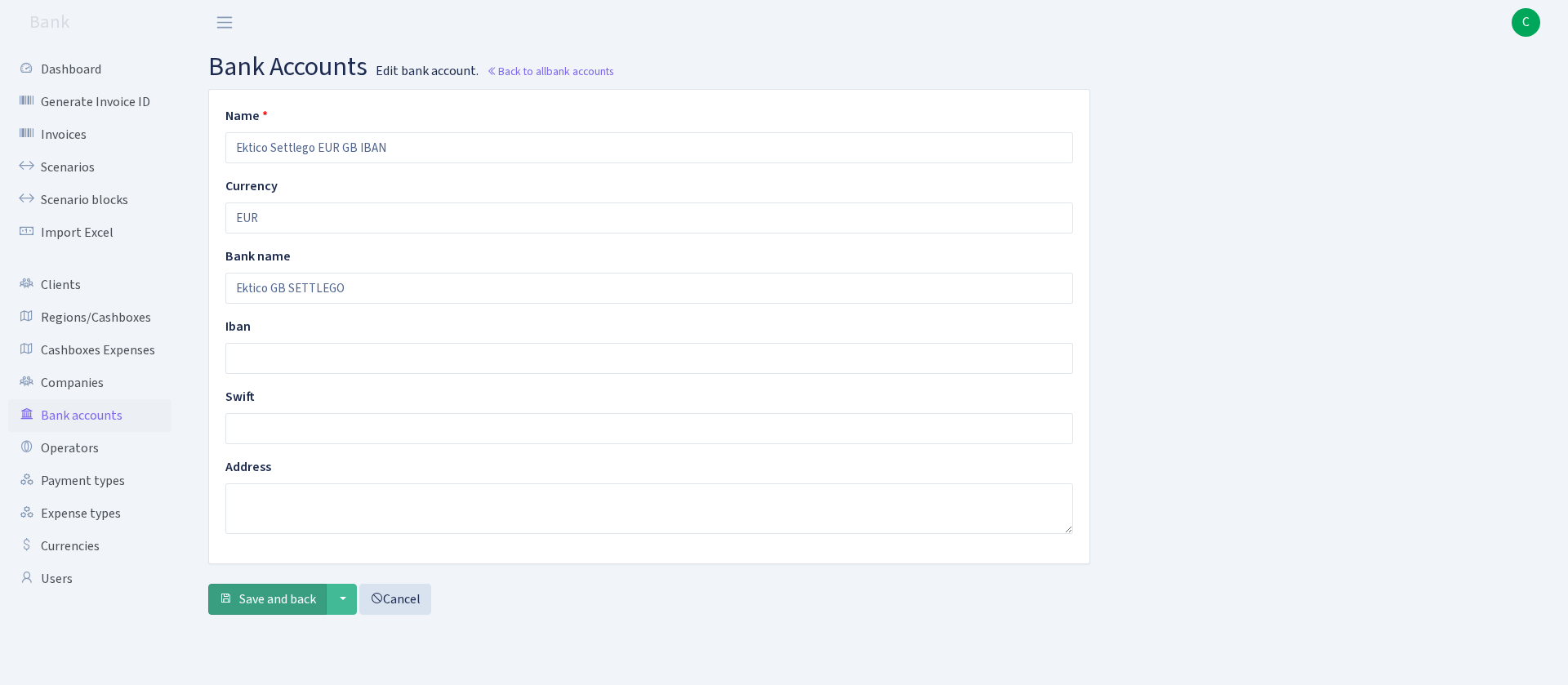
type input "Ektico Settlego EUR GB IBAN"
click at [314, 597] on span "Save and back" at bounding box center [277, 599] width 77 height 18
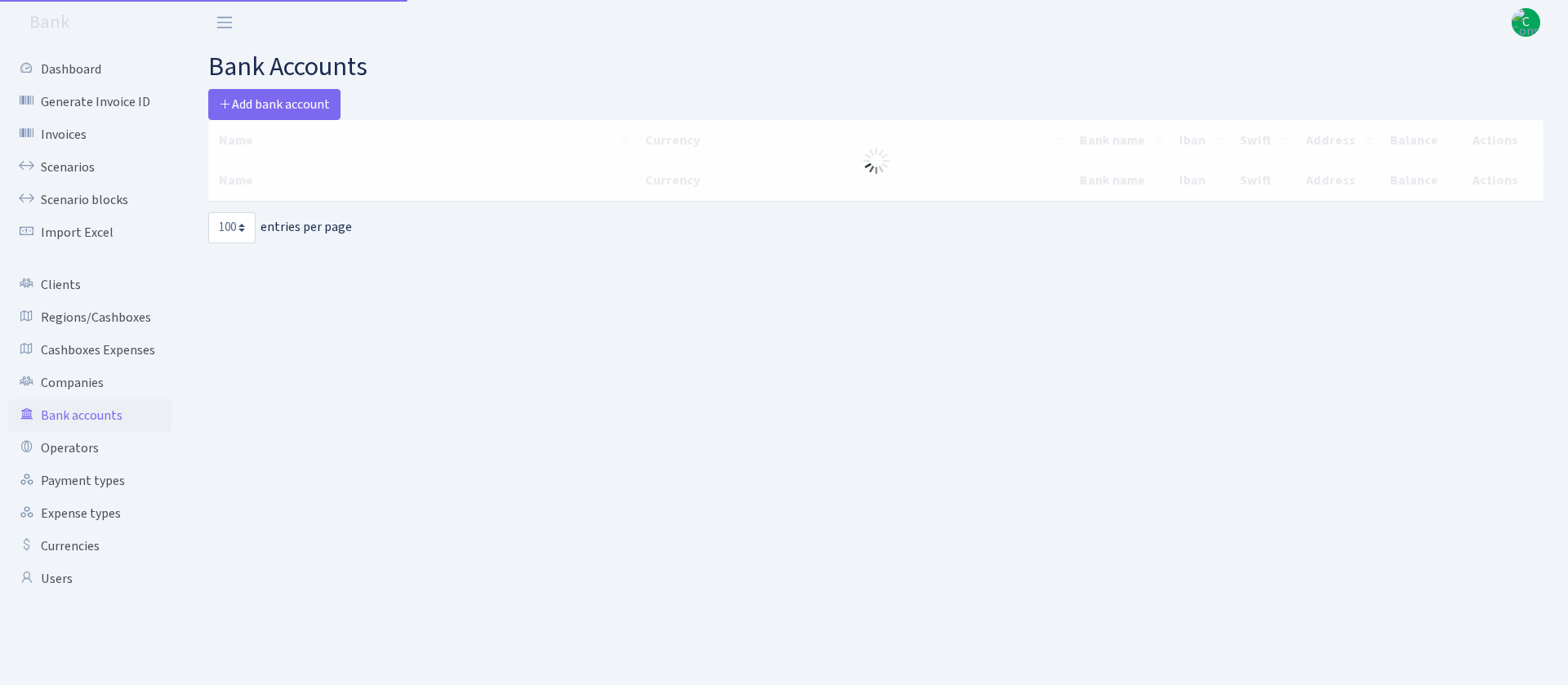
select select "100"
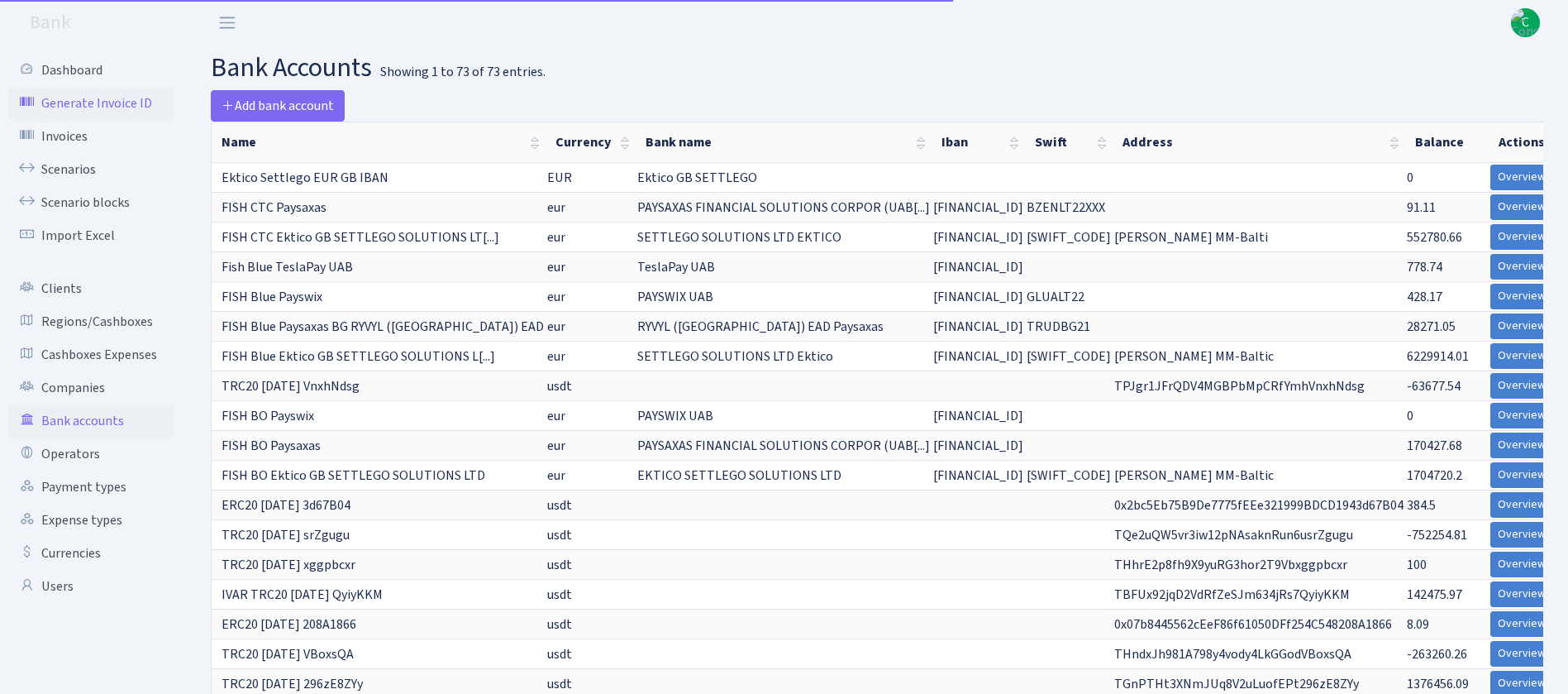
click at [114, 104] on link "Generate Invoice ID" at bounding box center [90, 103] width 165 height 33
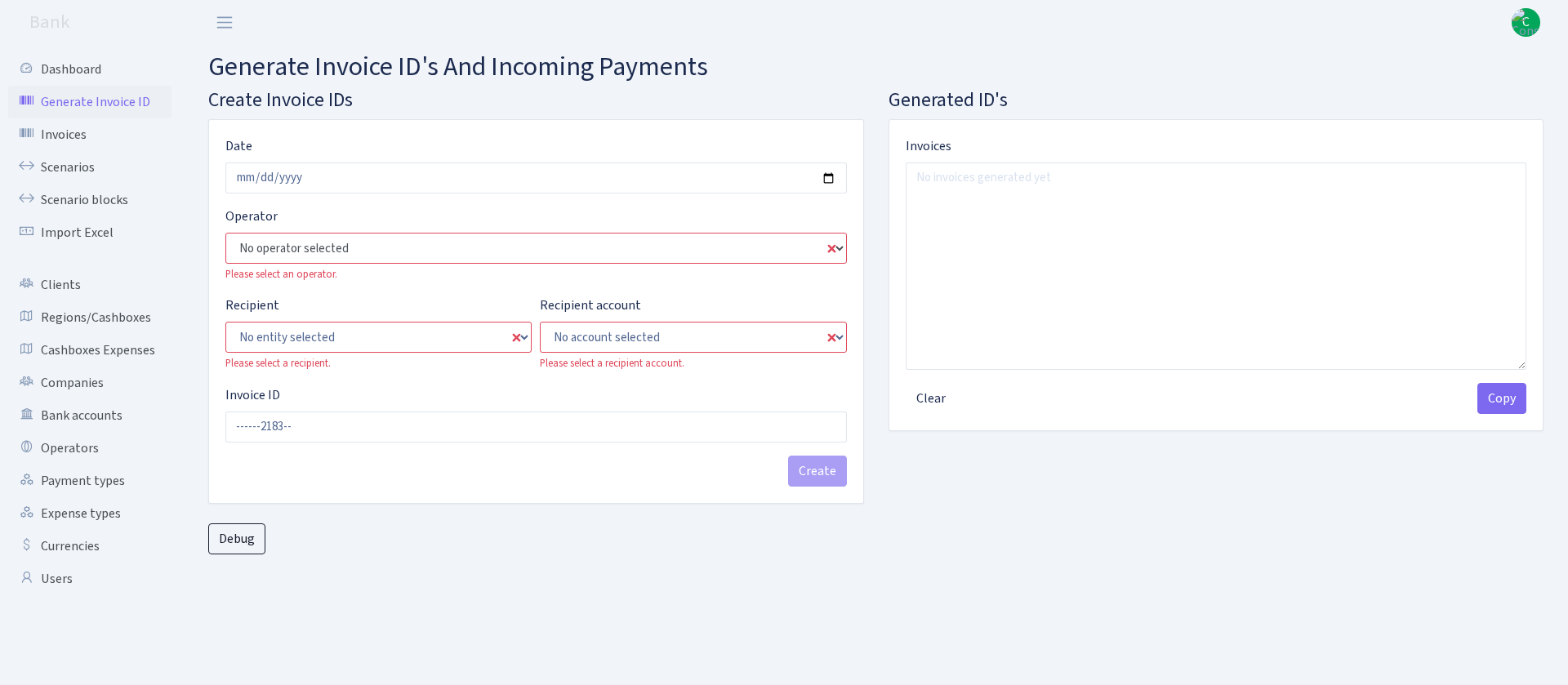
click at [485, 237] on select "No operator selected 981 981 AED 981 BN usdt 981 CASH USDT 981 CASH USDT EUR 98…" at bounding box center [536, 248] width 621 height 31
select select "359"
type input "----3592183--"
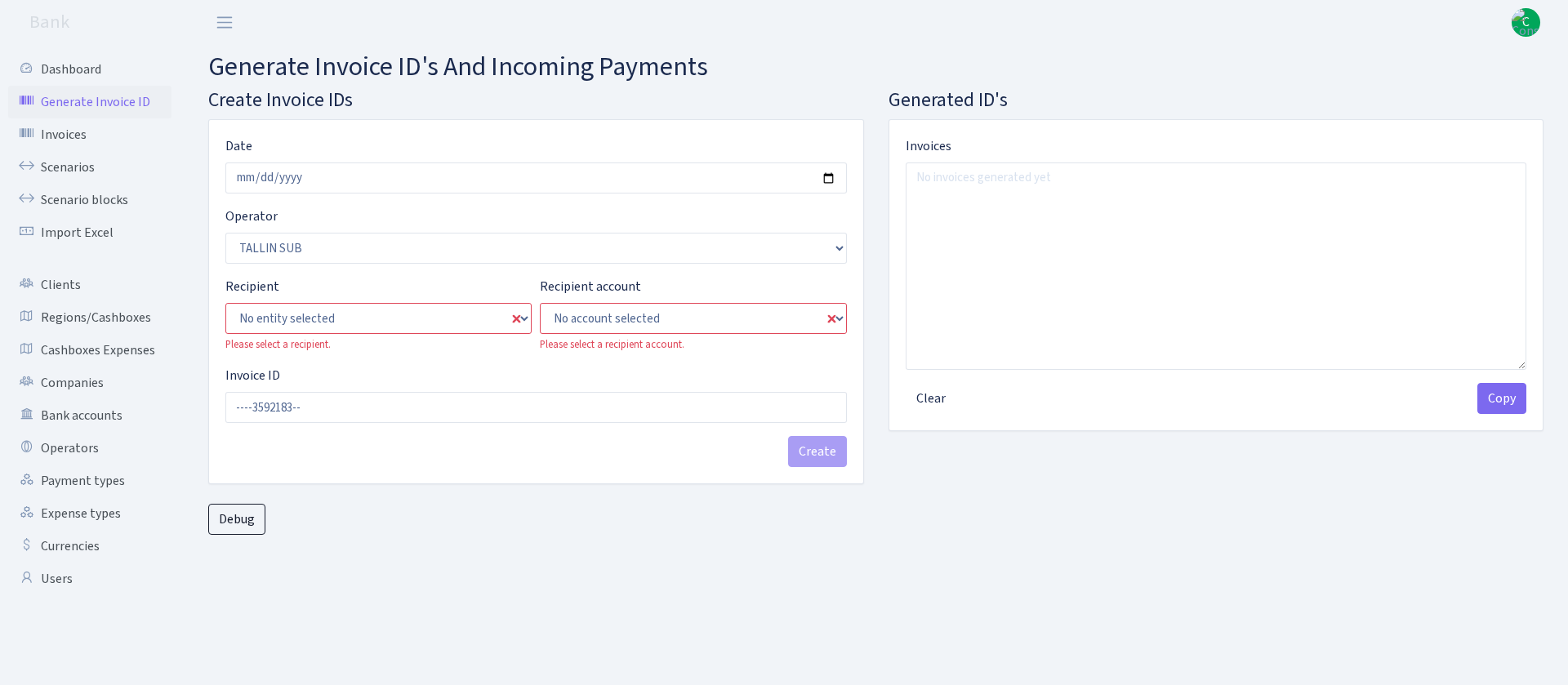
click at [217, 327] on div "Date 2025-09-22 Operator No operator selected 981 981 AED 981 BN usdt 981 CASH …" at bounding box center [536, 301] width 654 height 363
click at [324, 319] on select "No entity selected ALFASTAR ATARA COMMERCE LTD CONTROL BASE CRYPTO TOMASS CRYPT…" at bounding box center [378, 318] width 306 height 31
select select "25"
click at [225, 302] on select "No entity selected ALFASTAR ATARA COMMERCE LTD CONTROL BASE CRYPTO TOMASS CRYPT…" at bounding box center [378, 318] width 306 height 31
type input "TS733592183--"
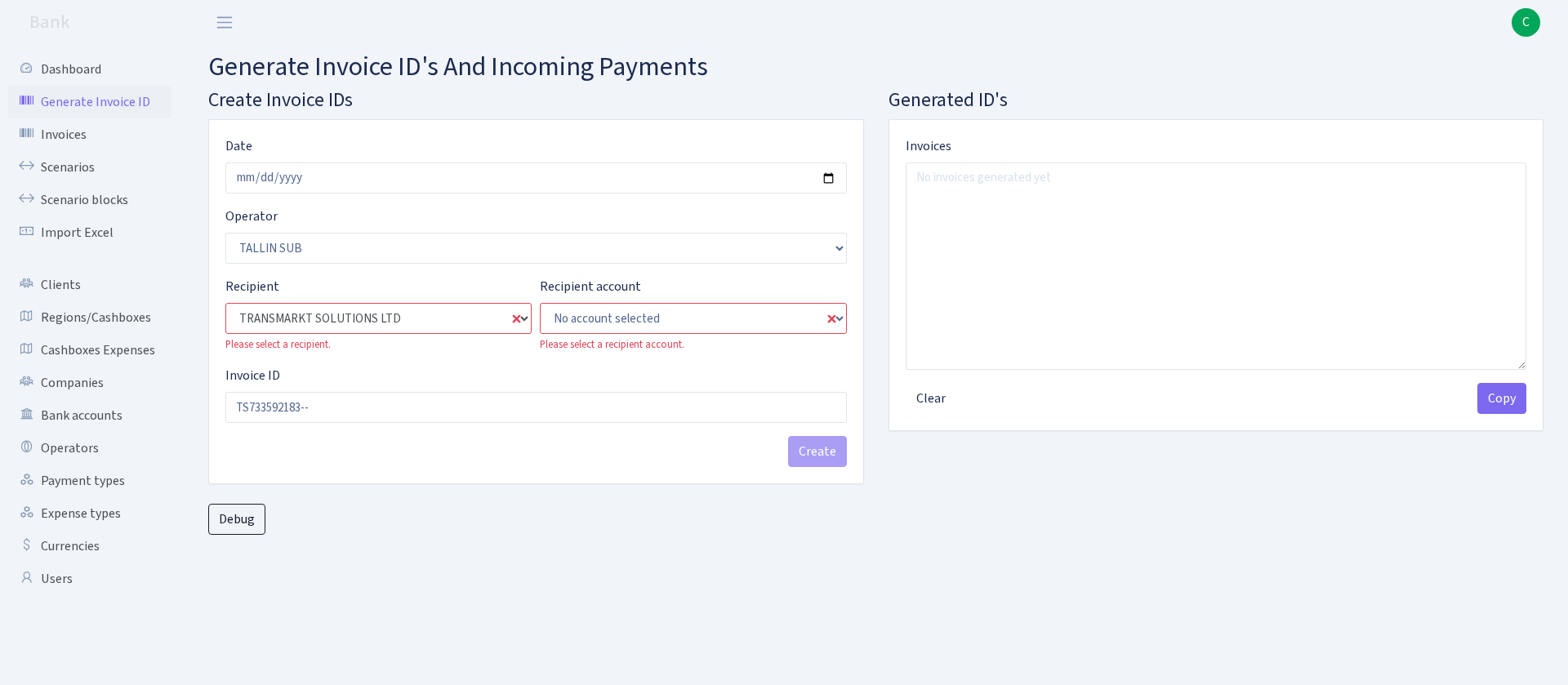
select select "73"
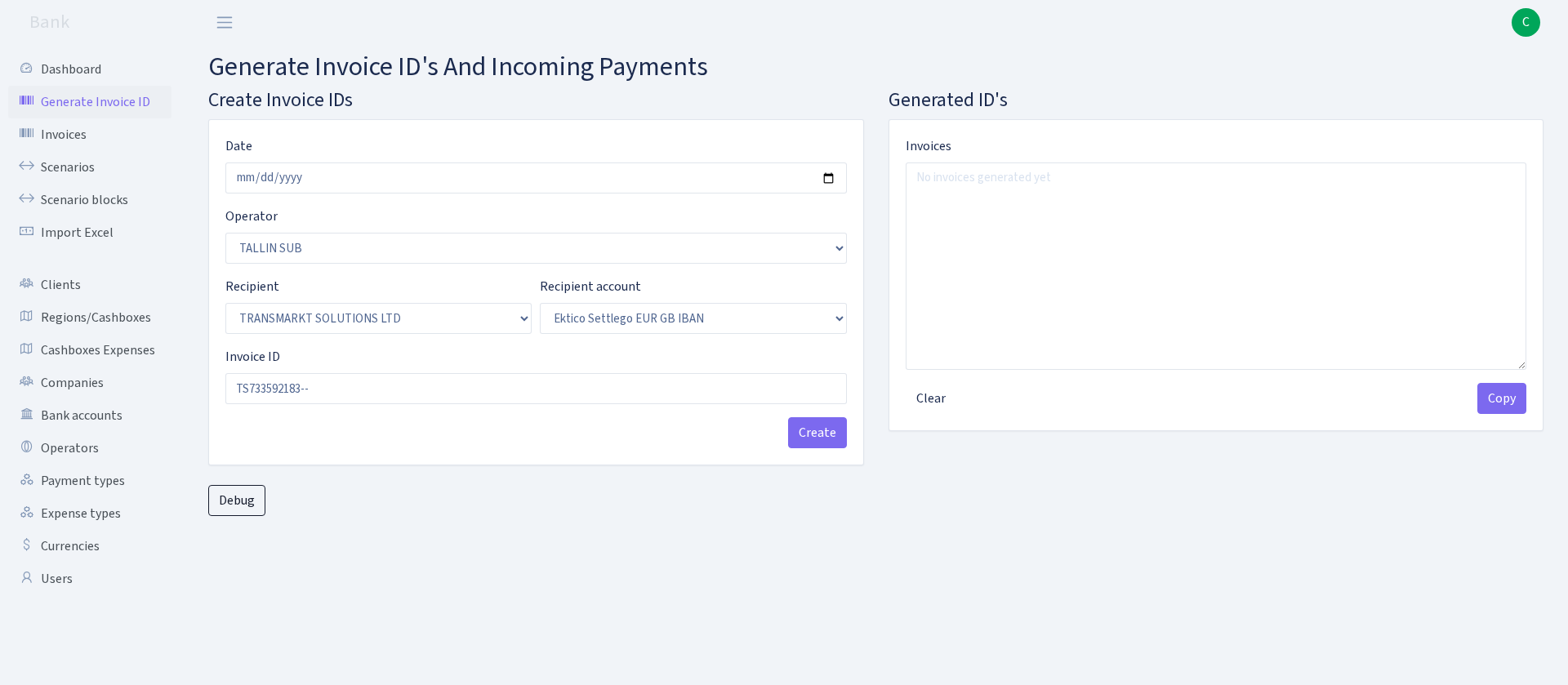
click at [699, 301] on div "Recipient account No account selected Ektico Settlego EUR GB IBAN Please select…" at bounding box center [693, 304] width 314 height 57
click at [702, 311] on select "No account selected Ektico Settlego EUR GB IBAN" at bounding box center [693, 318] width 306 height 31
click at [95, 71] on link "Dashboard" at bounding box center [89, 69] width 163 height 32
